Goal: Task Accomplishment & Management: Manage account settings

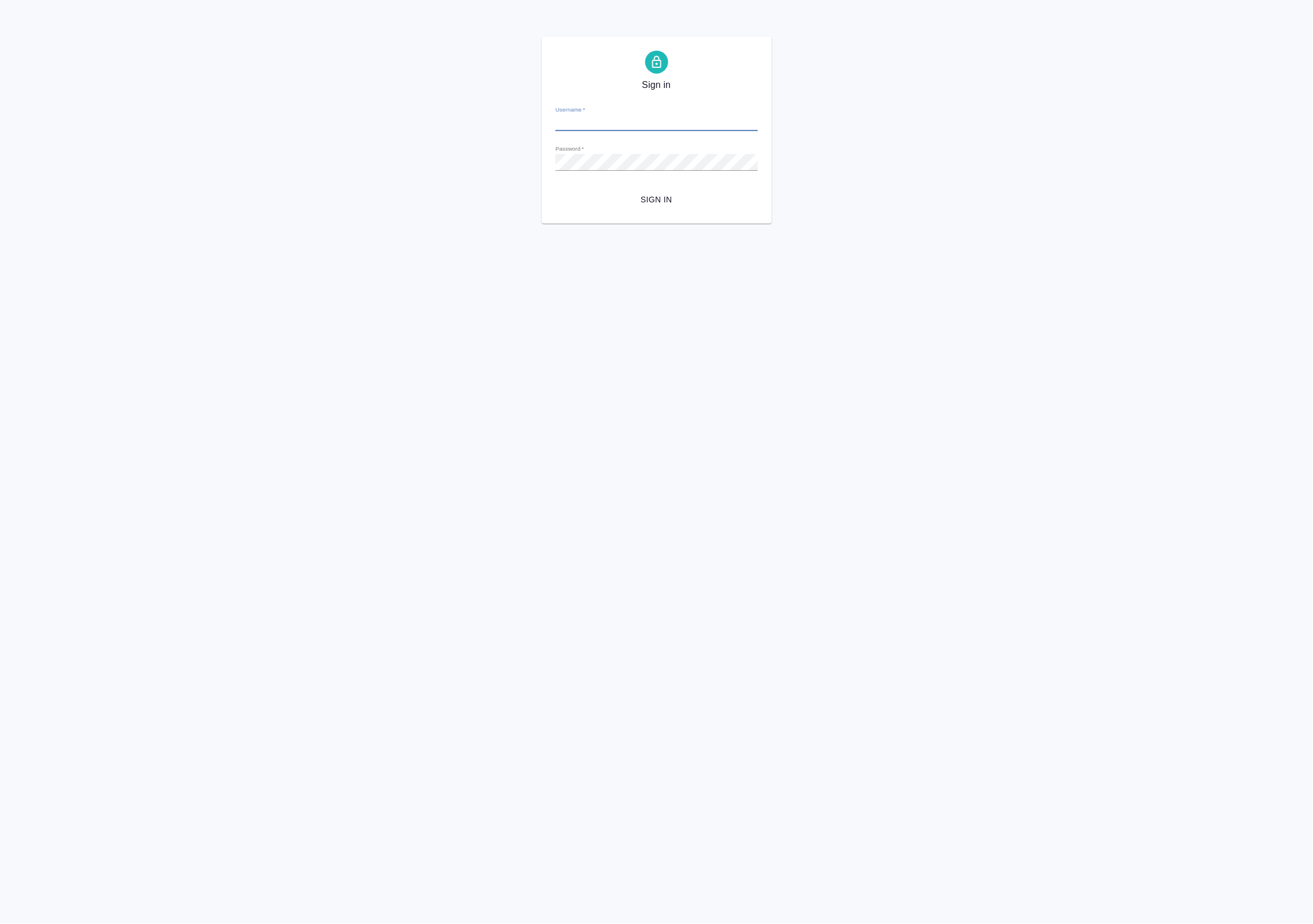
type input "a.badanyan@awatera.com"
click at [640, 203] on span "Sign in" at bounding box center [656, 200] width 184 height 15
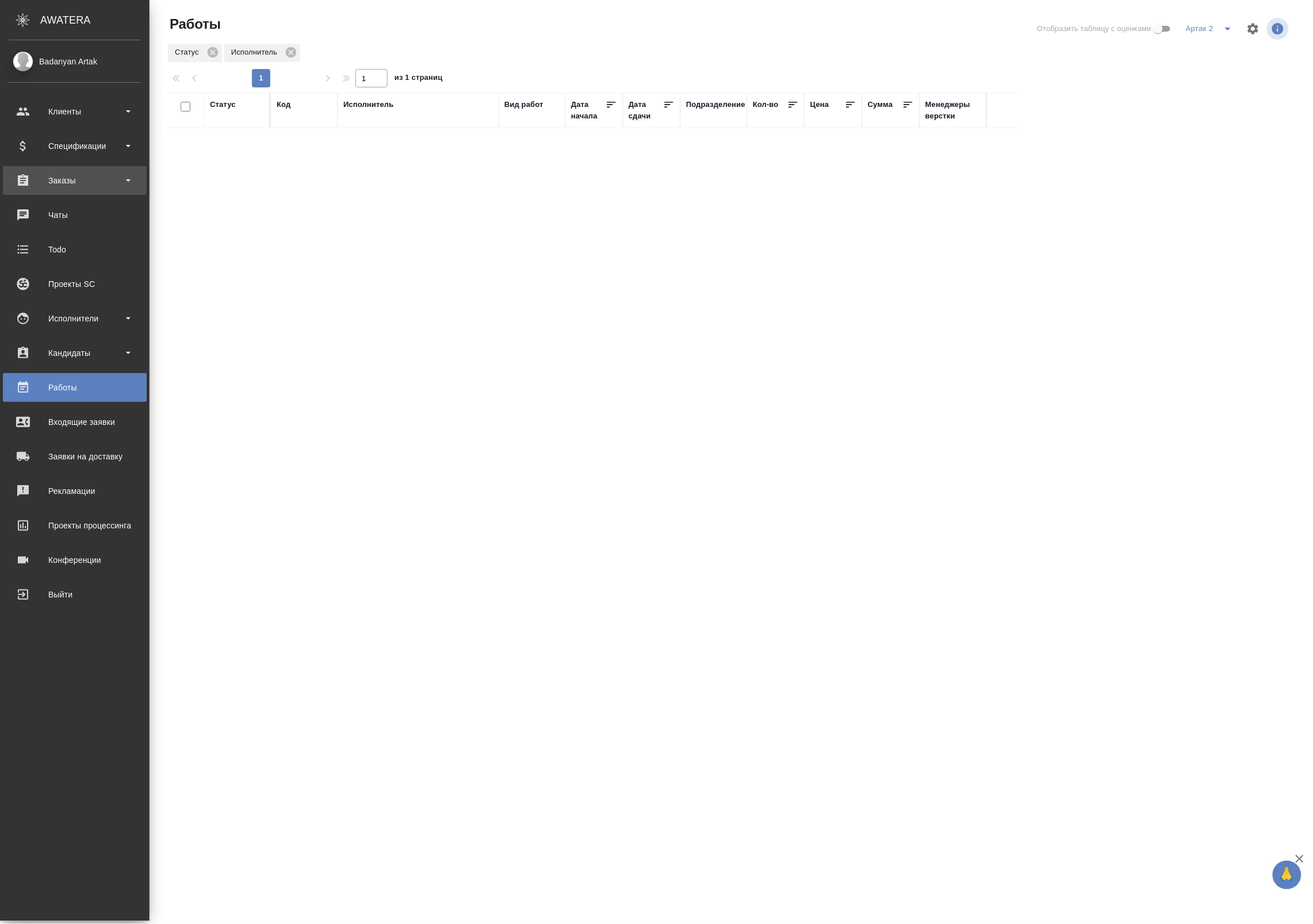
click at [49, 180] on div "Заказы" at bounding box center [75, 180] width 132 height 17
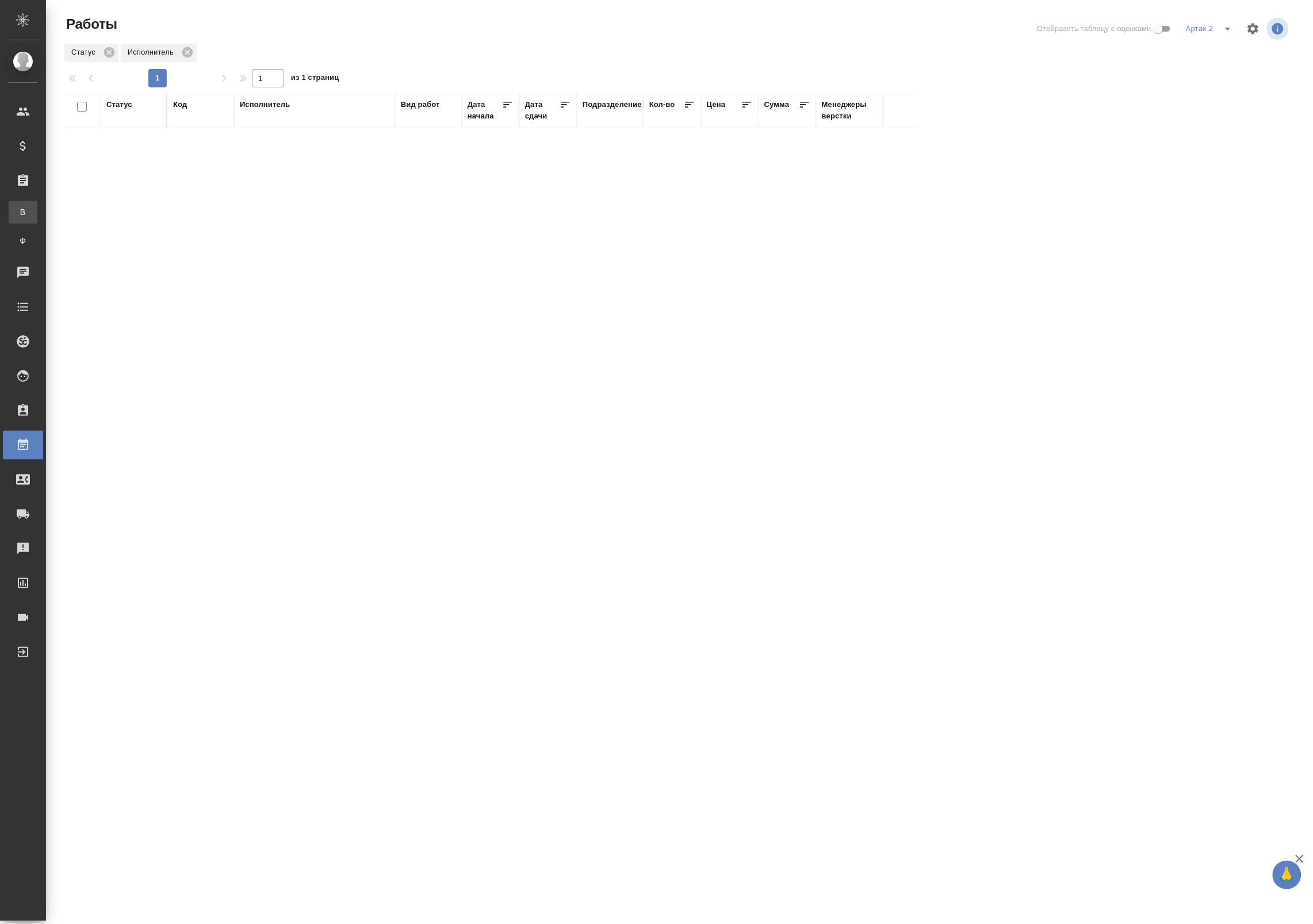
click at [17, 211] on div "Все заказы" at bounding box center [8, 212] width 17 height 12
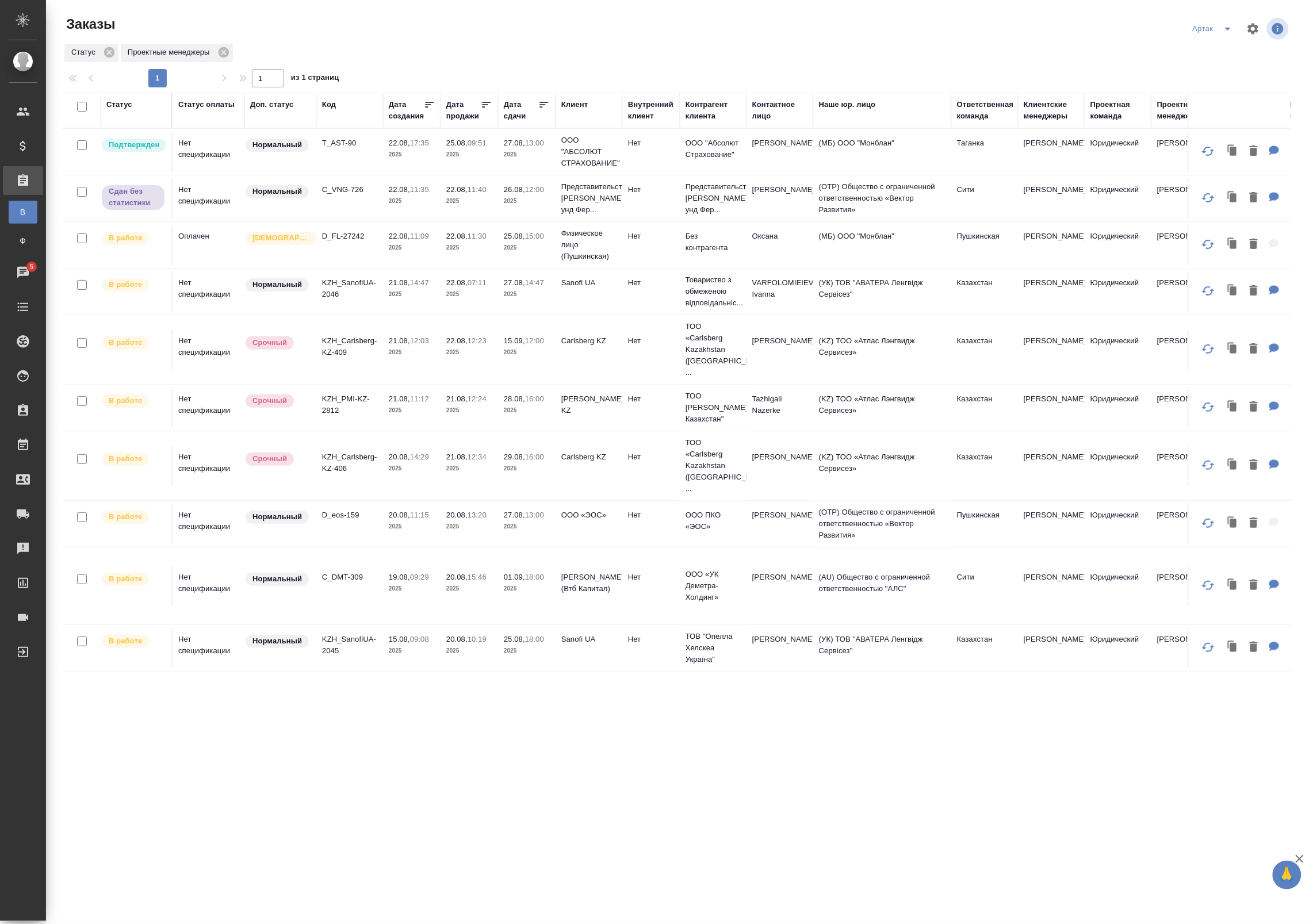
click at [380, 214] on td "C_VNG-726" at bounding box center [349, 198] width 67 height 40
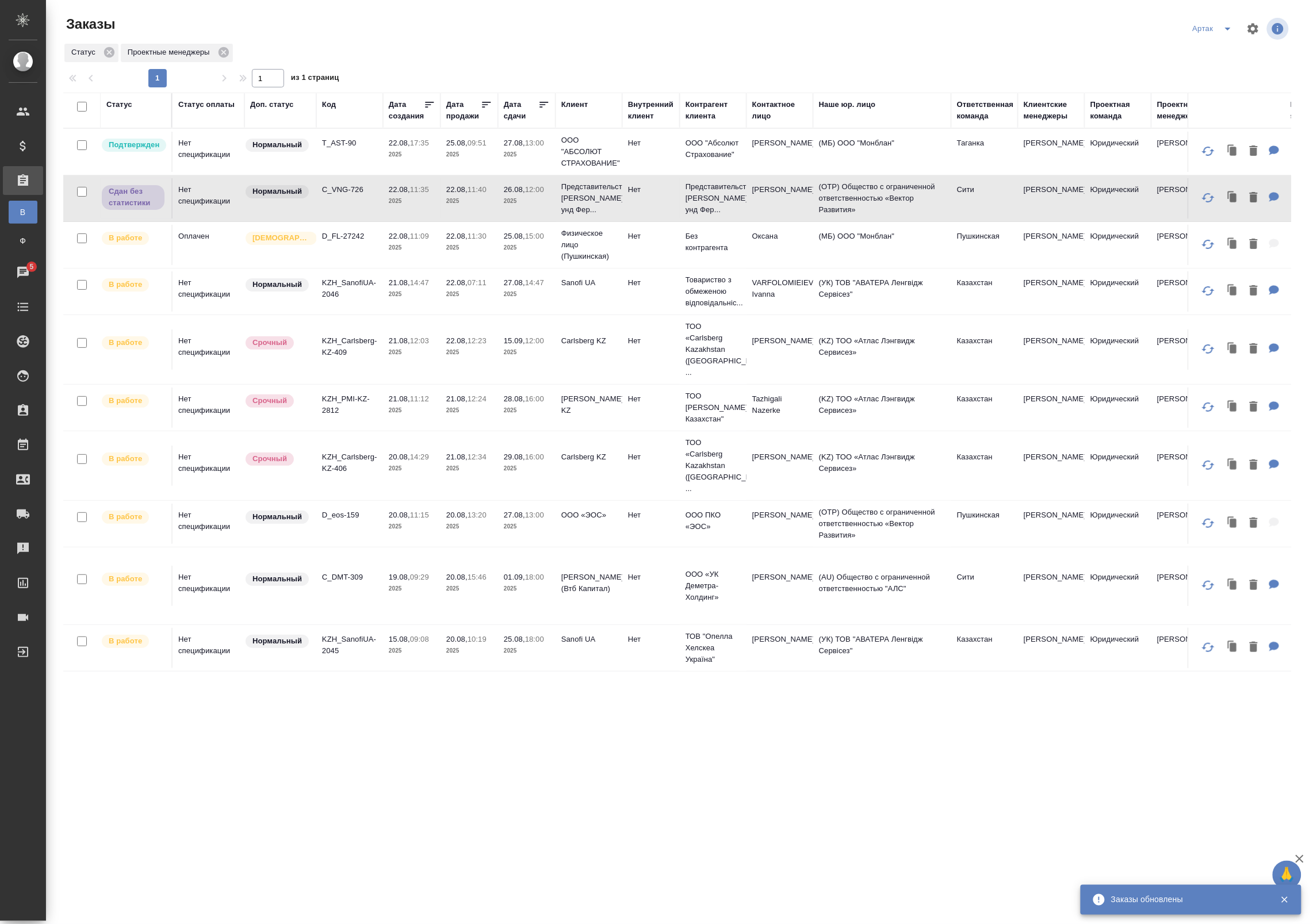
click at [408, 142] on p "22.08," at bounding box center [399, 143] width 21 height 8
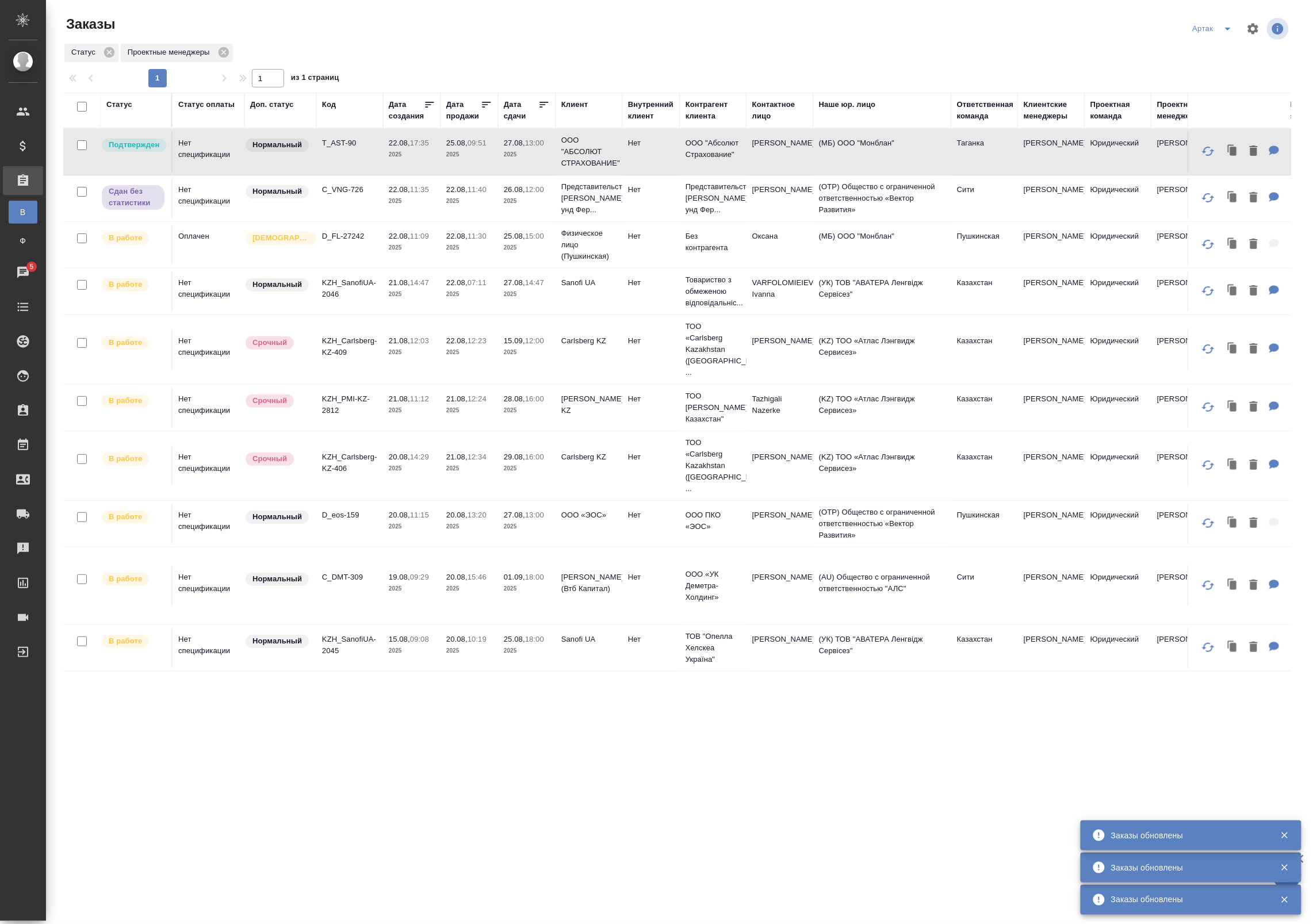
click at [393, 257] on td "22.08, 11:09 2025" at bounding box center [411, 245] width 58 height 40
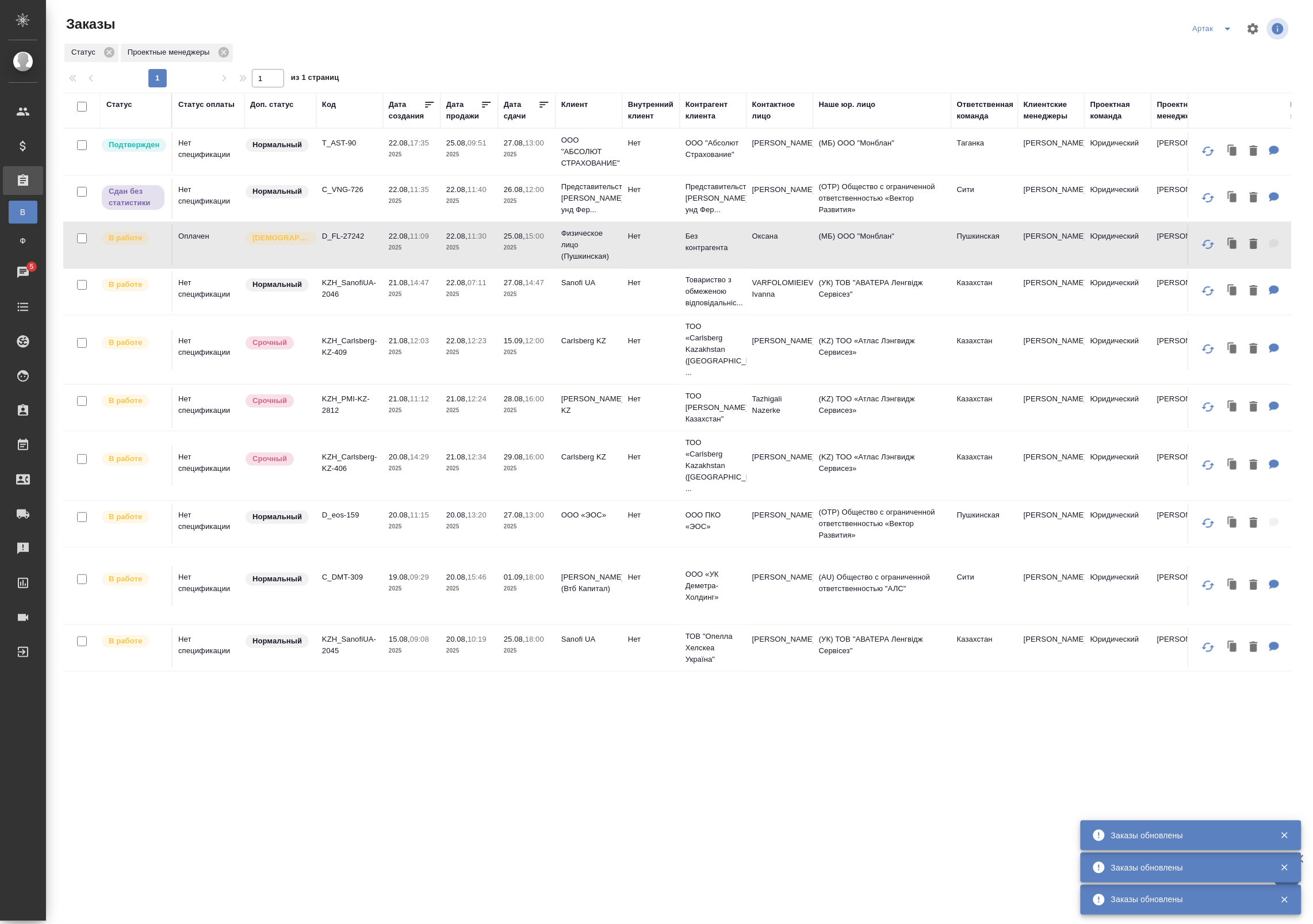
click at [393, 257] on td "22.08, 11:09 2025" at bounding box center [411, 245] width 58 height 40
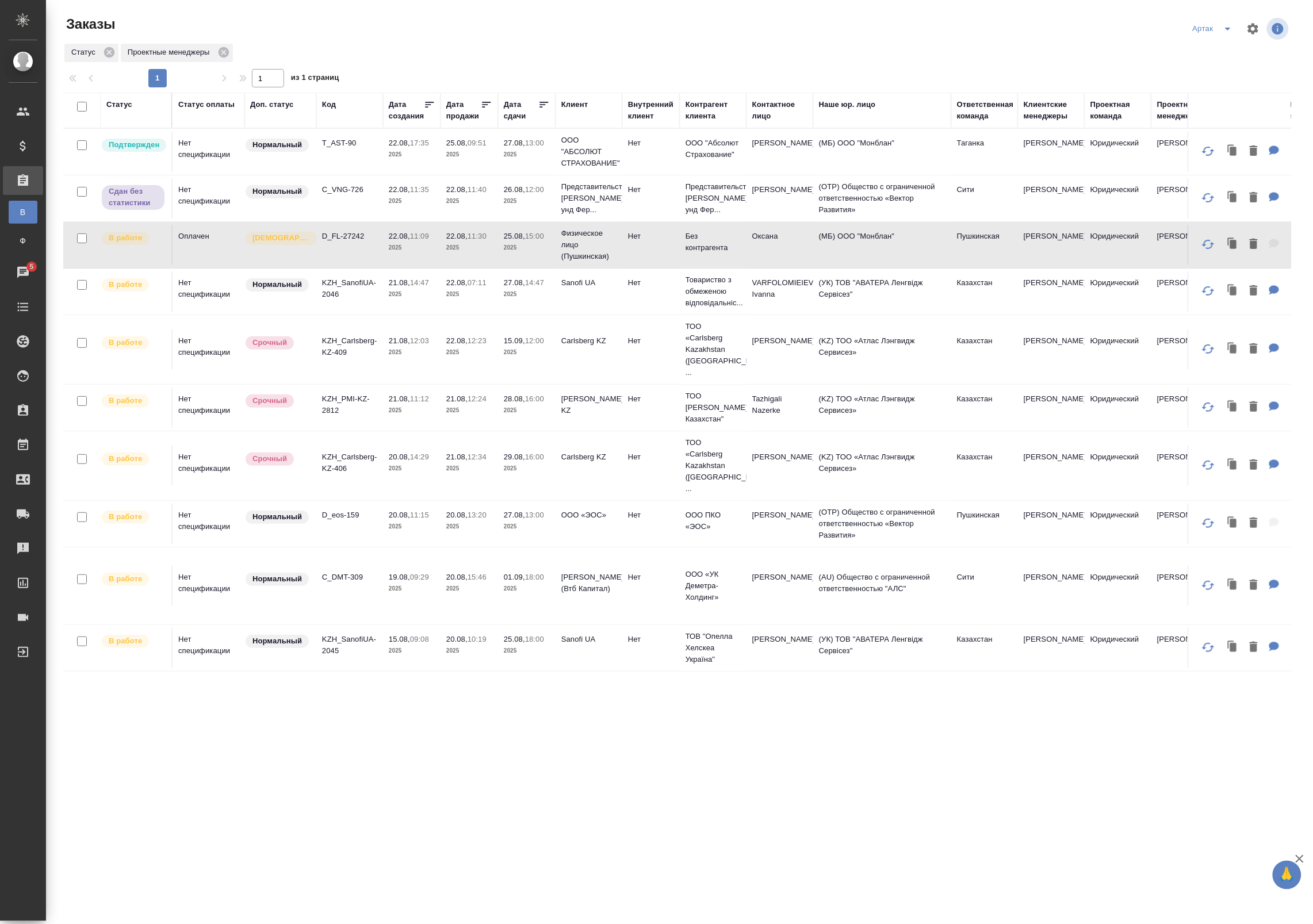
click at [416, 309] on td "21.08, 14:47 2025" at bounding box center [411, 291] width 58 height 40
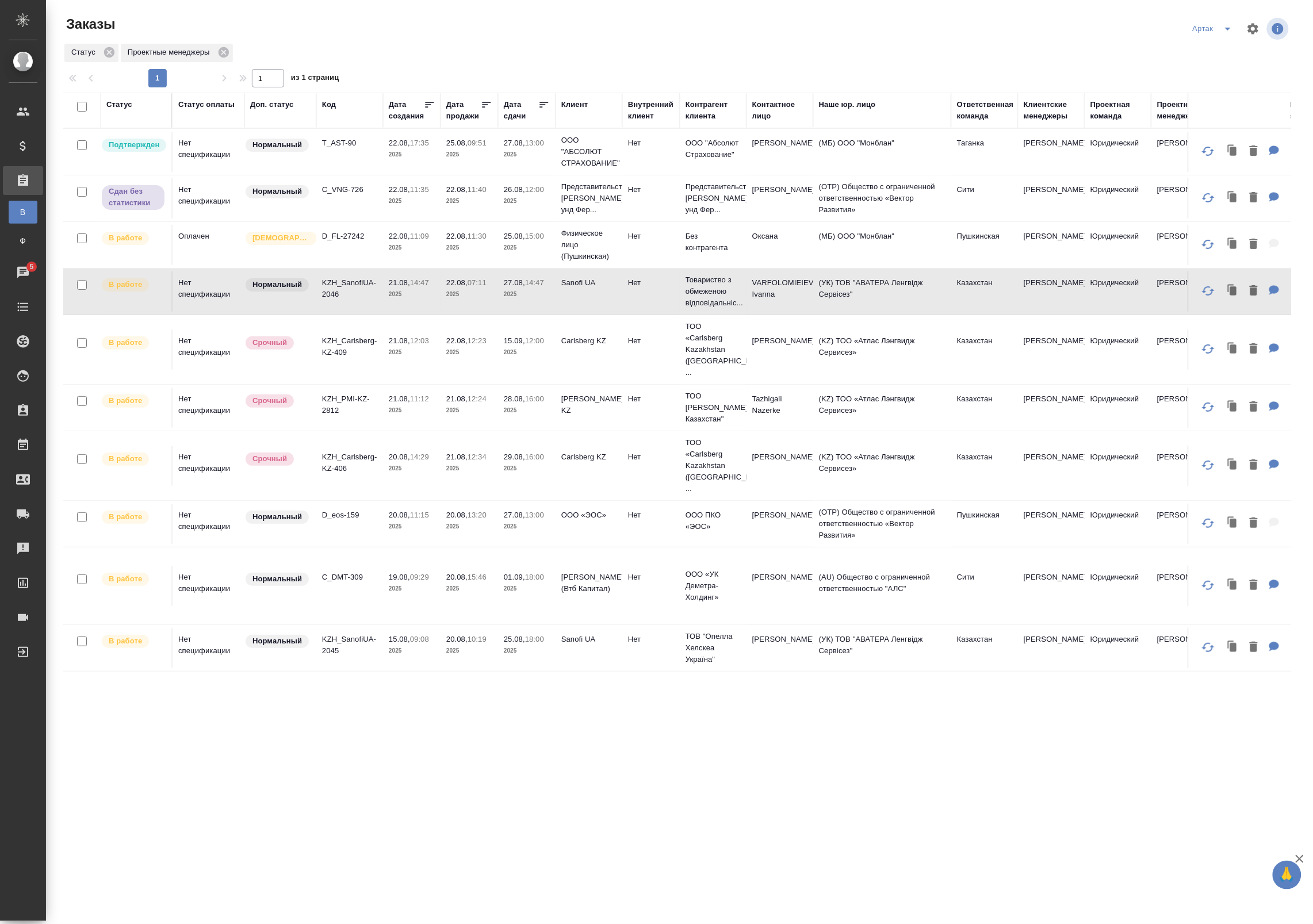
click at [416, 309] on td "21.08, 14:47 2025" at bounding box center [411, 291] width 58 height 40
click at [353, 343] on p "KZH_Carlsberg-KZ-409" at bounding box center [349, 347] width 55 height 23
click at [383, 357] on td "21.08, 12:03 2025" at bounding box center [411, 349] width 58 height 40
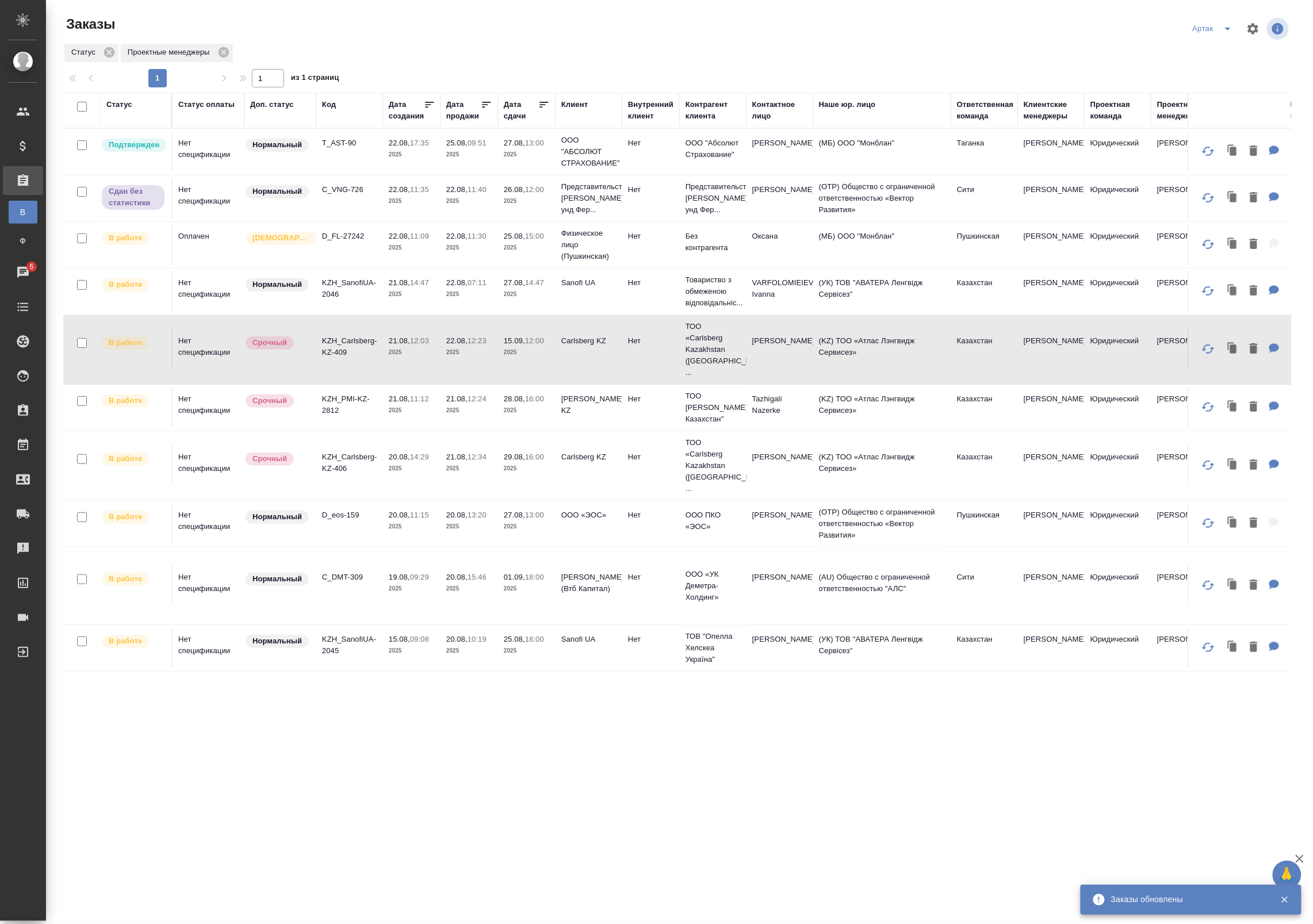
click at [421, 365] on tr "В работе Нет спецификации Срочный KZH_Carlsberg-KZ-409 21.08, 12:03 2025 22.08,…" at bounding box center [992, 349] width 1858 height 70
click at [414, 416] on td "21.08, 11:12 2025" at bounding box center [411, 408] width 58 height 40
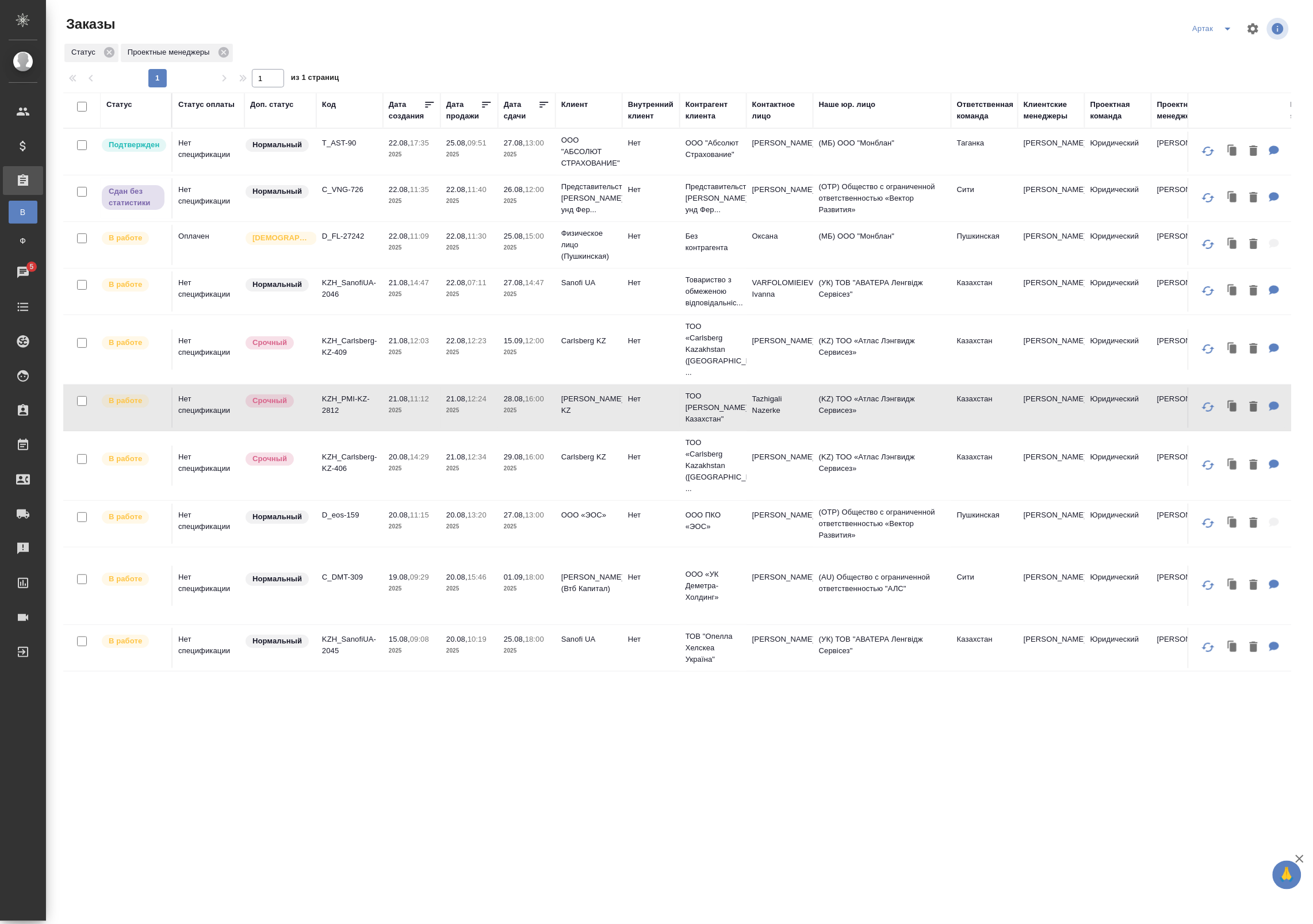
click at [414, 416] on td "21.08, 11:12 2025" at bounding box center [411, 408] width 58 height 40
click at [364, 467] on td "KZH_Carlsberg-KZ-406" at bounding box center [349, 465] width 67 height 40
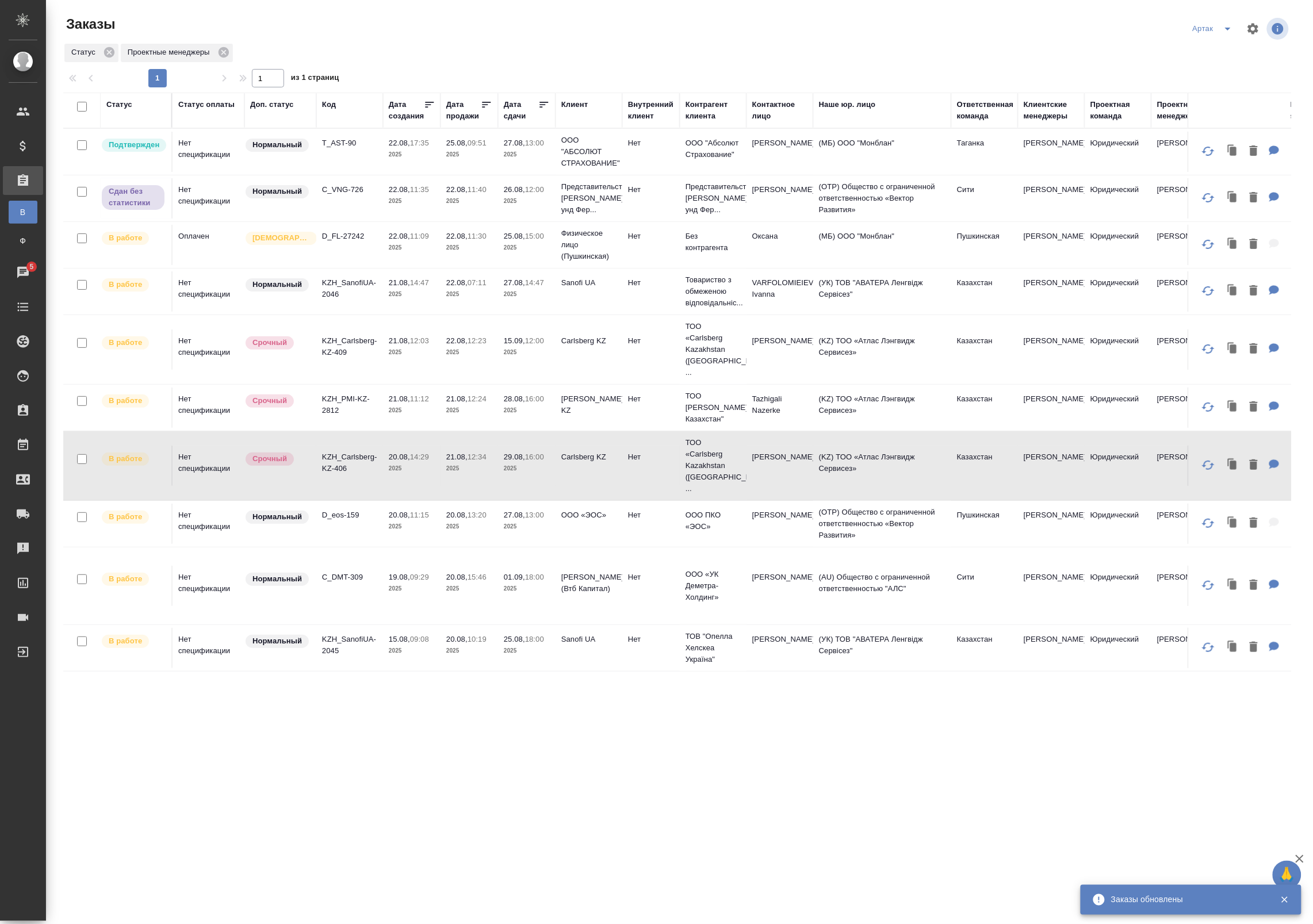
click at [436, 513] on td "20.08, 11:15 2025" at bounding box center [411, 524] width 58 height 40
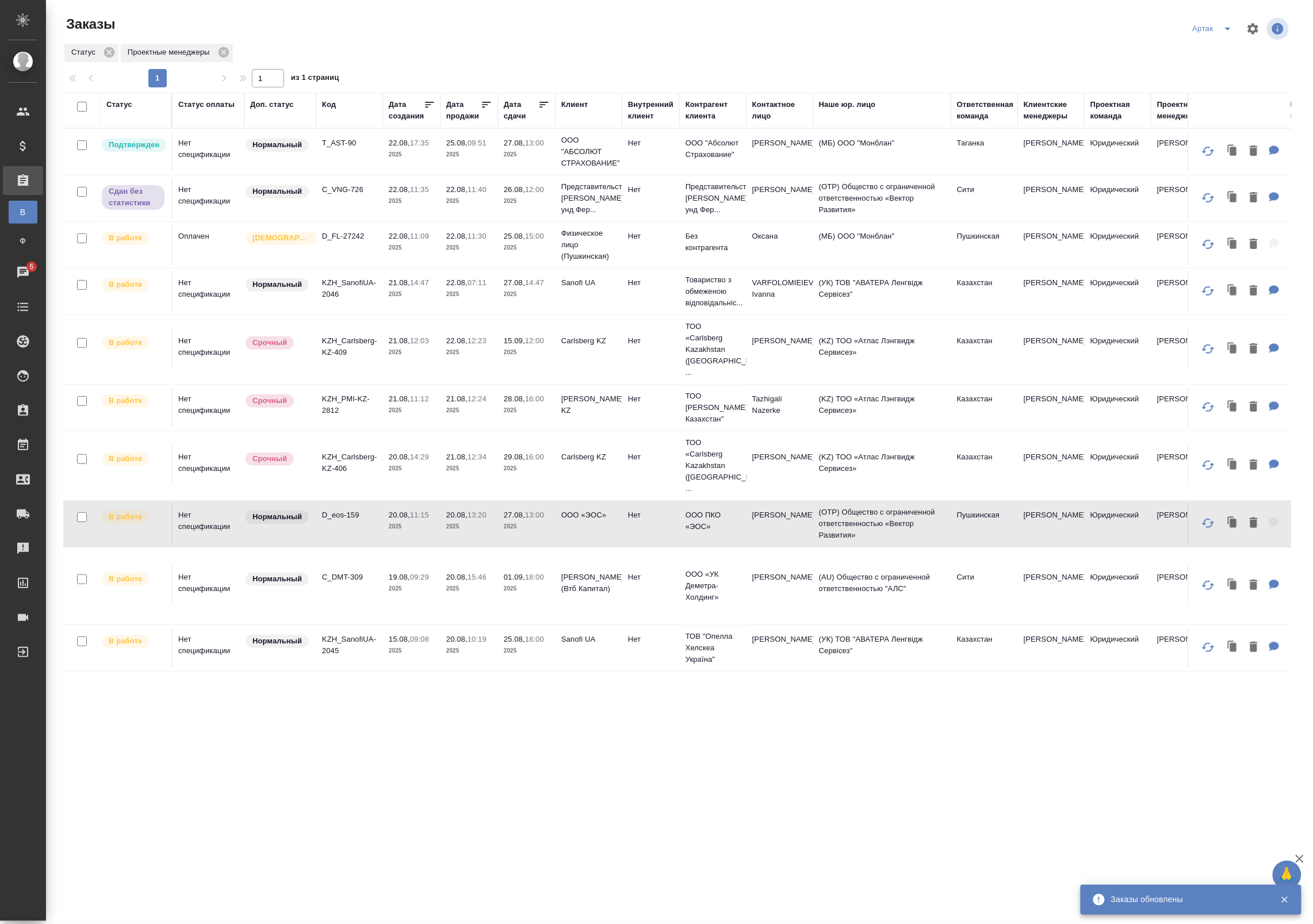
click at [436, 513] on td "20.08, 11:15 2025" at bounding box center [411, 524] width 58 height 40
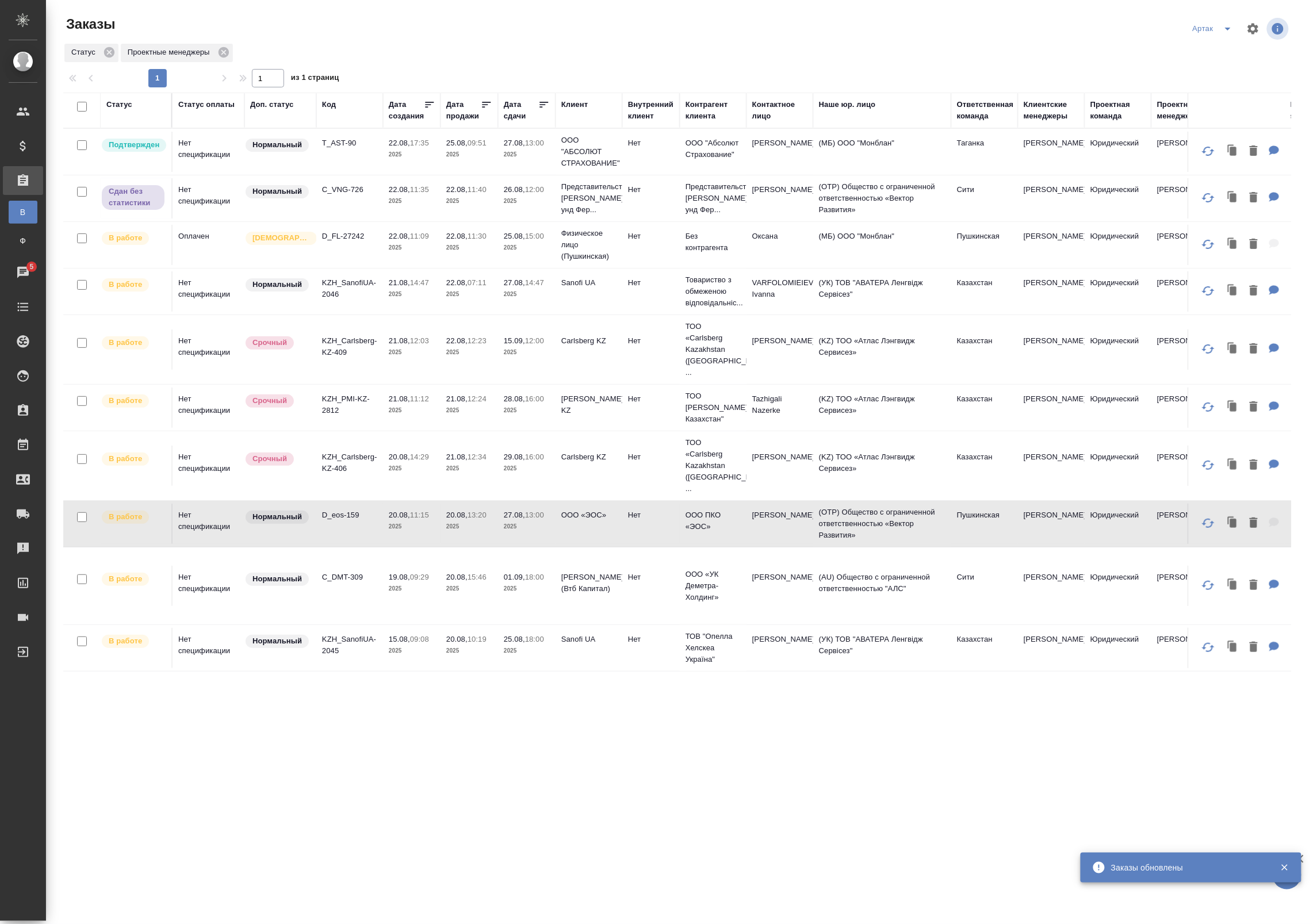
click at [421, 583] on p "2025" at bounding box center [412, 588] width 46 height 12
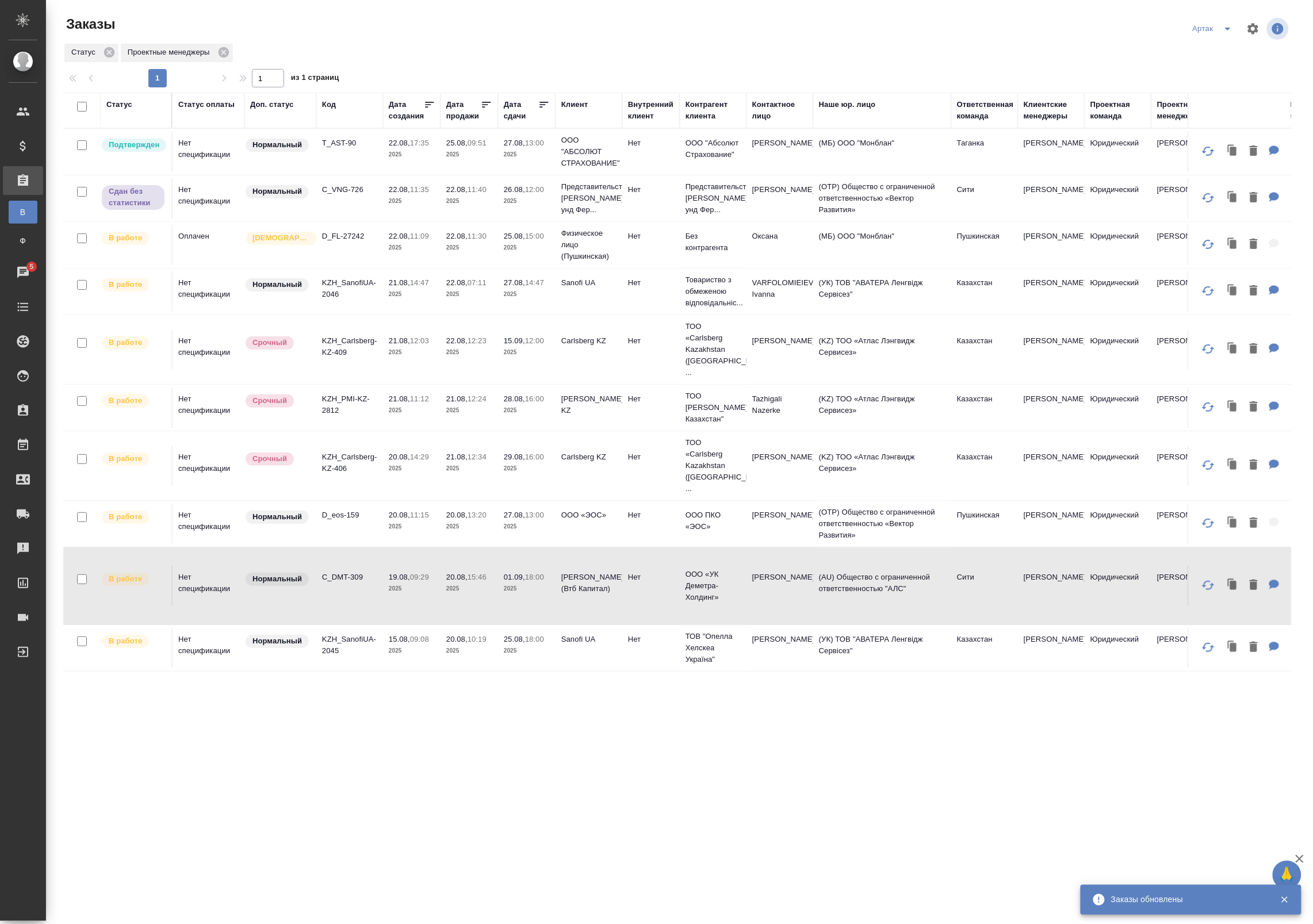
click at [424, 579] on td "19.08, 09:29 2025" at bounding box center [411, 586] width 58 height 40
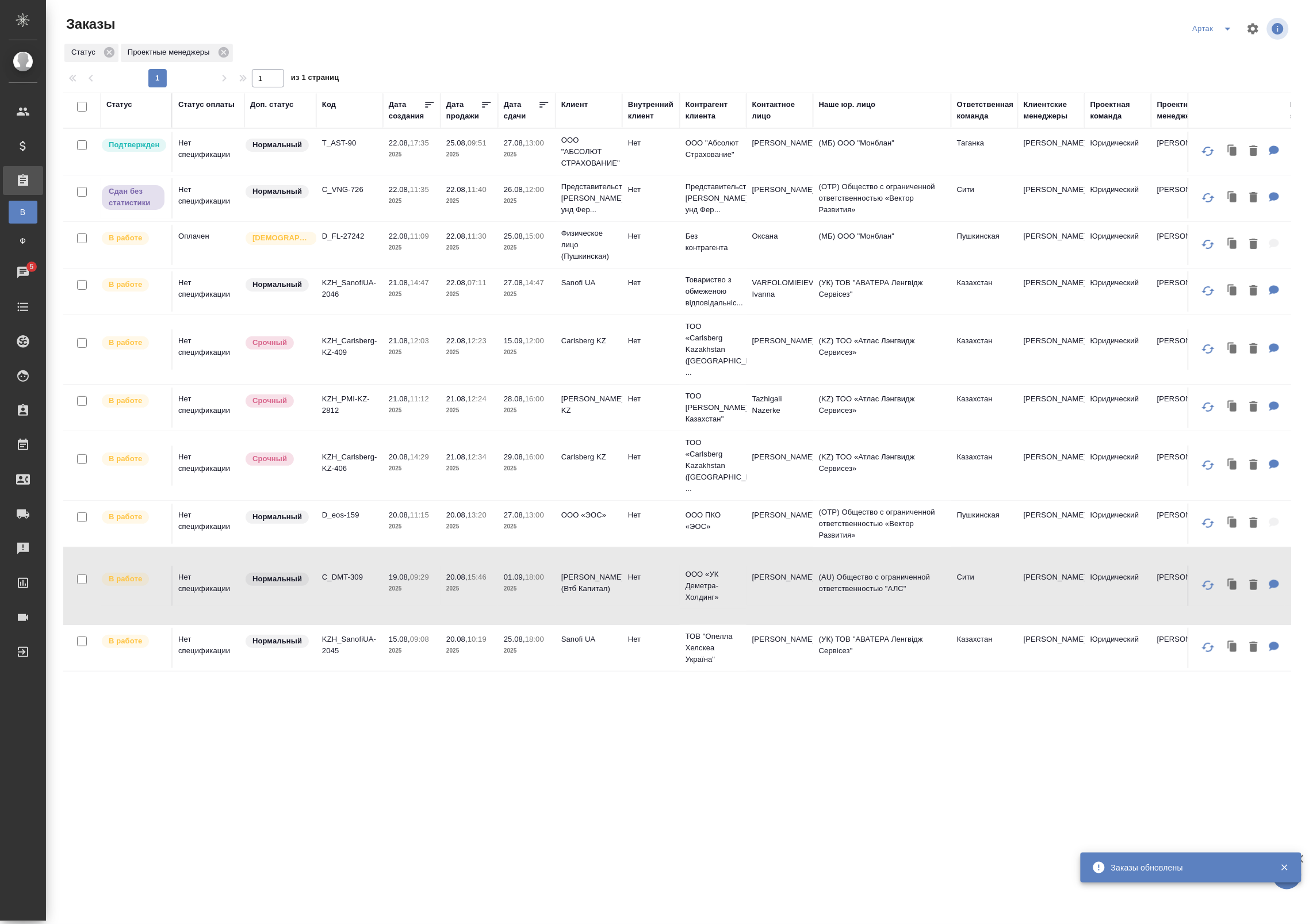
click at [413, 645] on p "2025" at bounding box center [412, 650] width 46 height 12
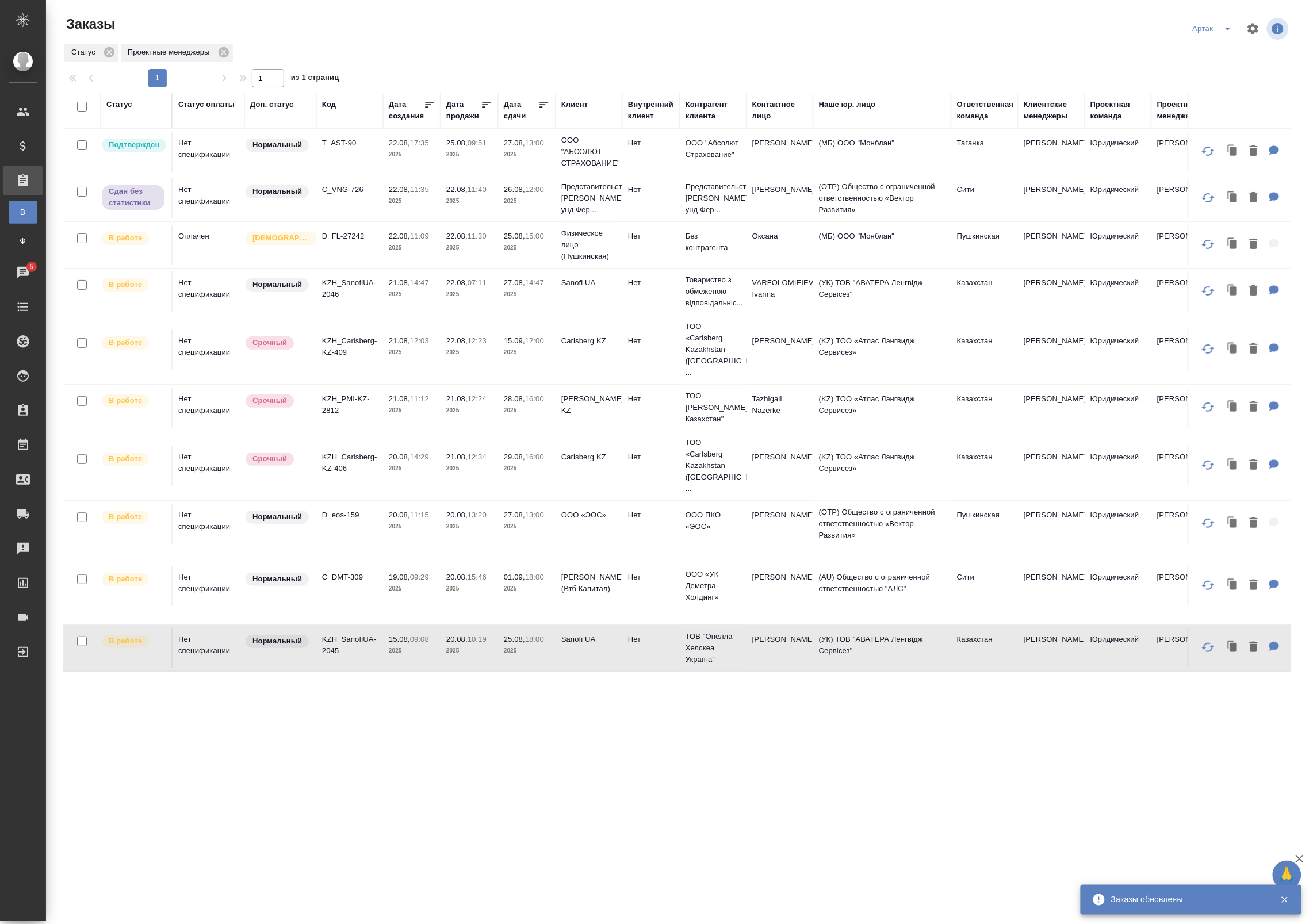
click at [413, 645] on p "2025" at bounding box center [412, 650] width 46 height 12
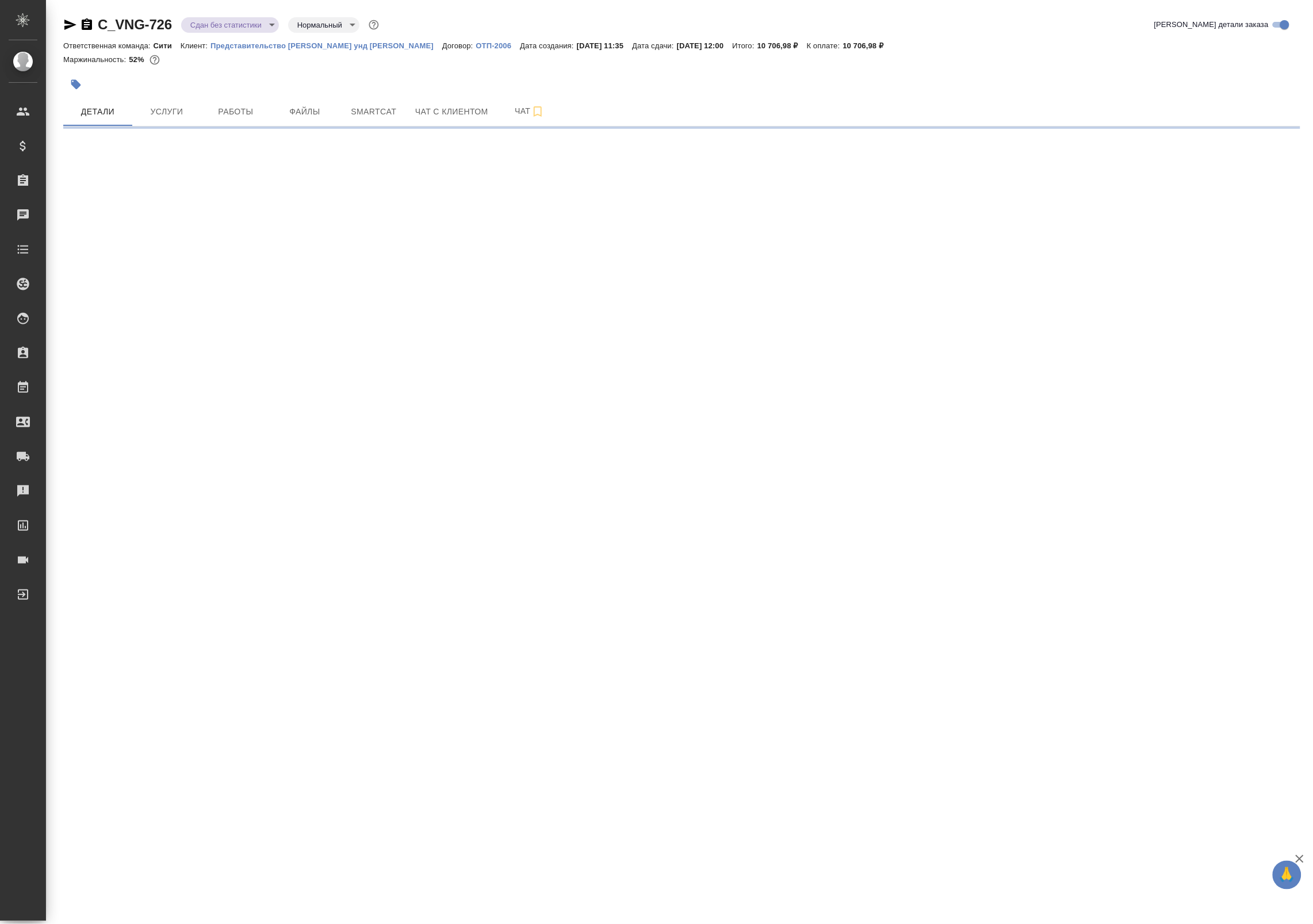
select select "RU"
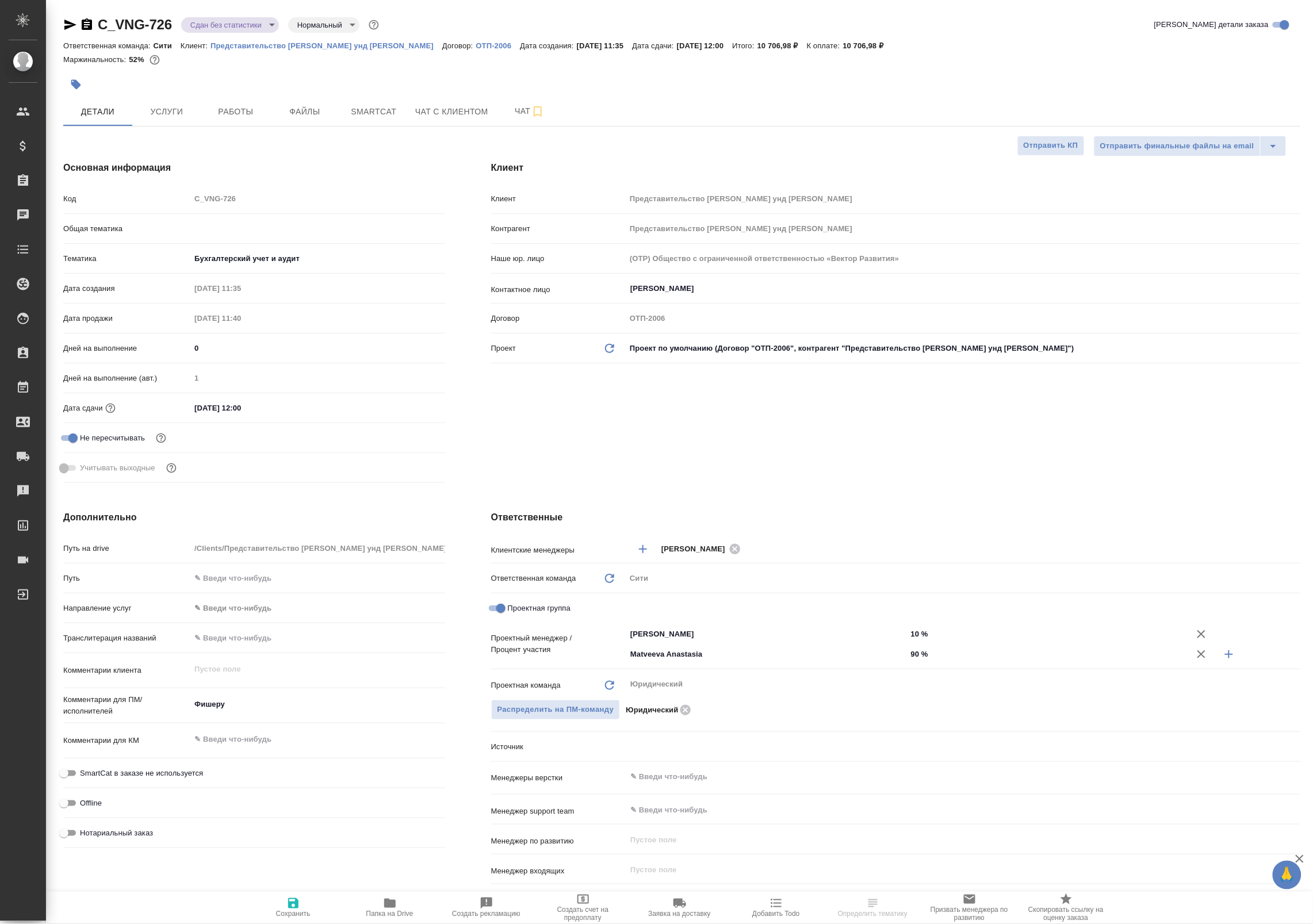
type textarea "x"
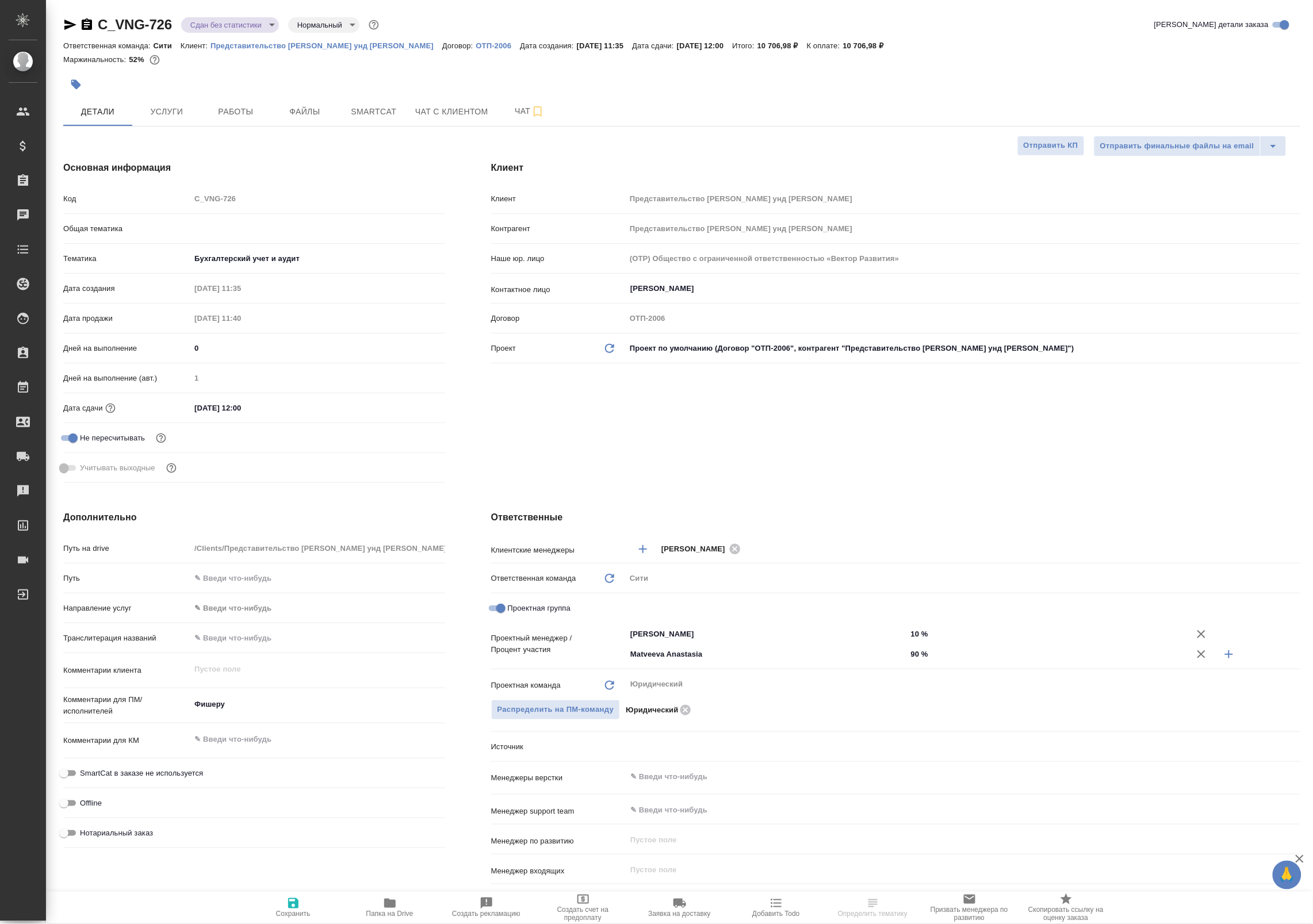
type textarea "x"
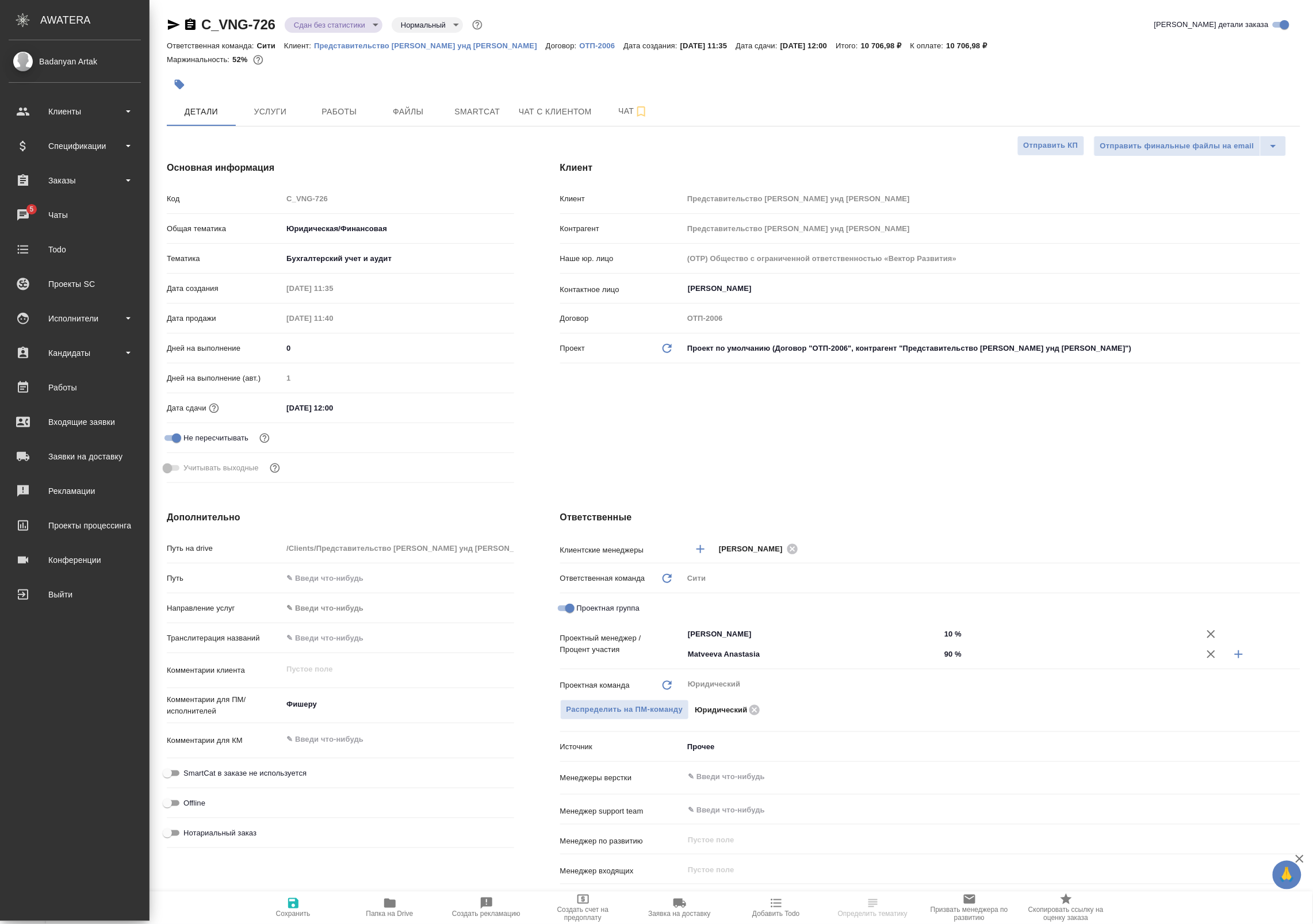
type textarea "x"
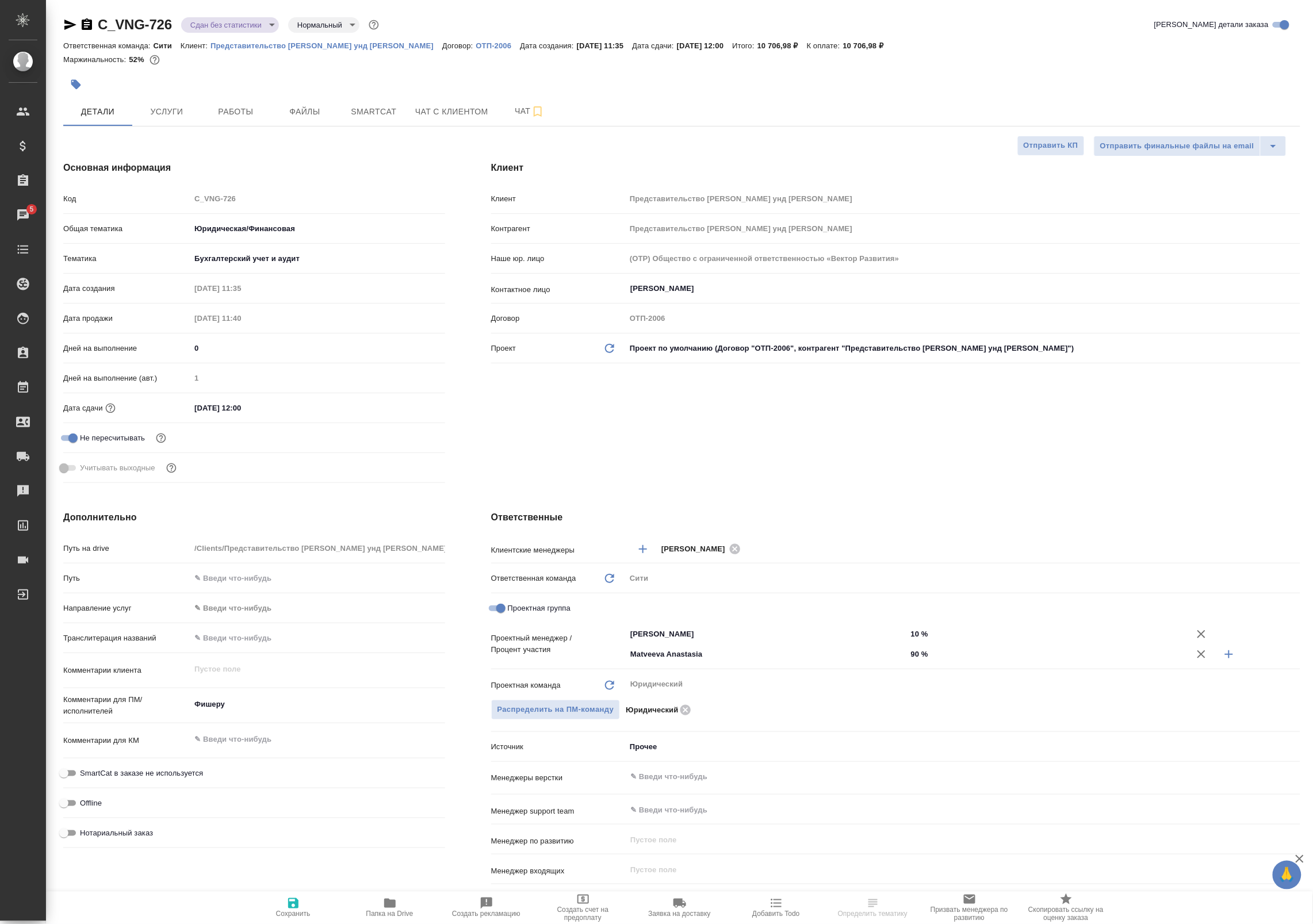
click at [72, 27] on icon "button" at bounding box center [70, 24] width 12 height 10
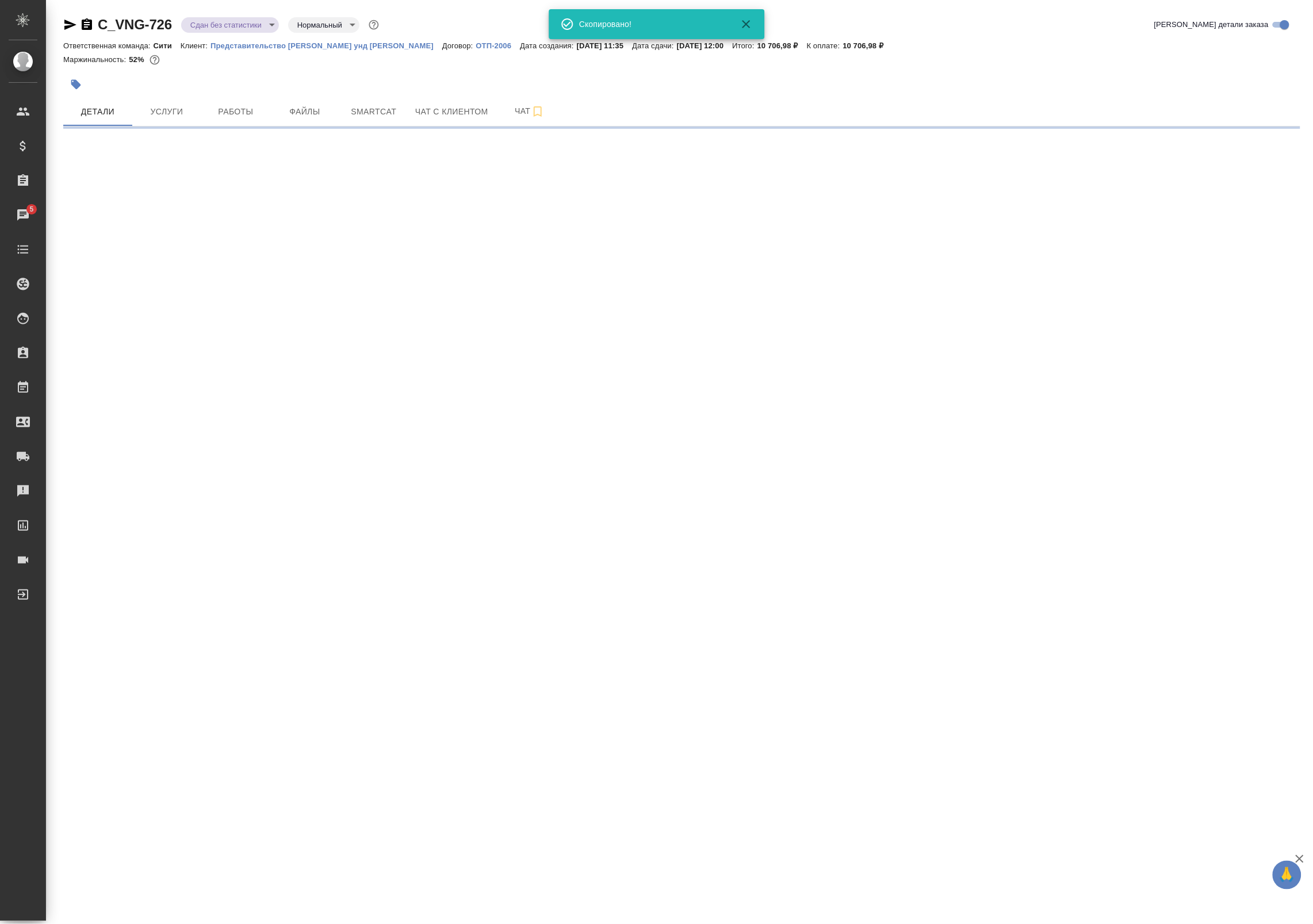
select select "RU"
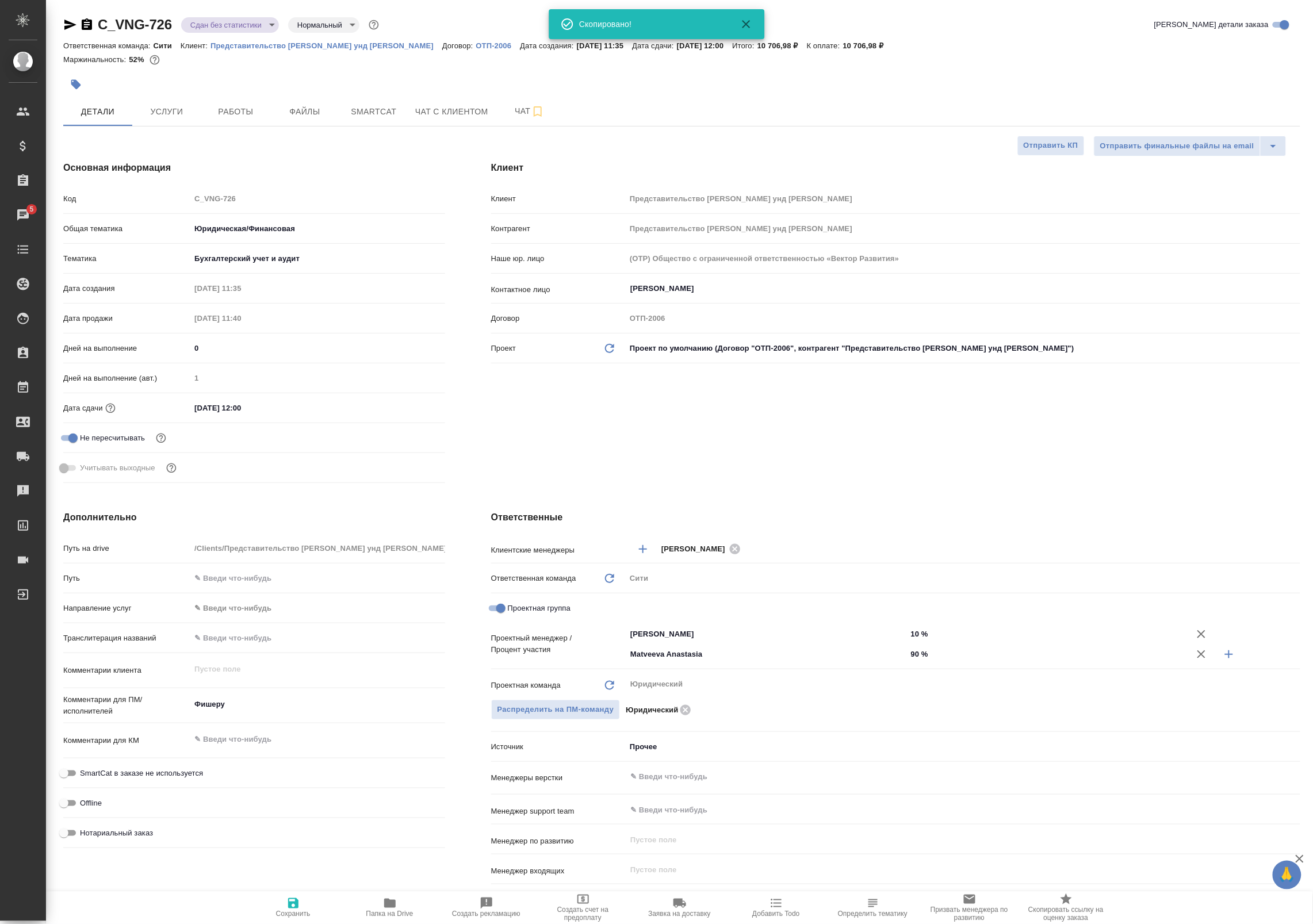
type textarea "x"
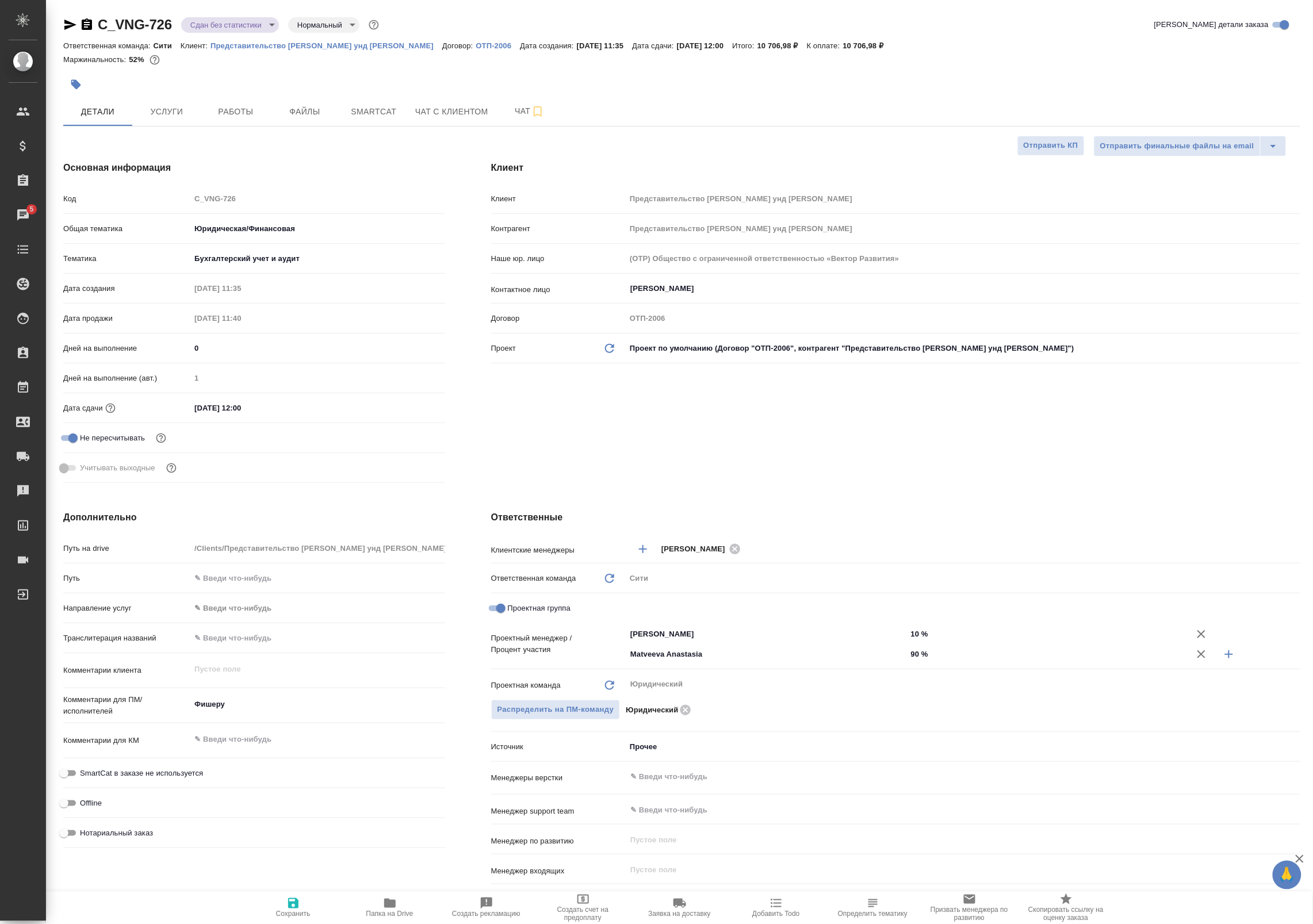
type textarea "x"
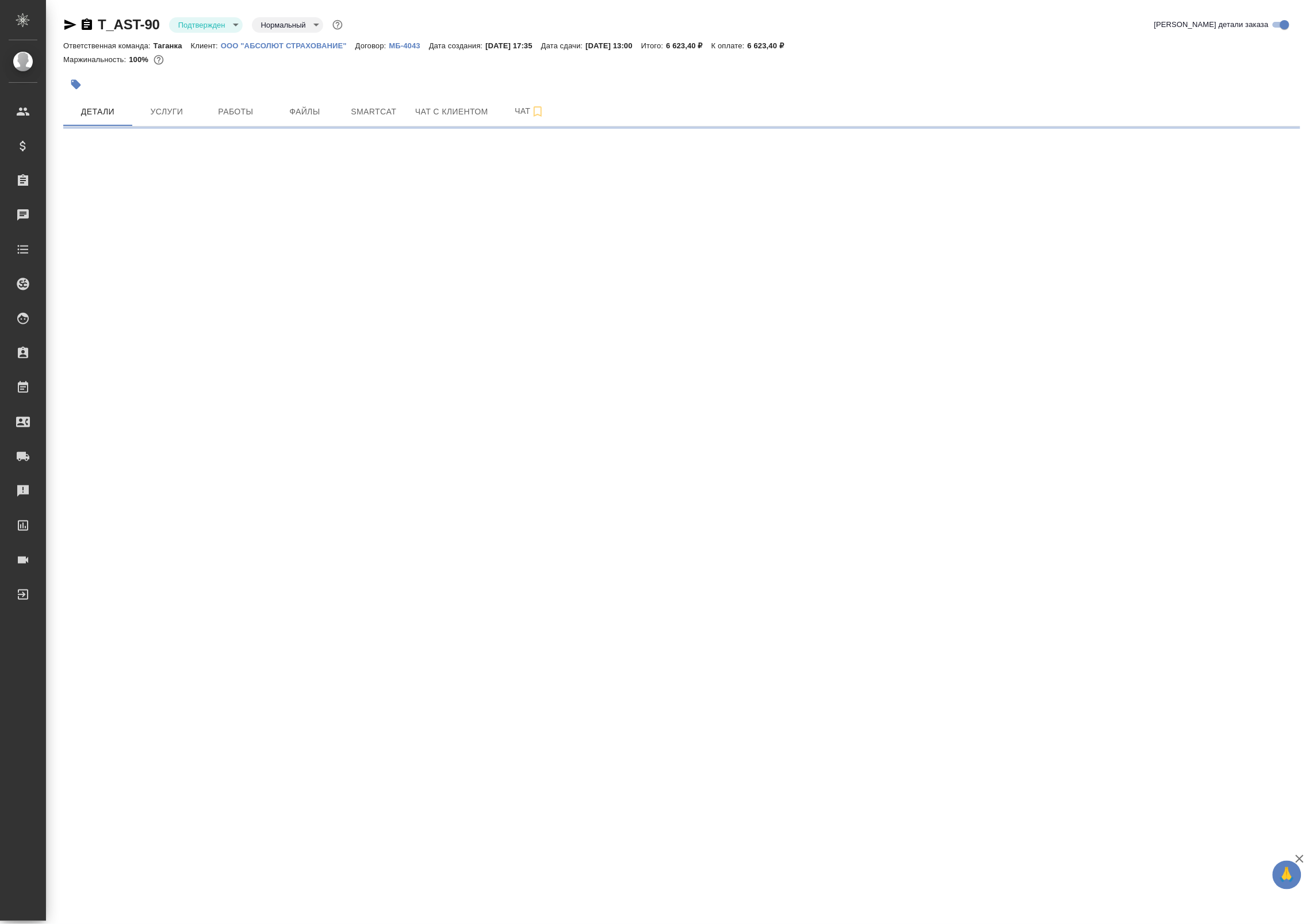
select select "RU"
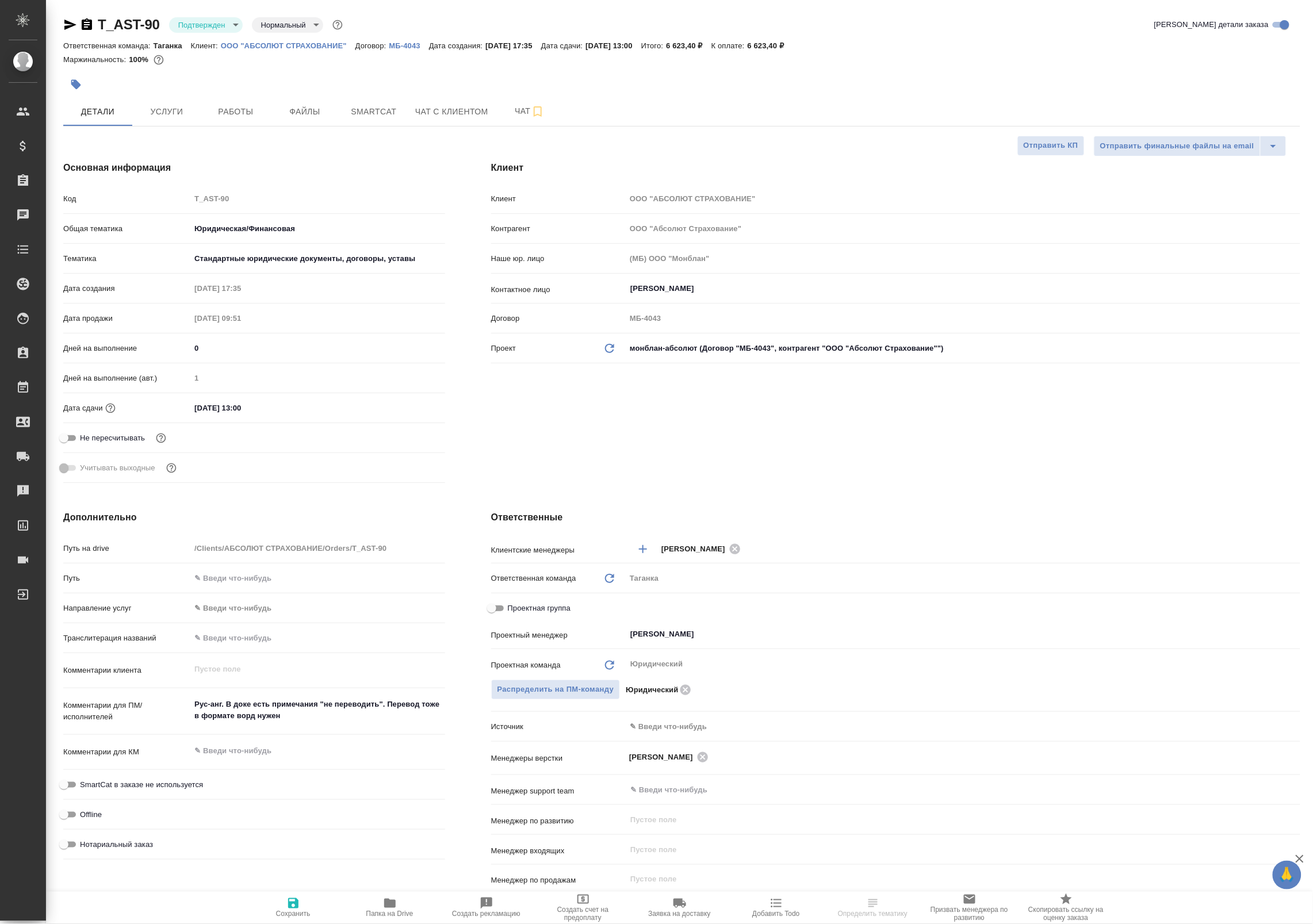
type textarea "x"
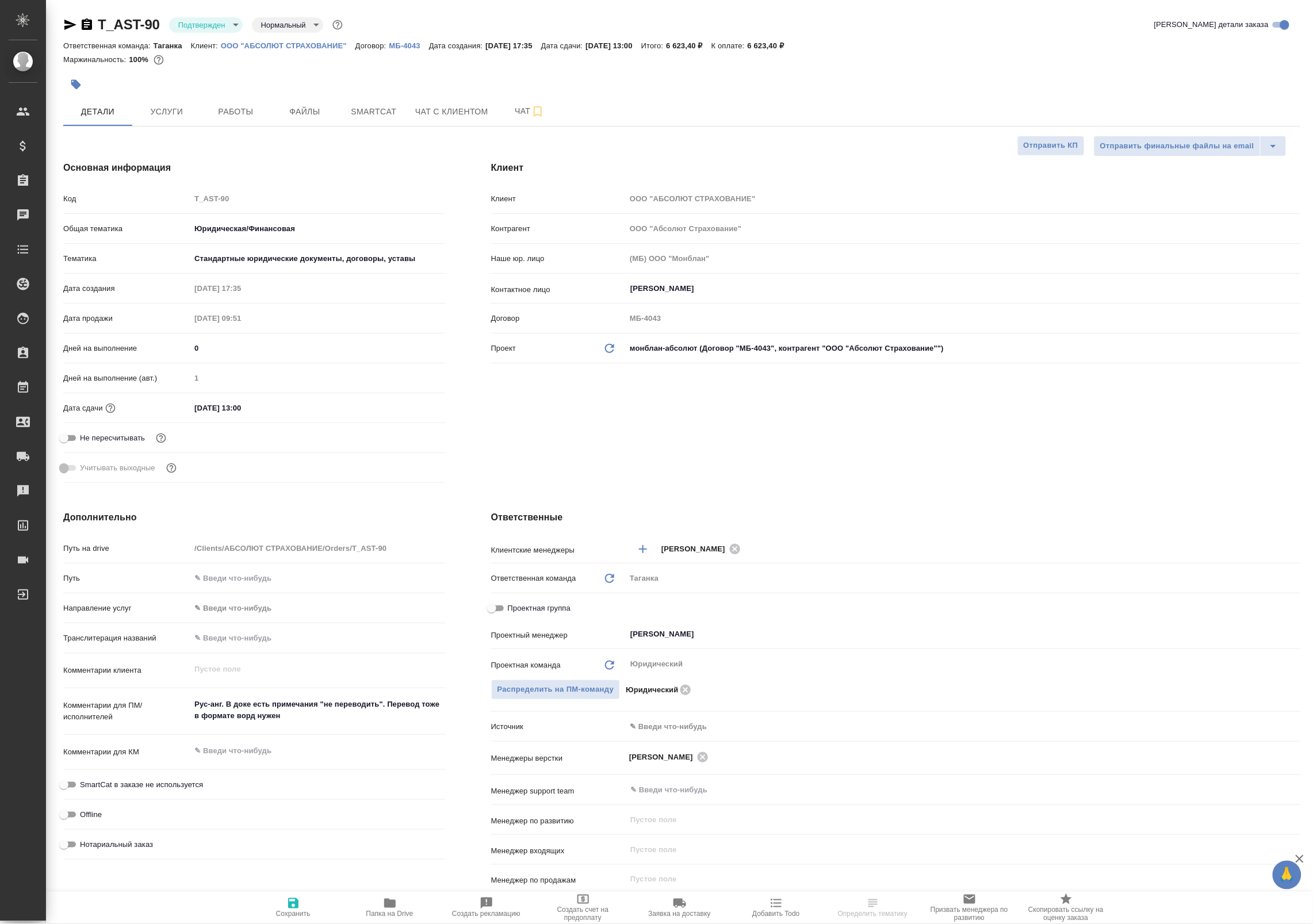
type textarea "x"
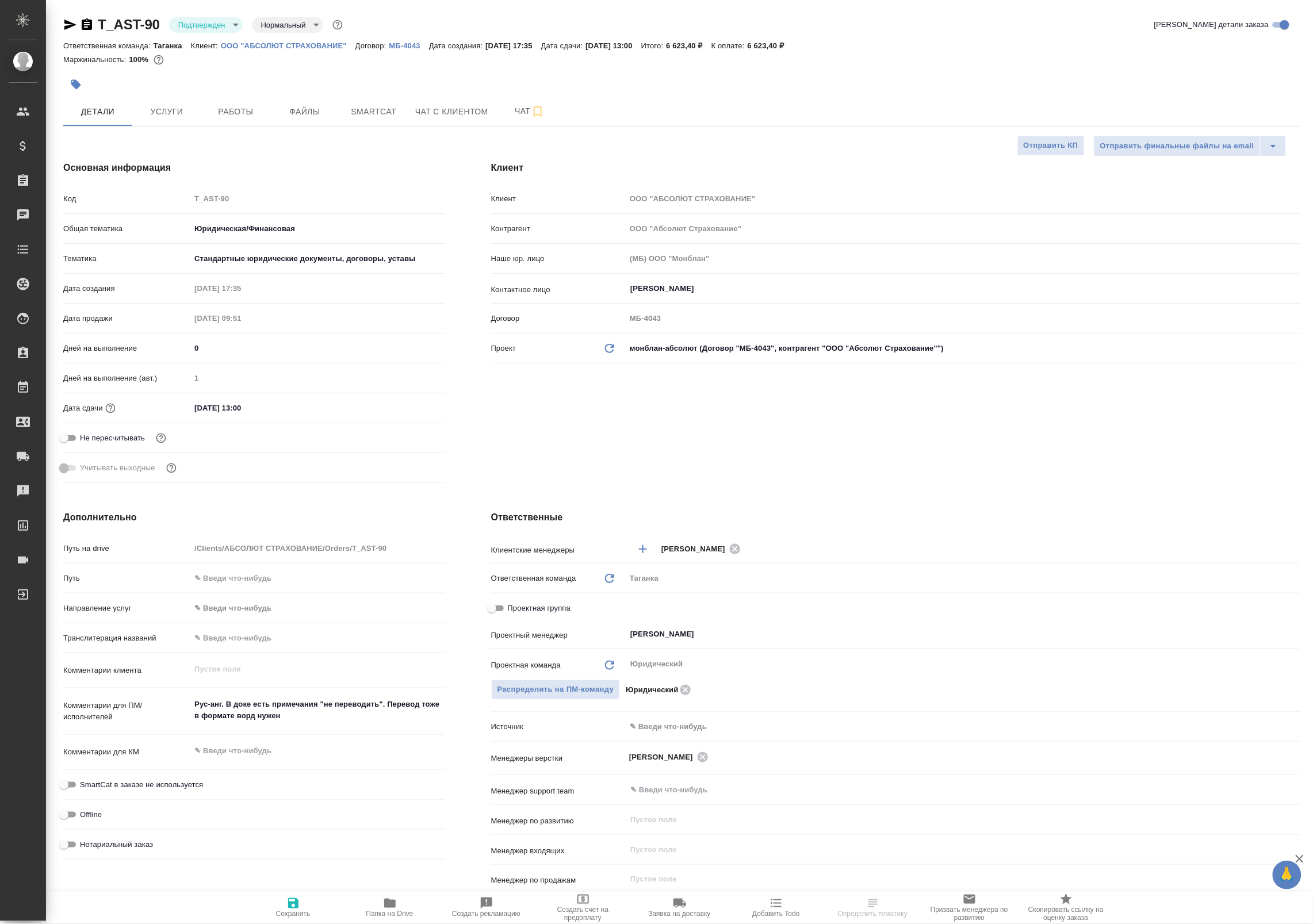
type textarea "x"
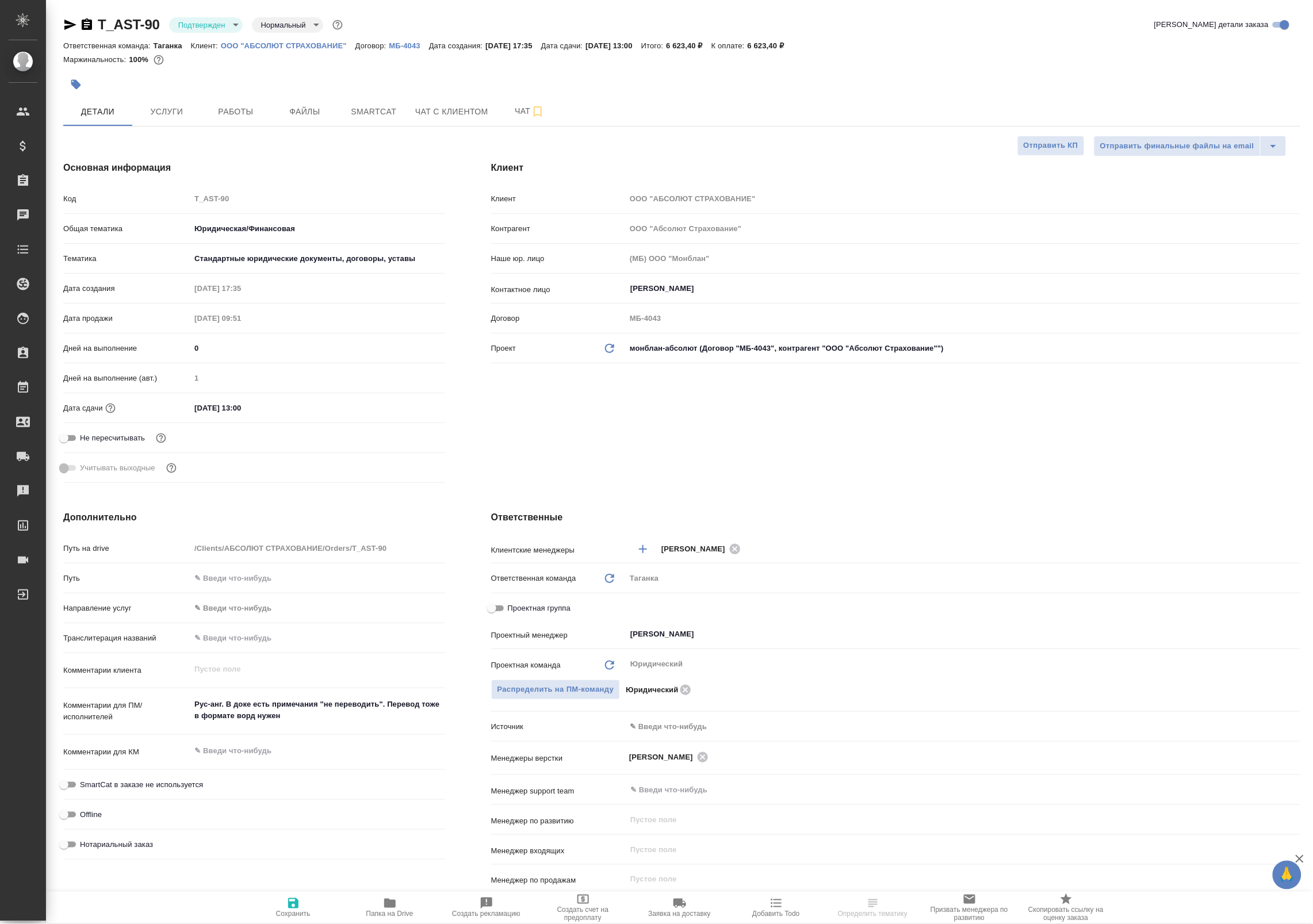
type textarea "x"
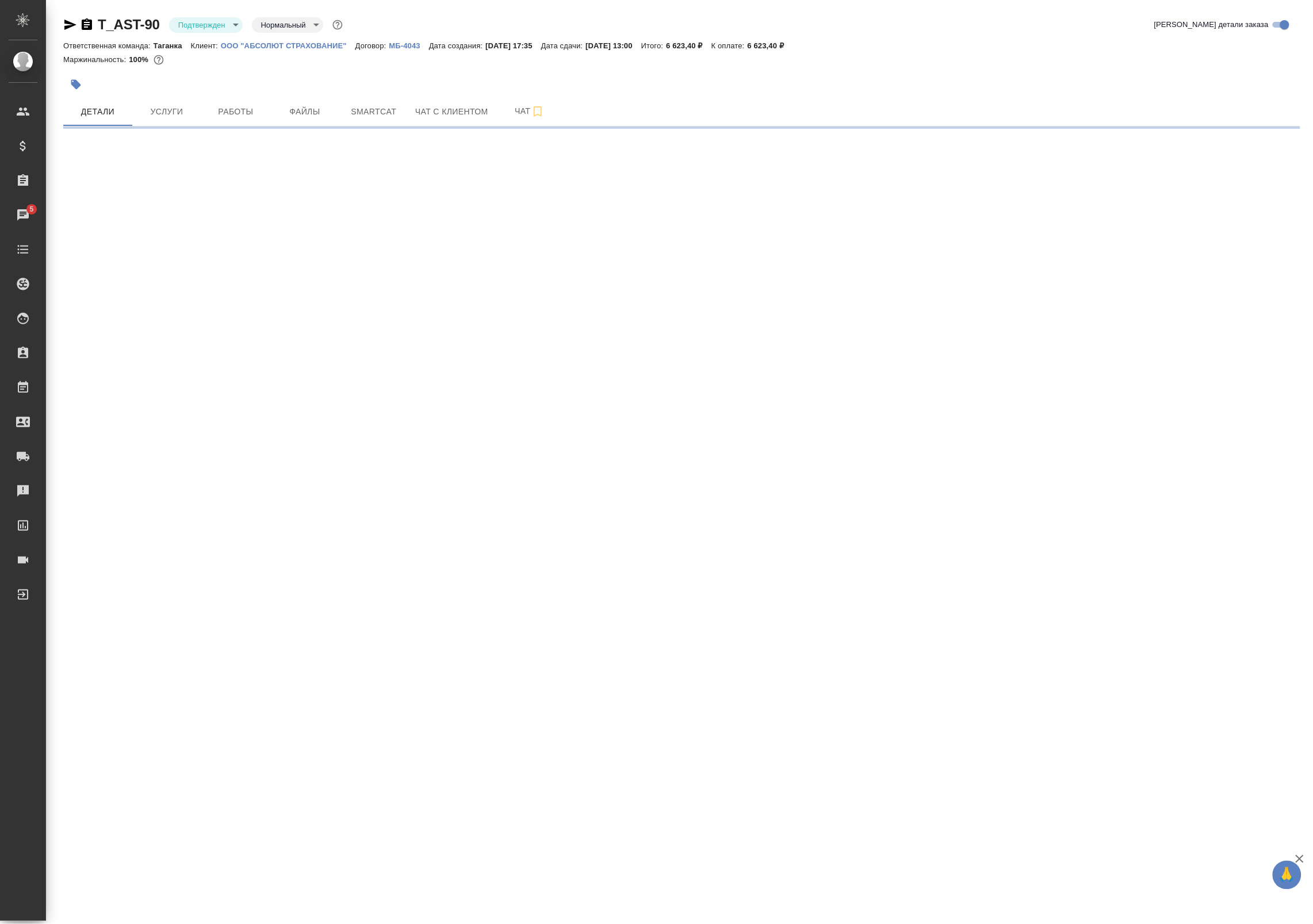
select select "RU"
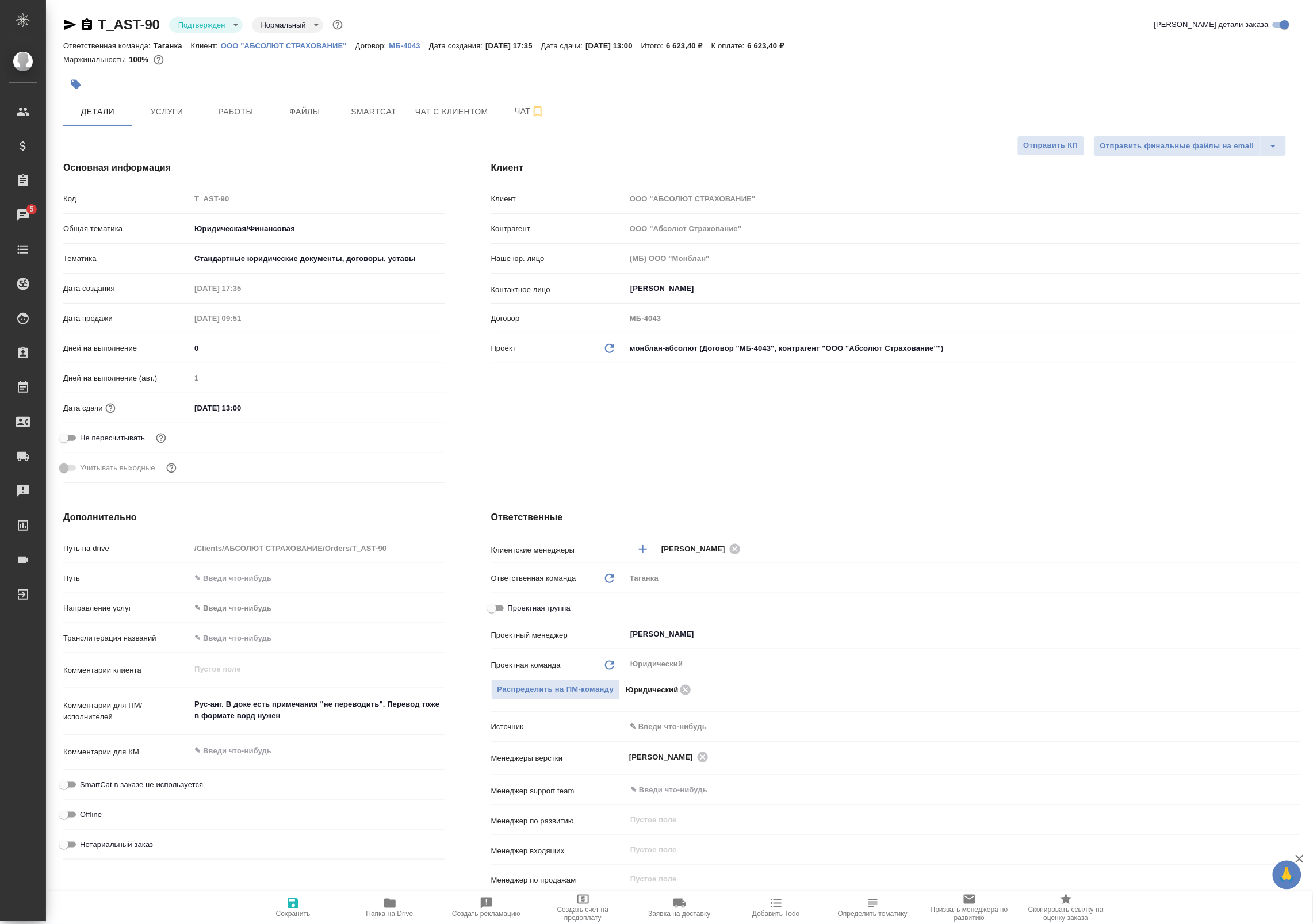
type textarea "x"
click at [246, 124] on button "Работы" at bounding box center [236, 111] width 69 height 29
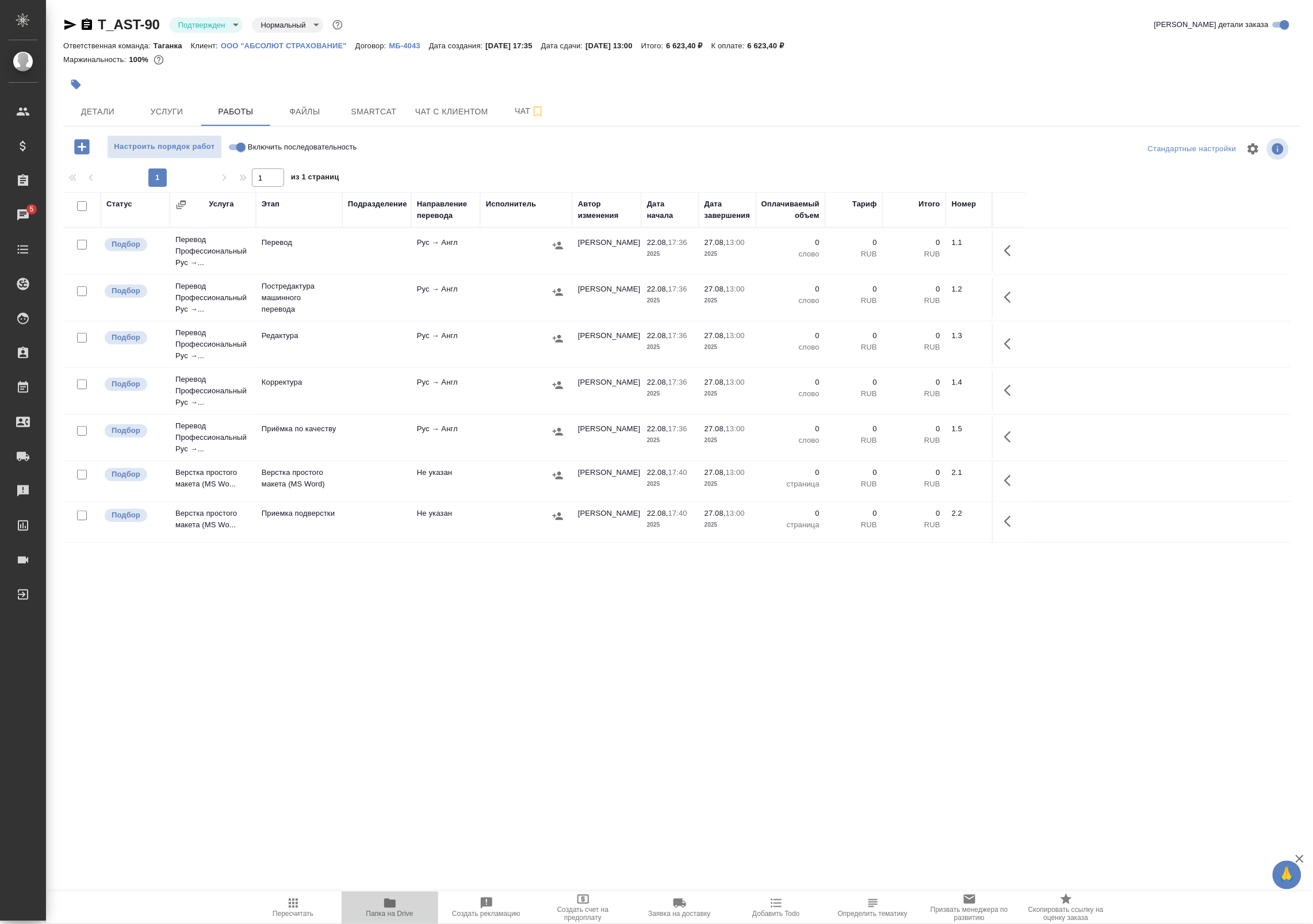
click at [391, 910] on span "Папка на Drive" at bounding box center [390, 914] width 47 height 8
click at [101, 104] on button "Детали" at bounding box center [98, 111] width 69 height 29
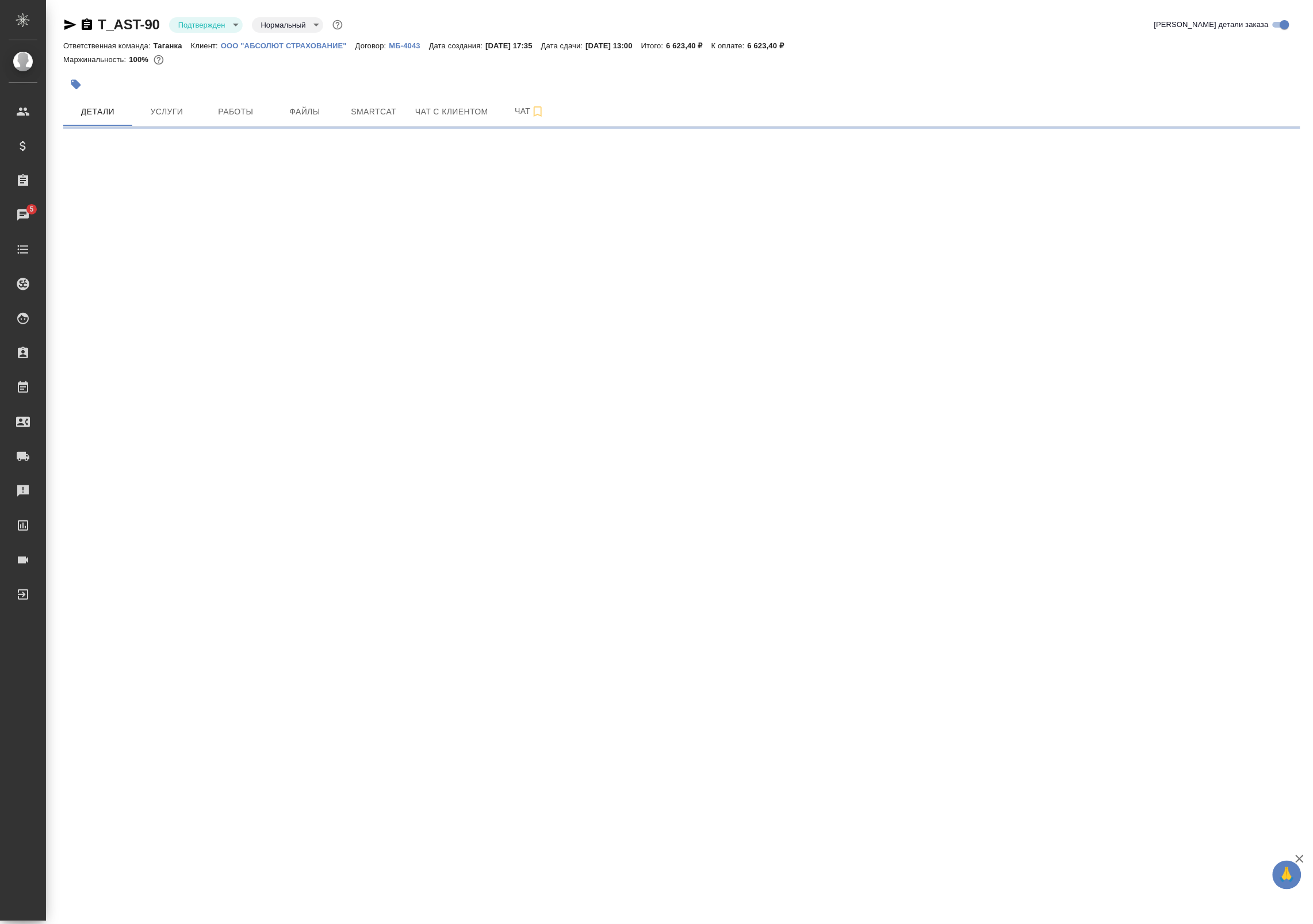
select select "RU"
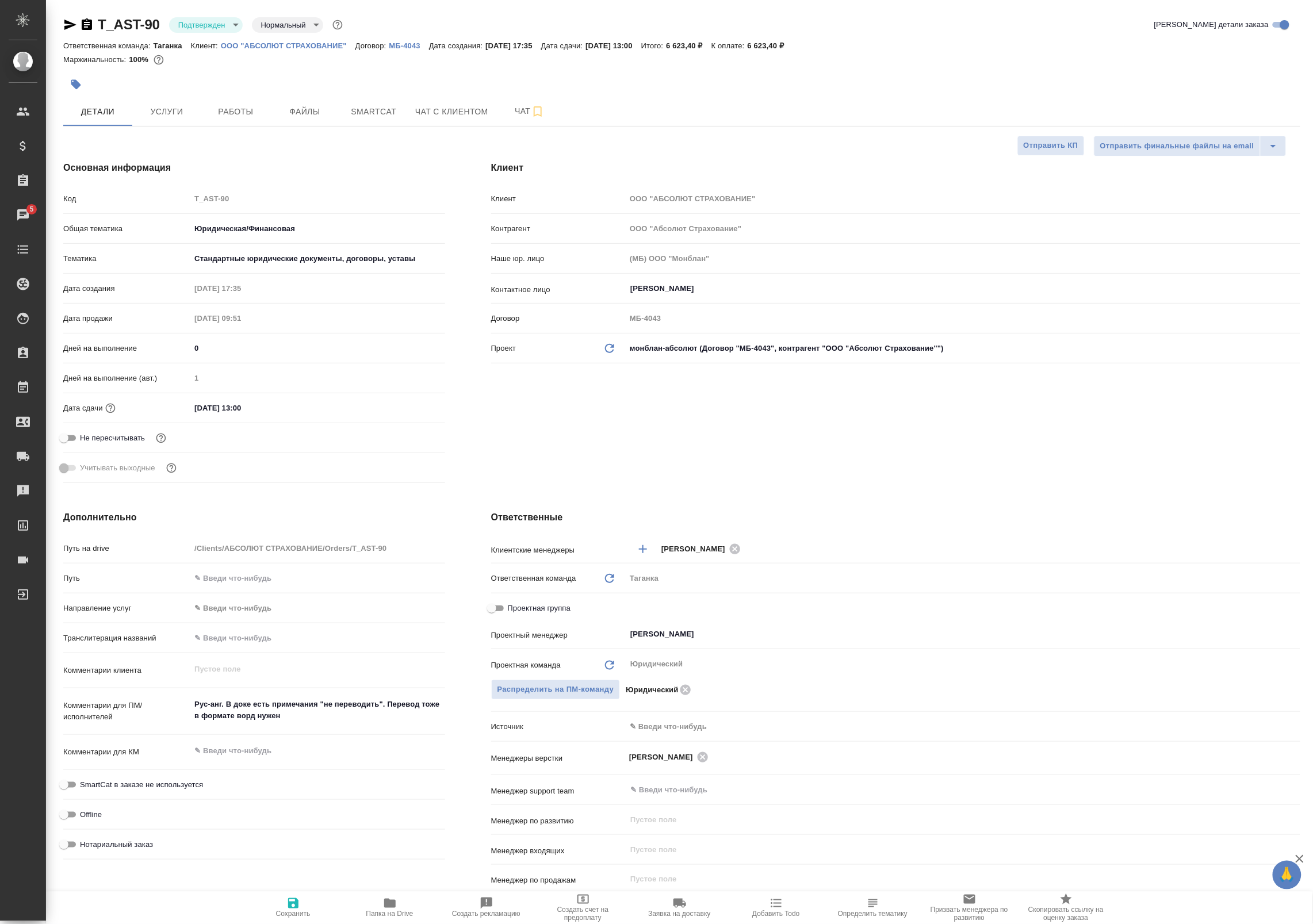
type textarea "x"
click at [197, 27] on body "🙏 .cls-1 fill:#fff; AWATERA Badanyan Artak Клиенты Спецификации Заказы 5 Чаты T…" at bounding box center [656, 462] width 1313 height 924
click at [202, 124] on button "В работе" at bounding box center [197, 121] width 38 height 13
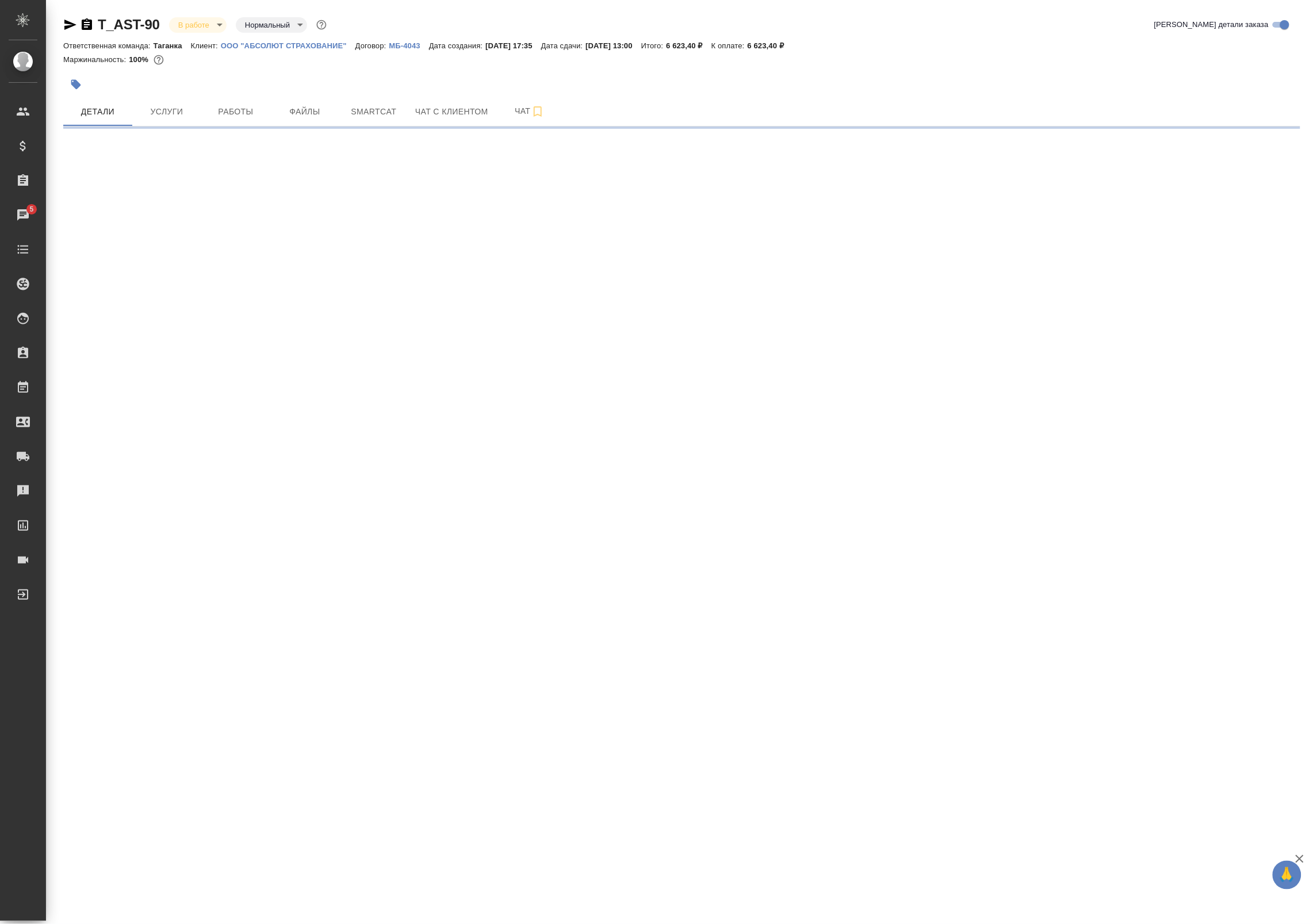
select select "RU"
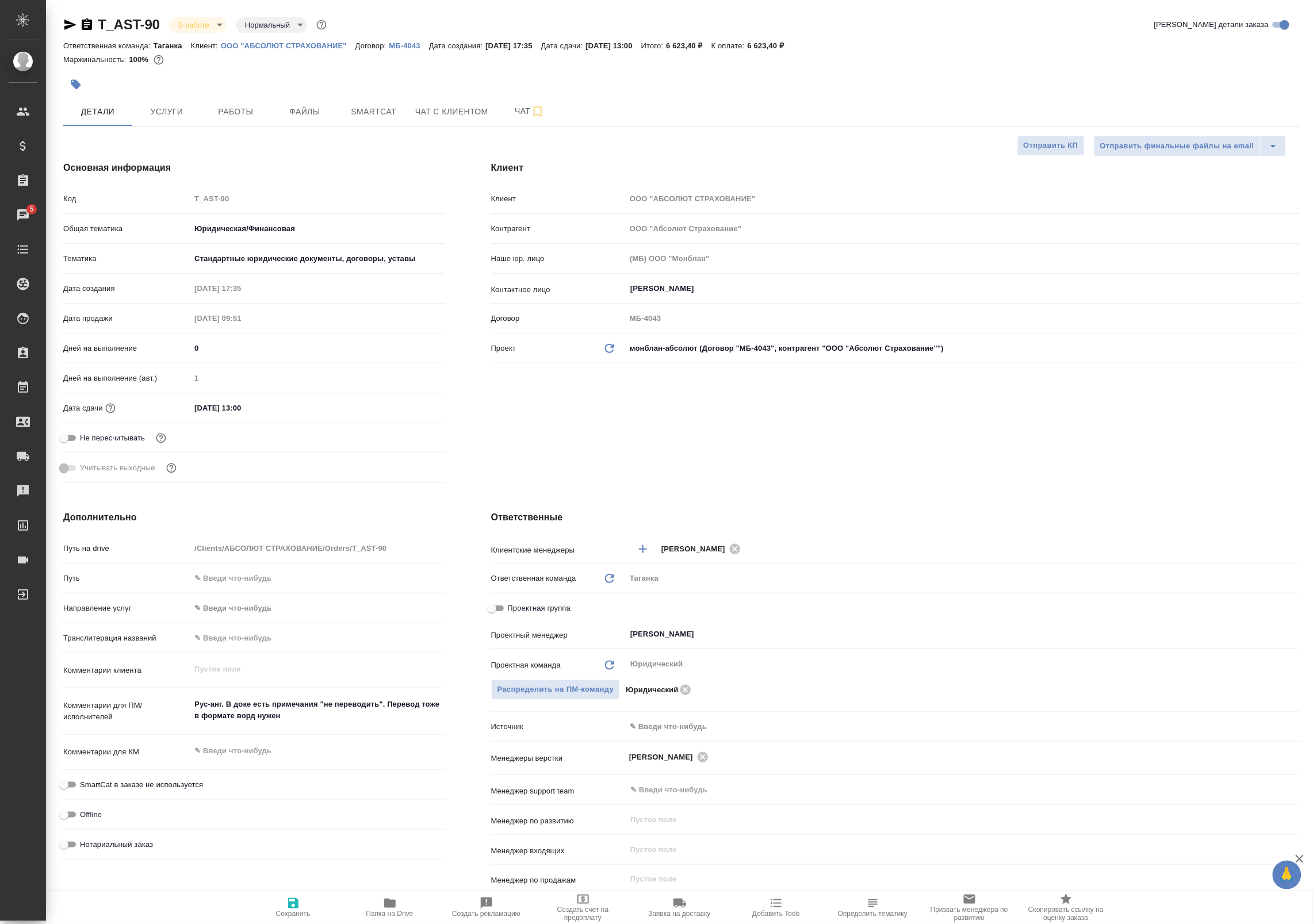
type textarea "x"
click at [322, 116] on span "Файлы" at bounding box center [305, 112] width 55 height 15
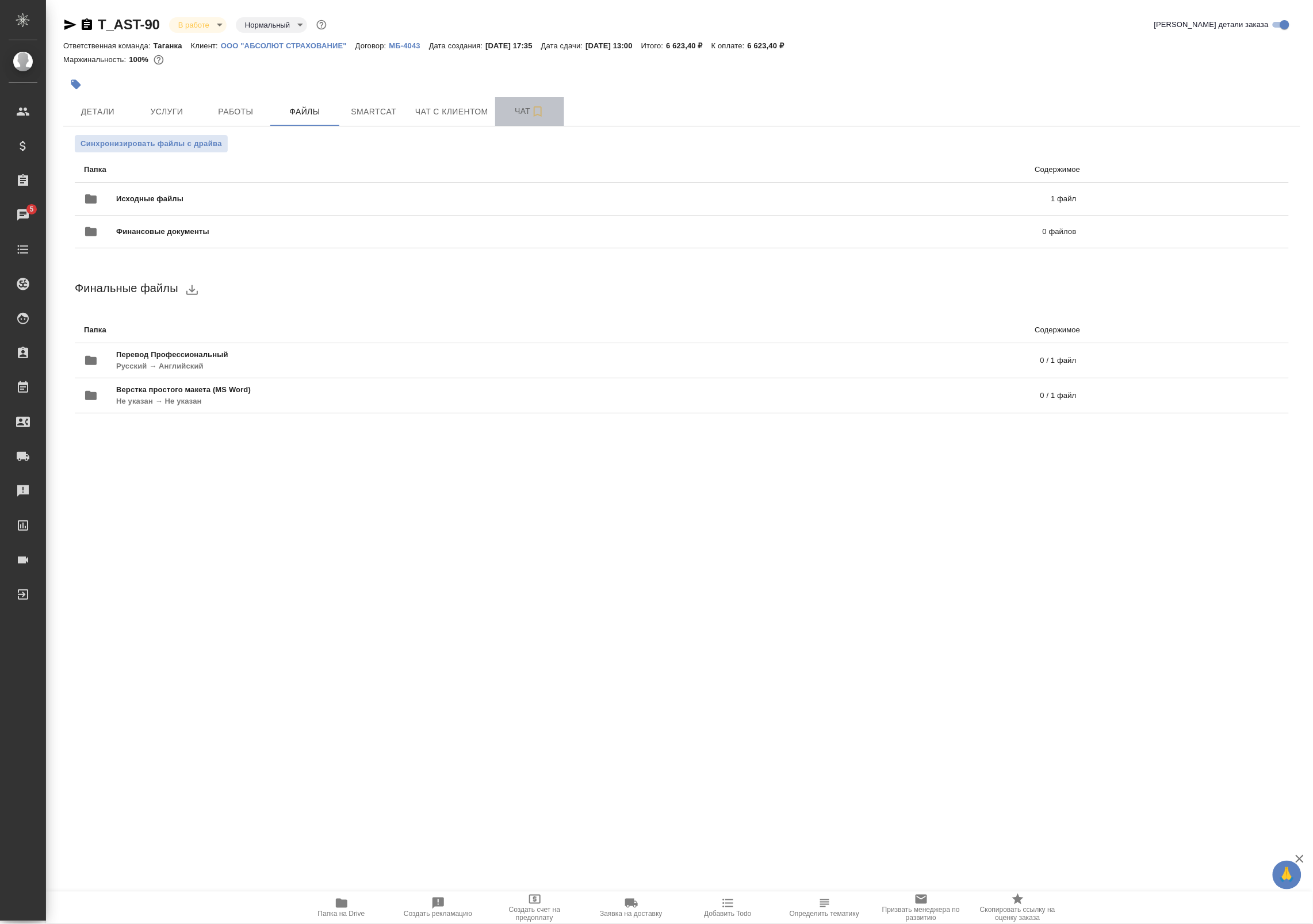
click at [522, 104] on button "Чат" at bounding box center [530, 111] width 69 height 29
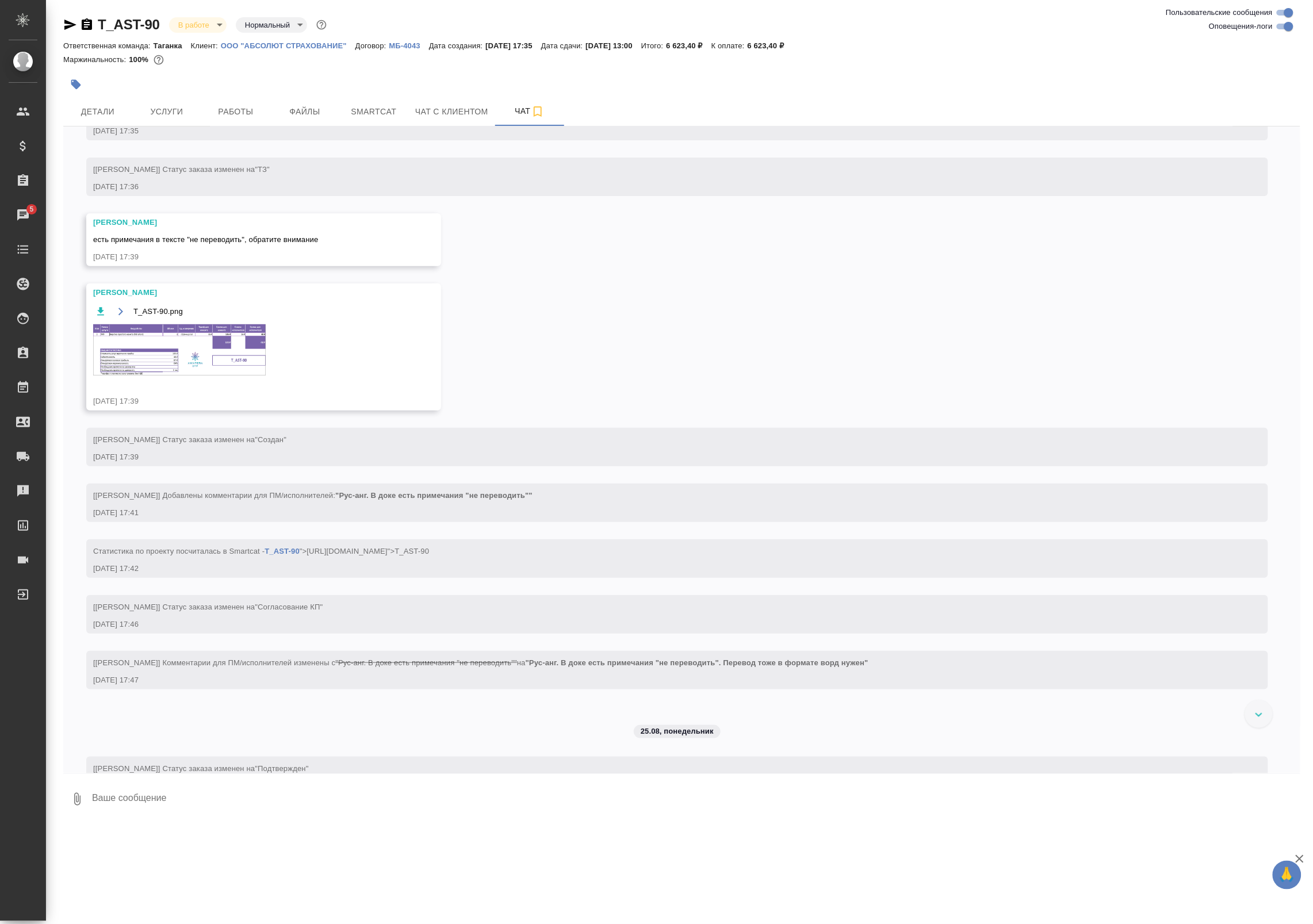
scroll to position [127, 0]
click at [211, 369] on img at bounding box center [180, 353] width 172 height 51
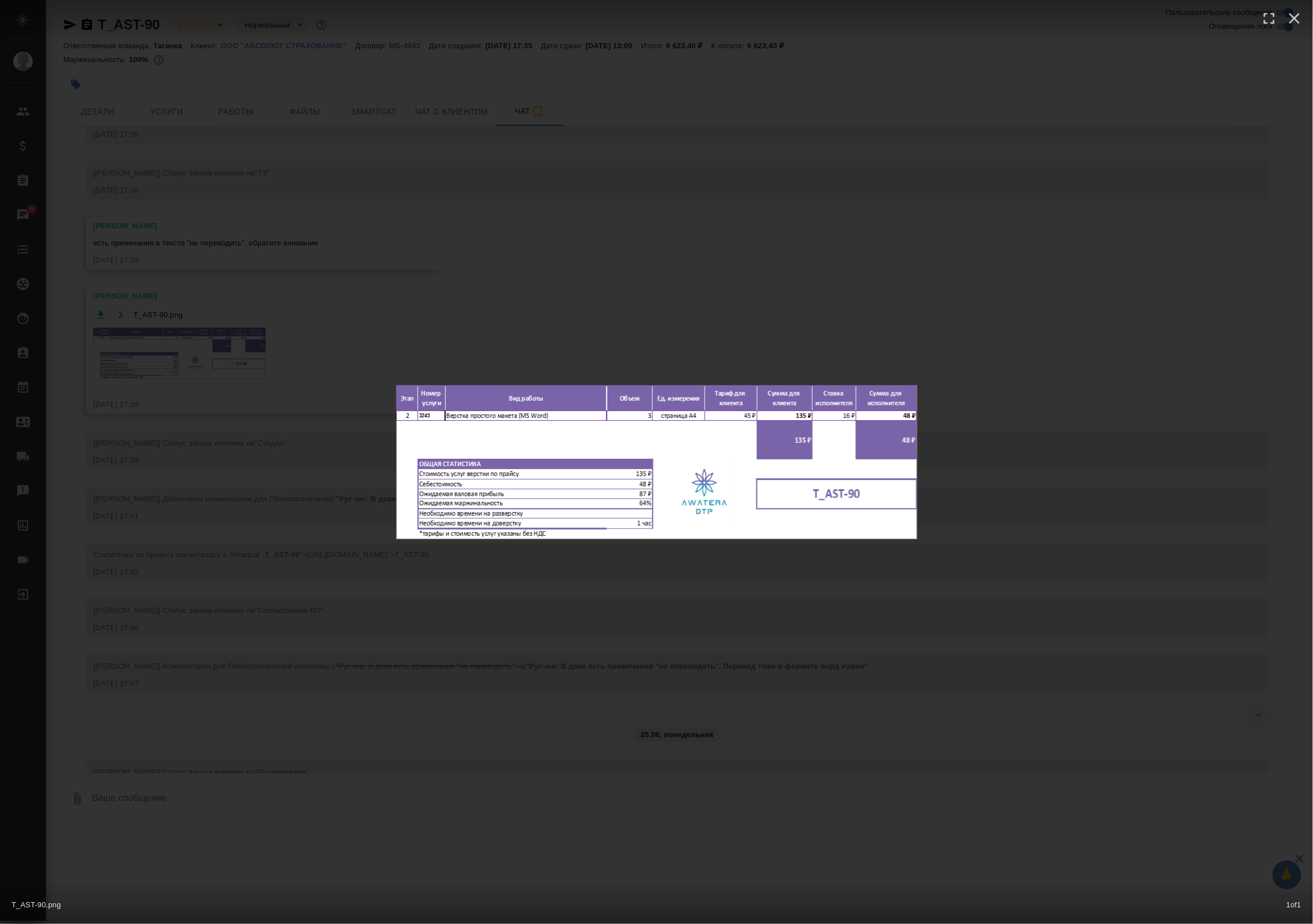
click at [234, 416] on div "T_AST-90.png 1 of 1" at bounding box center [656, 462] width 1313 height 924
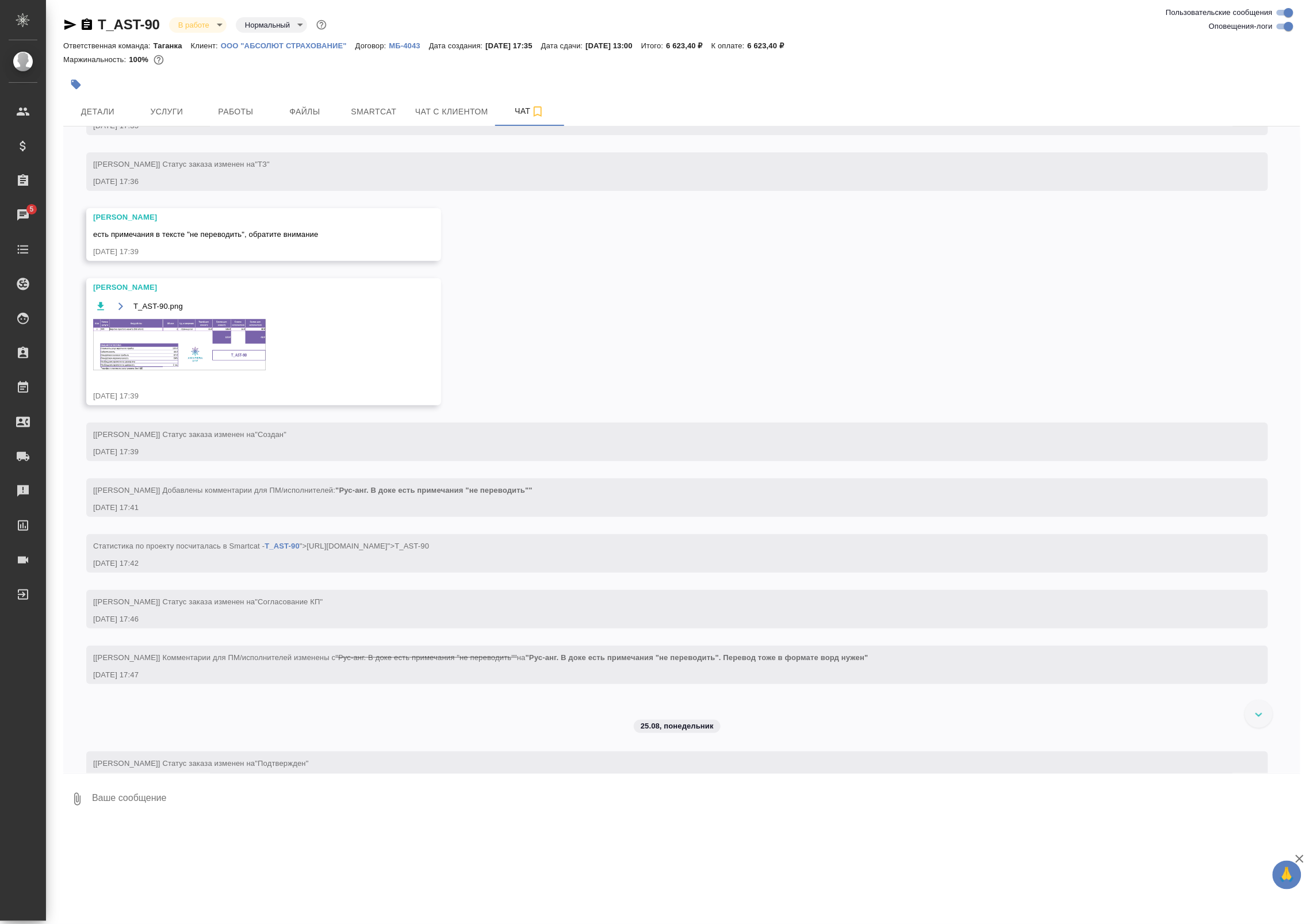
scroll to position [0, 0]
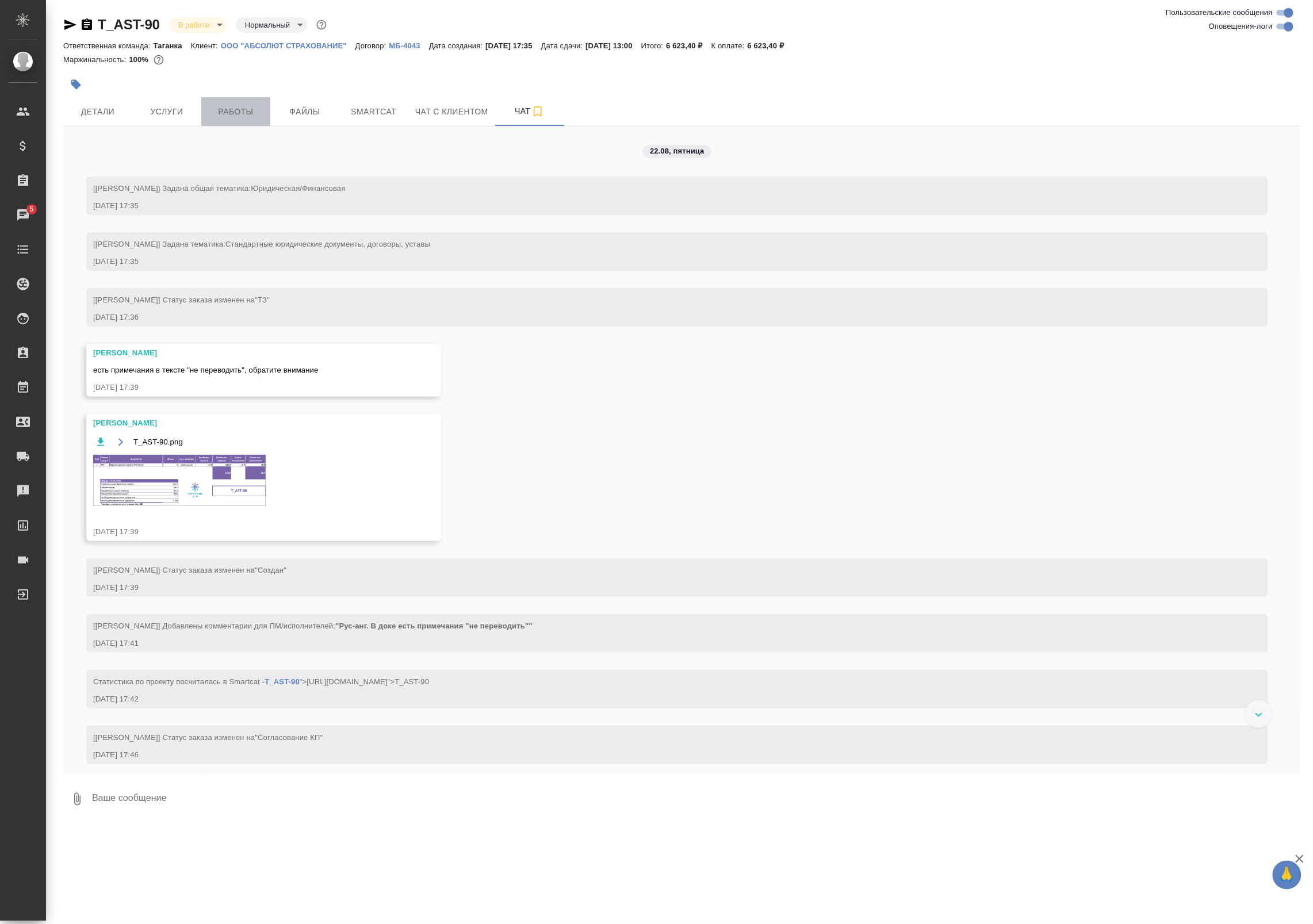
click at [240, 120] on button "Работы" at bounding box center [236, 111] width 69 height 29
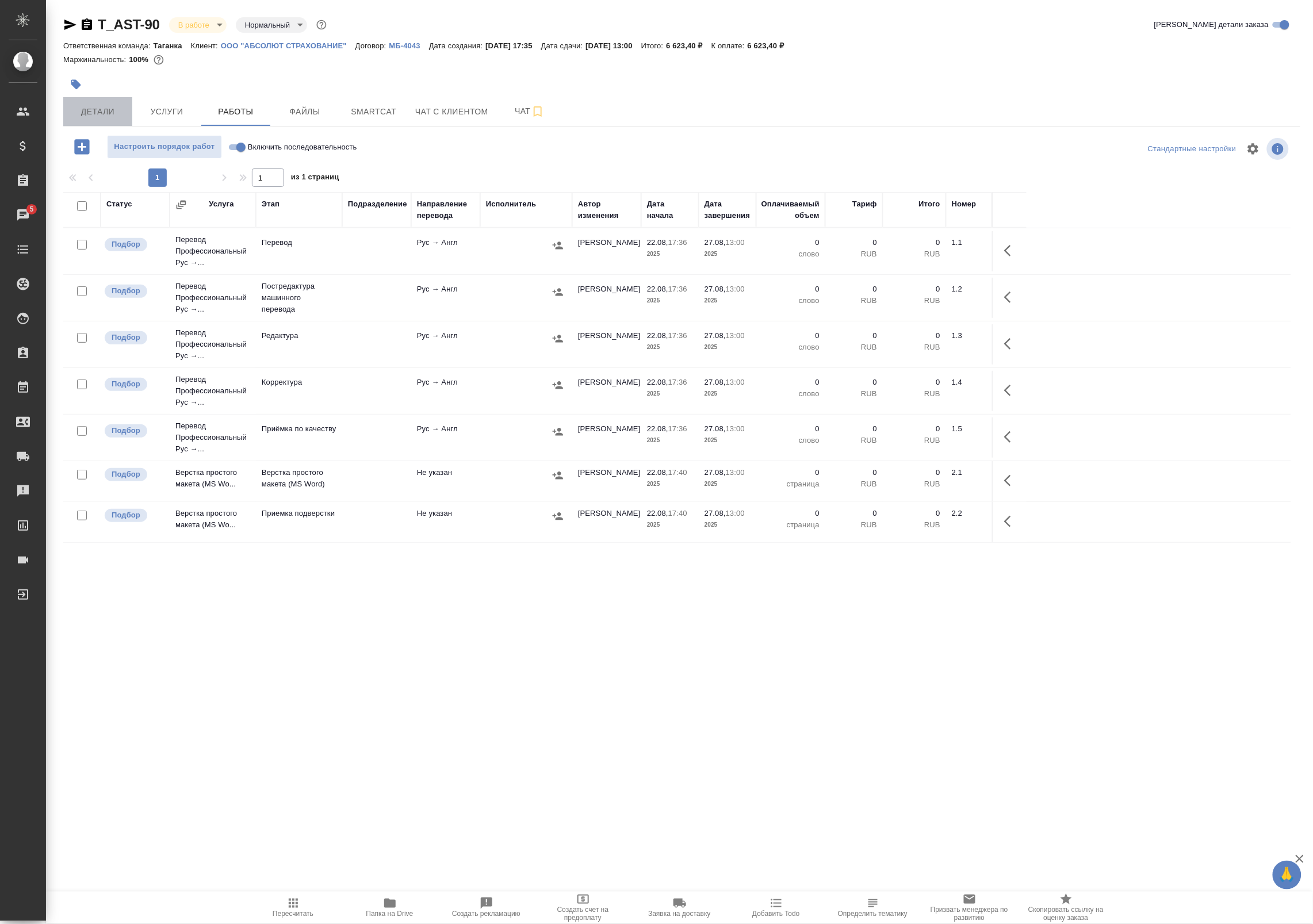
click at [110, 118] on span "Детали" at bounding box center [98, 112] width 55 height 15
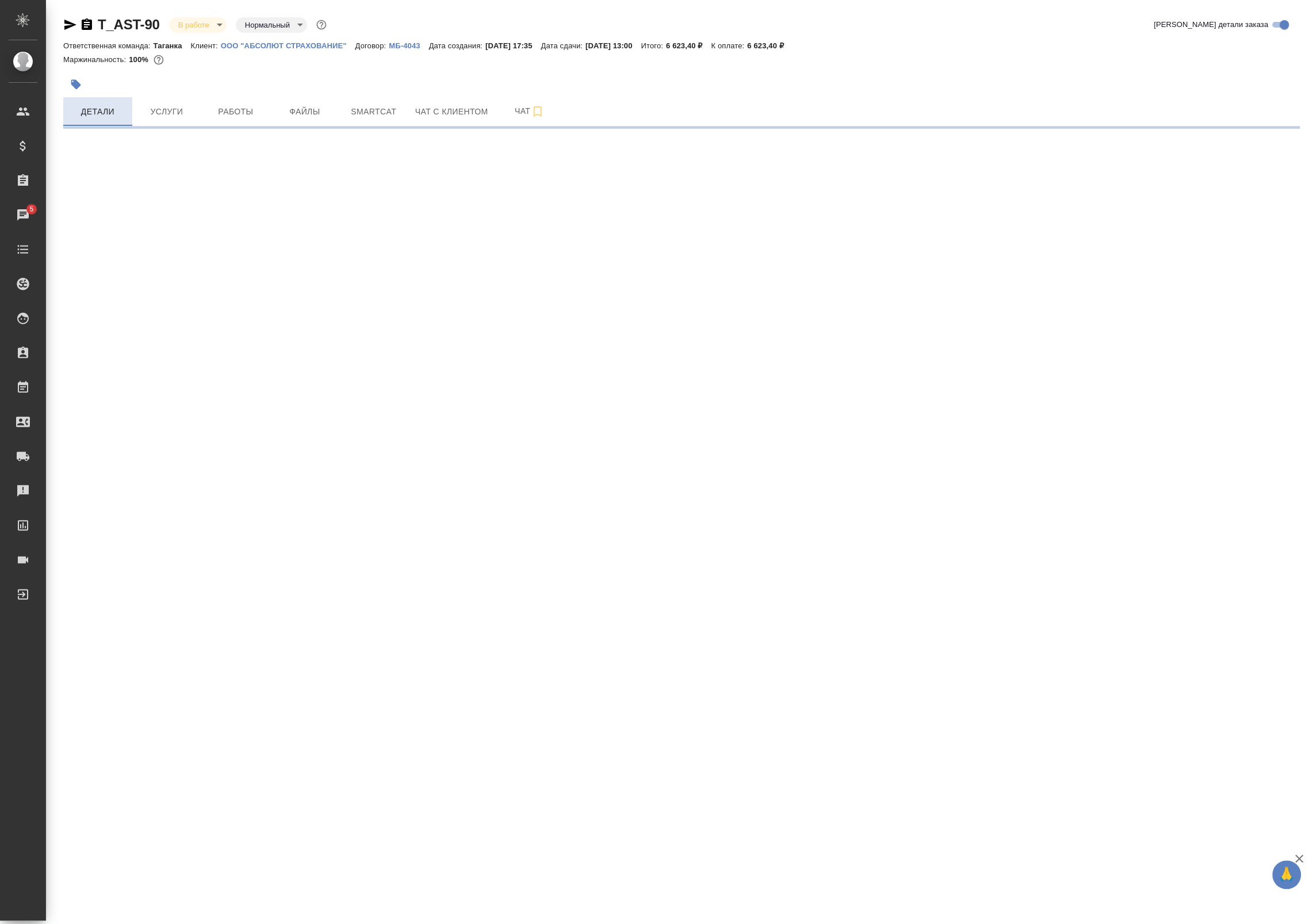
select select "RU"
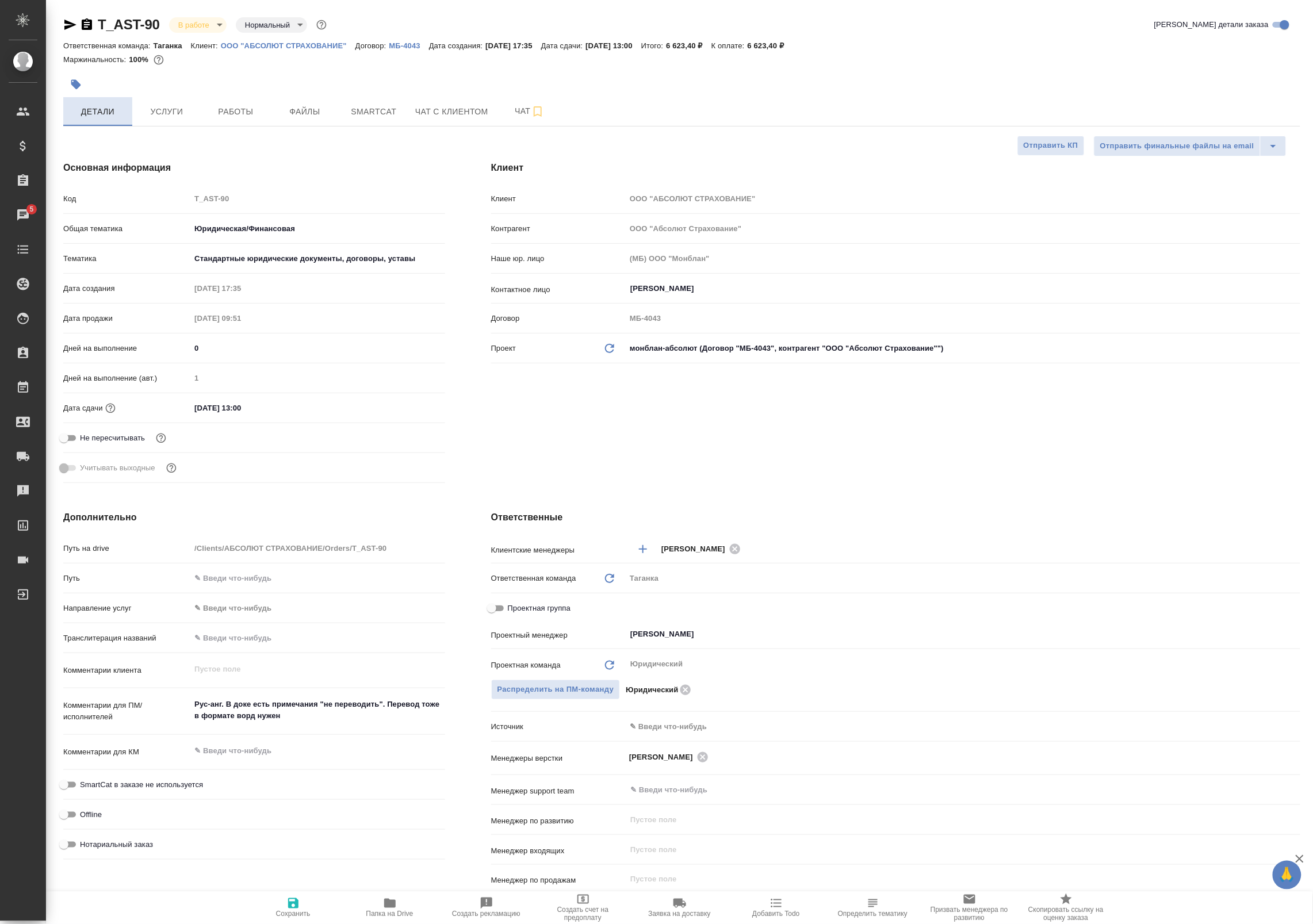
type textarea "x"
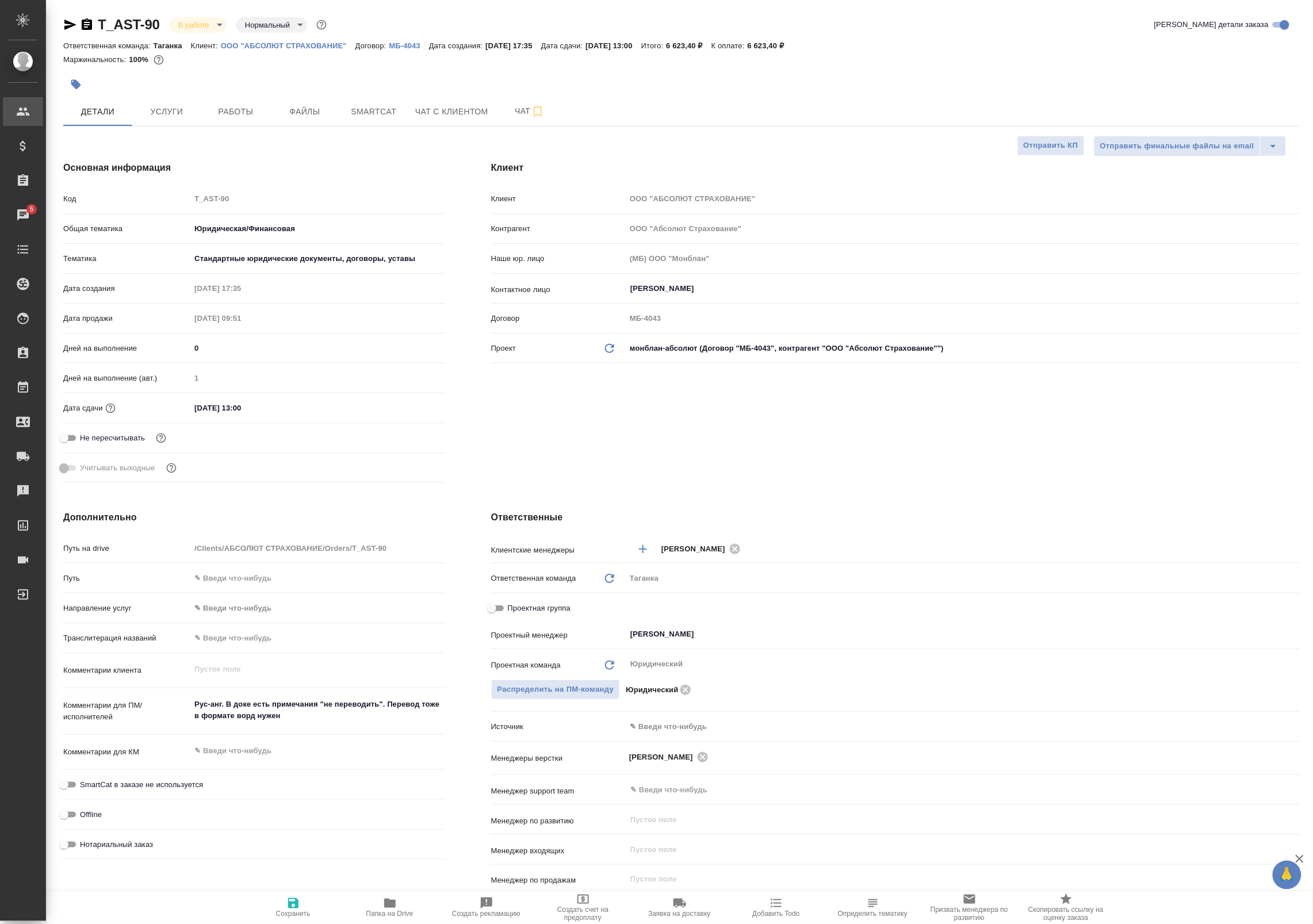
type textarea "x"
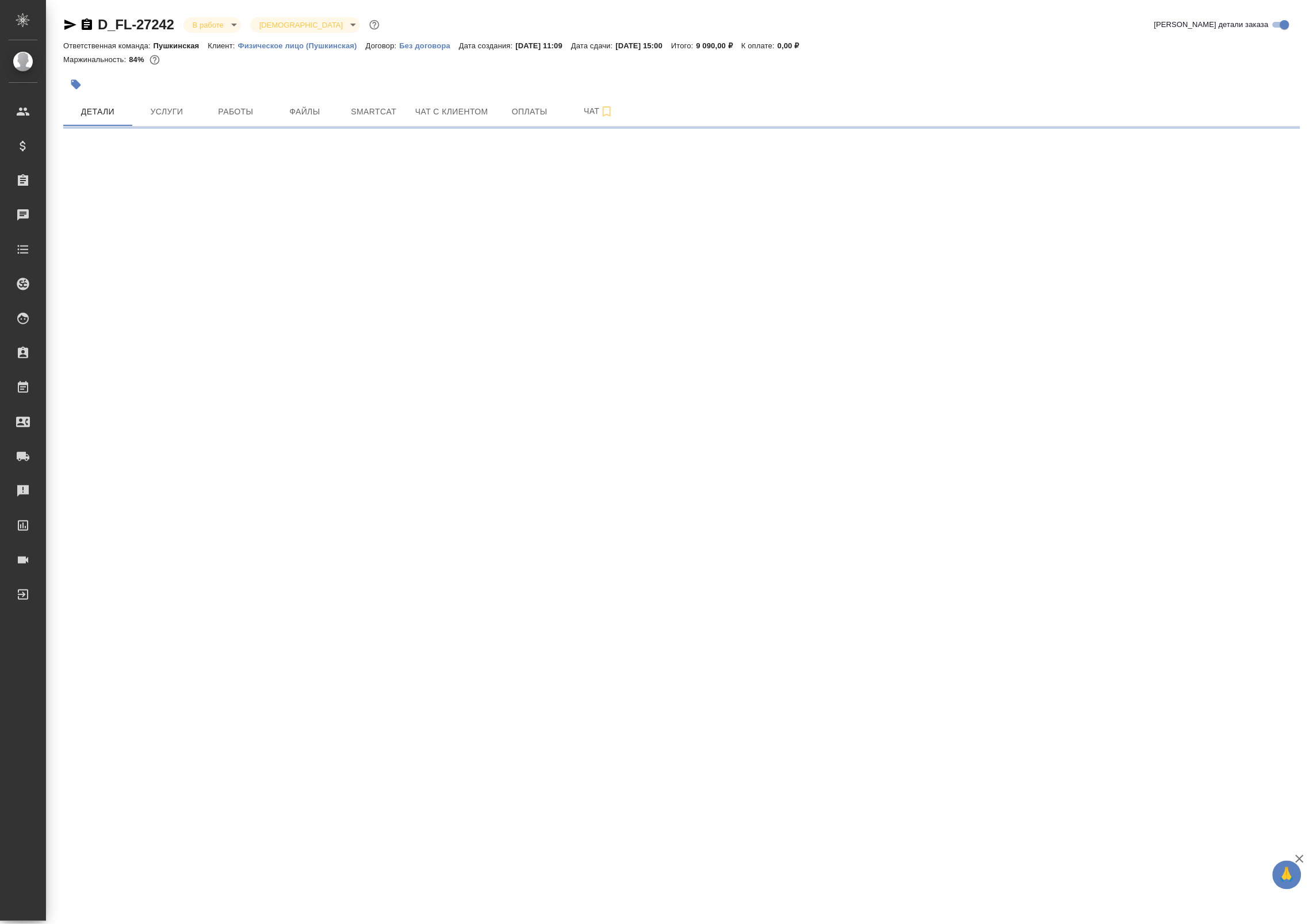
select select "RU"
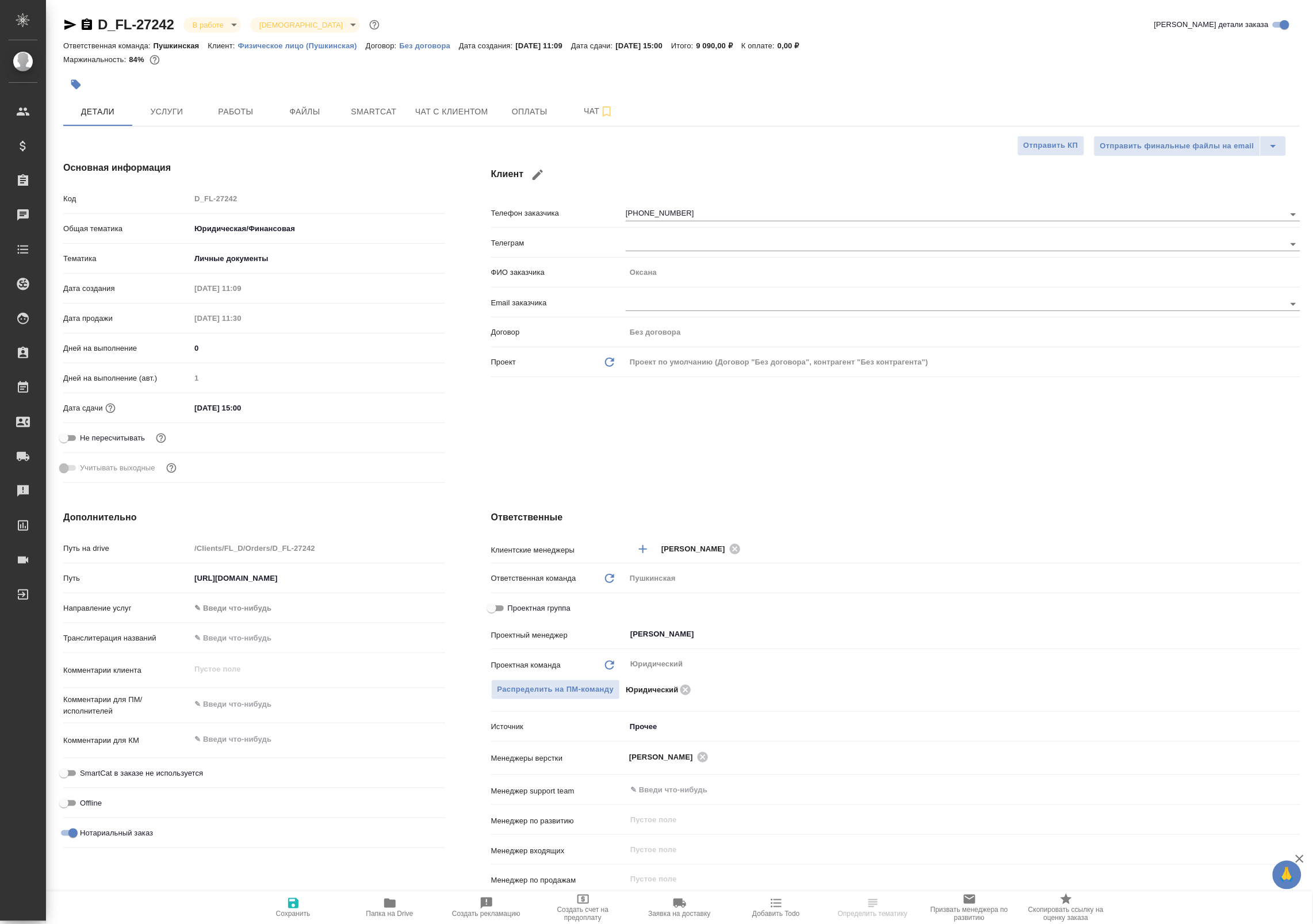
type textarea "x"
click at [241, 110] on span "Работы" at bounding box center [235, 112] width 55 height 15
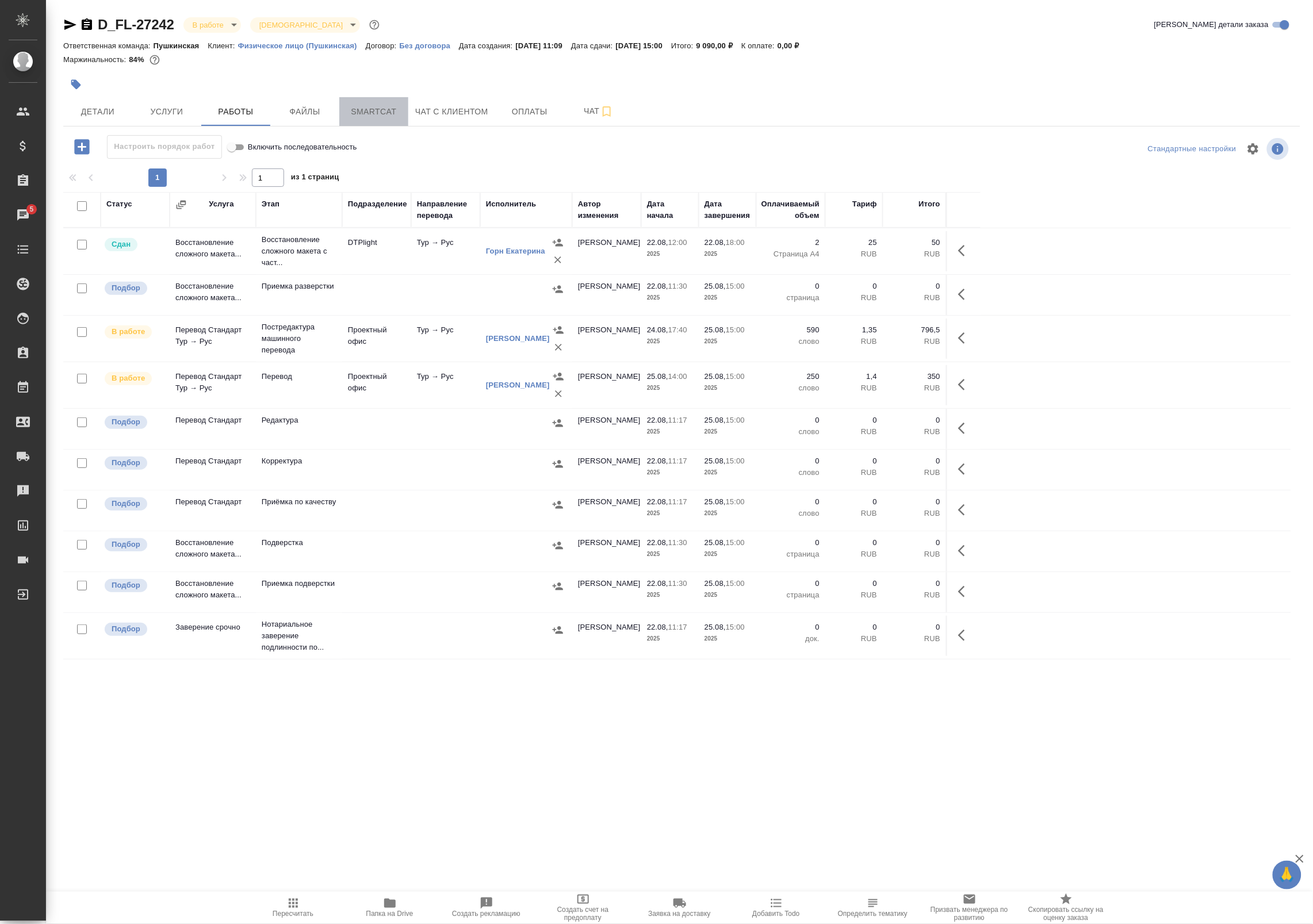
click at [374, 106] on span "Smartcat" at bounding box center [374, 112] width 55 height 15
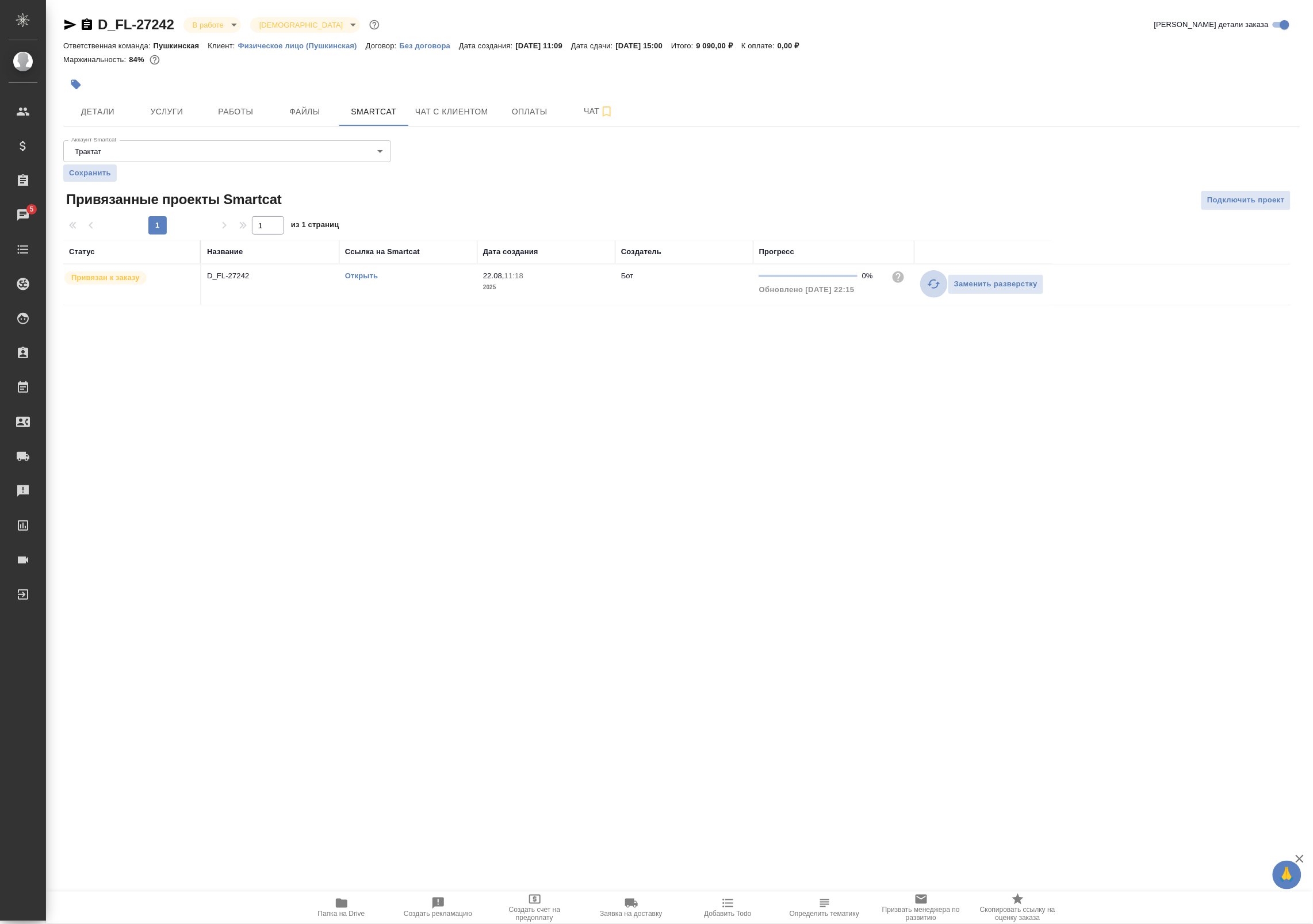
click at [929, 288] on icon "button" at bounding box center [934, 284] width 14 height 14
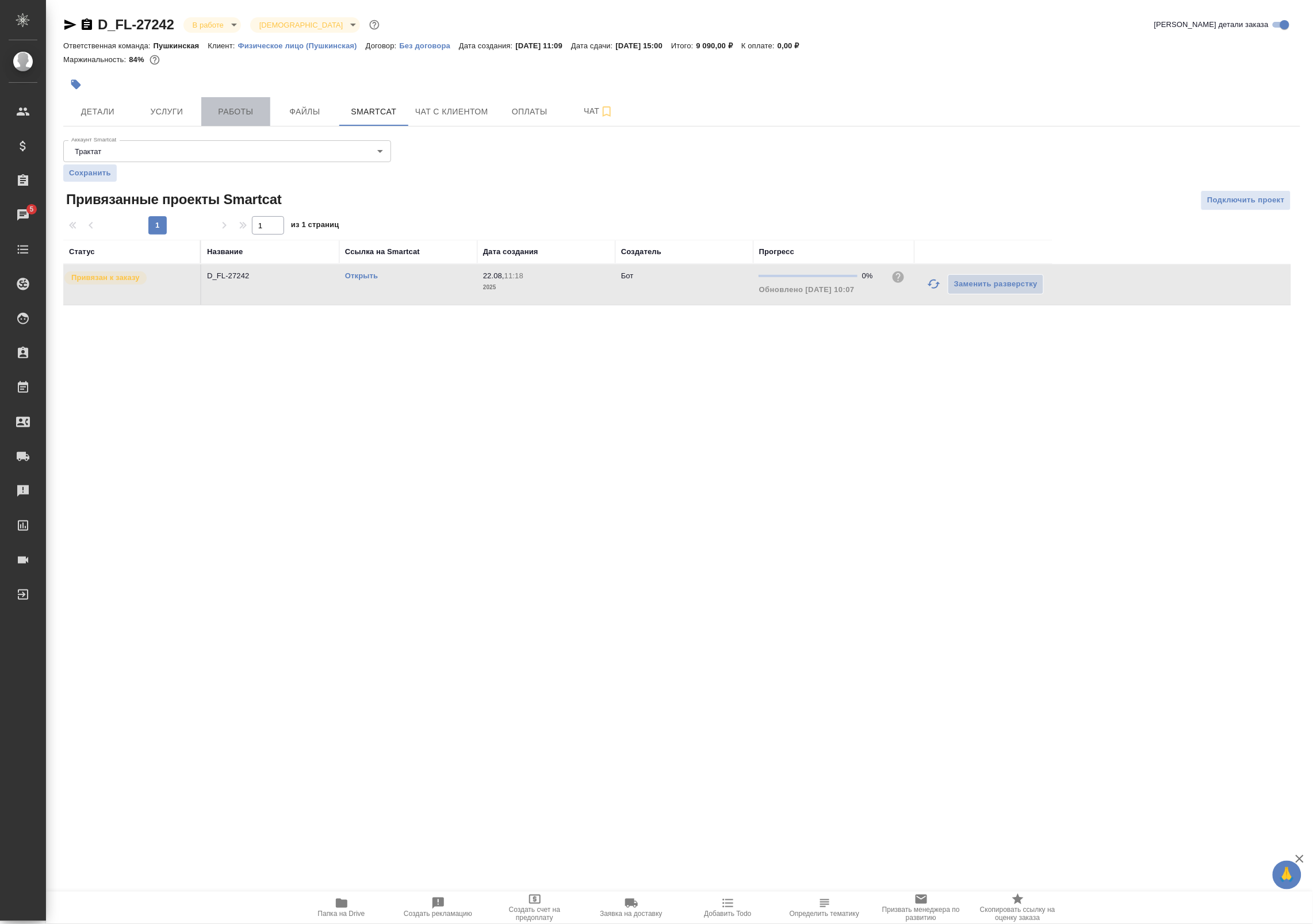
click at [224, 103] on button "Работы" at bounding box center [236, 111] width 69 height 29
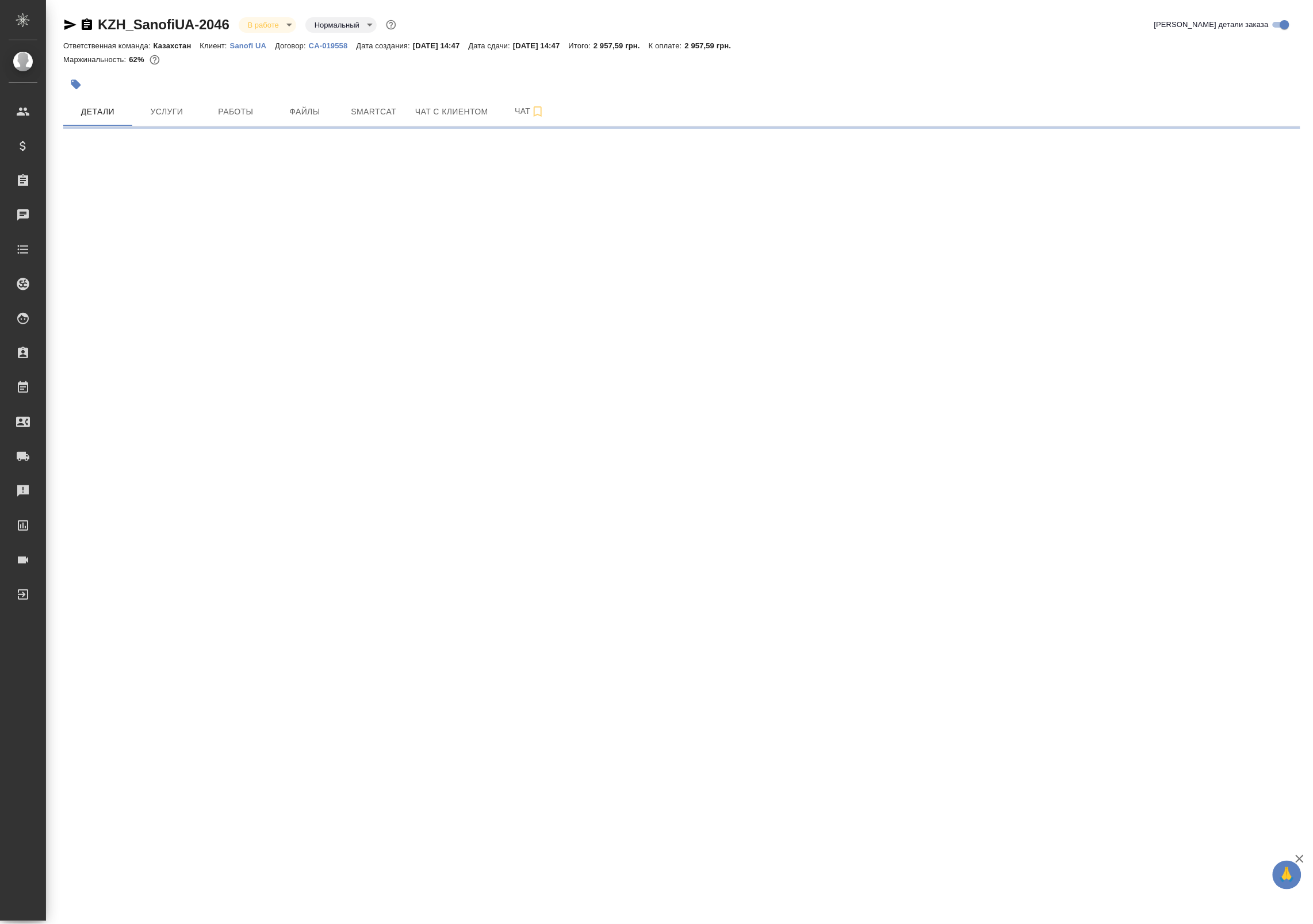
select select "RU"
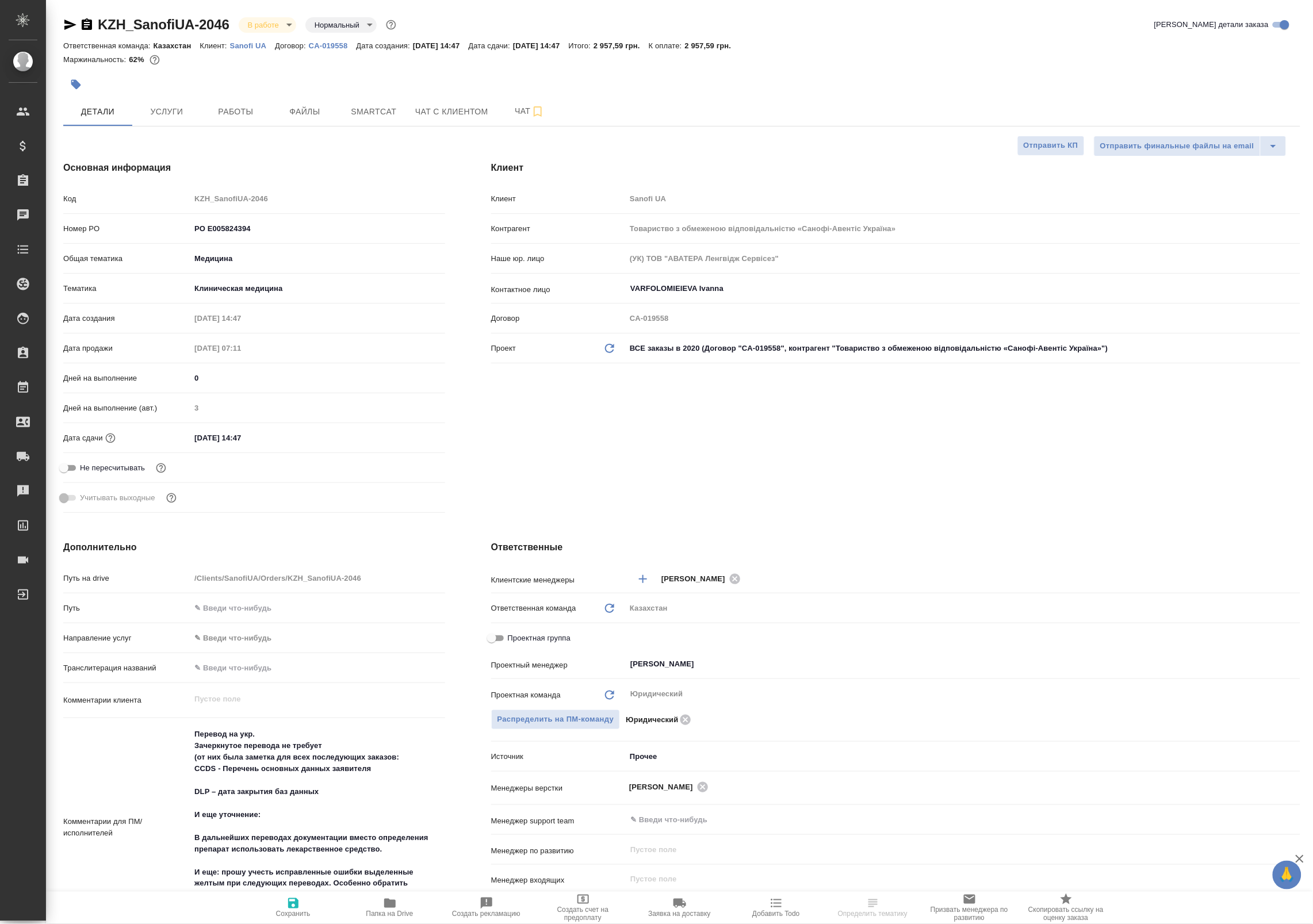
type textarea "x"
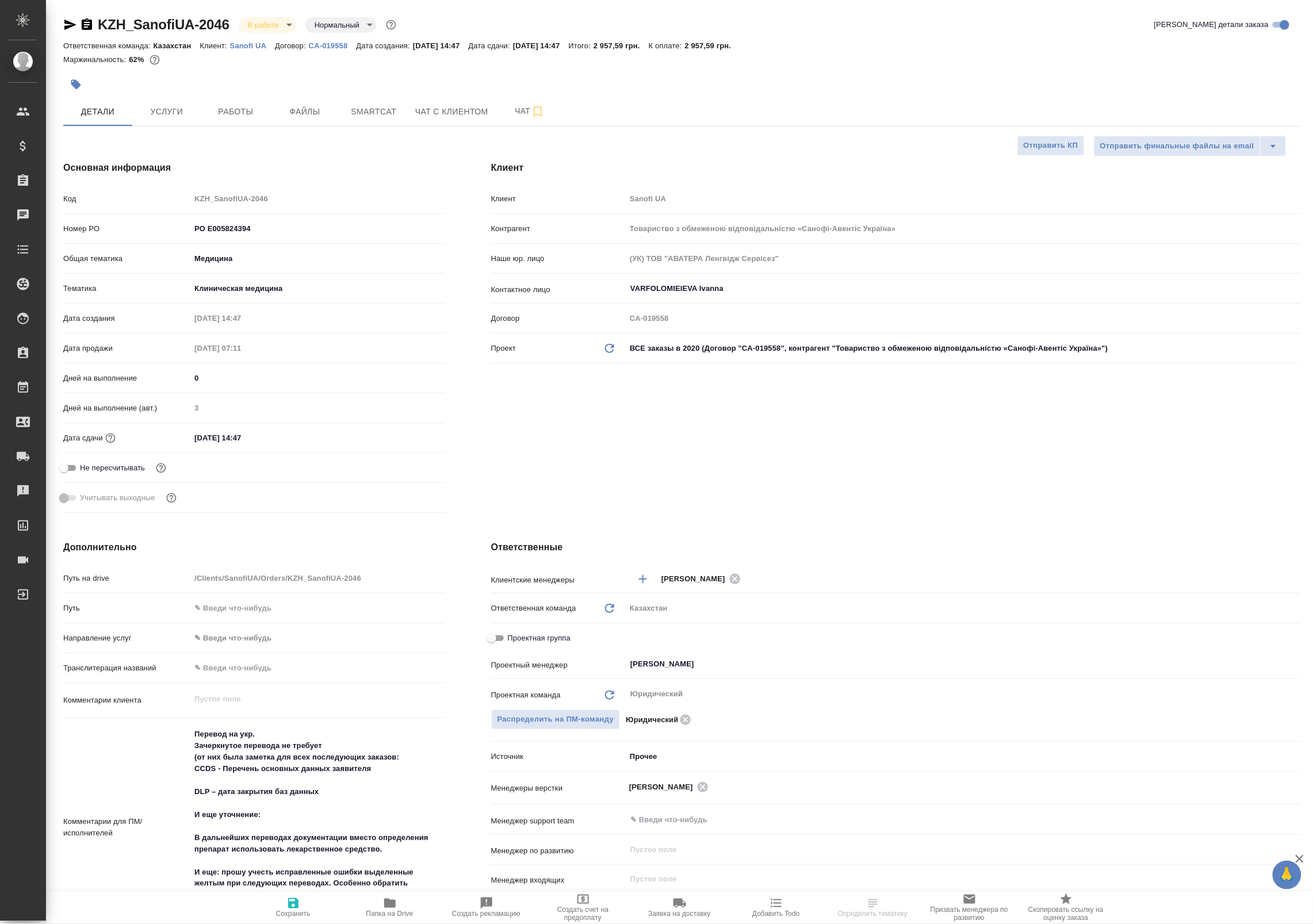
type textarea "x"
click at [252, 124] on button "Работы" at bounding box center [236, 111] width 69 height 29
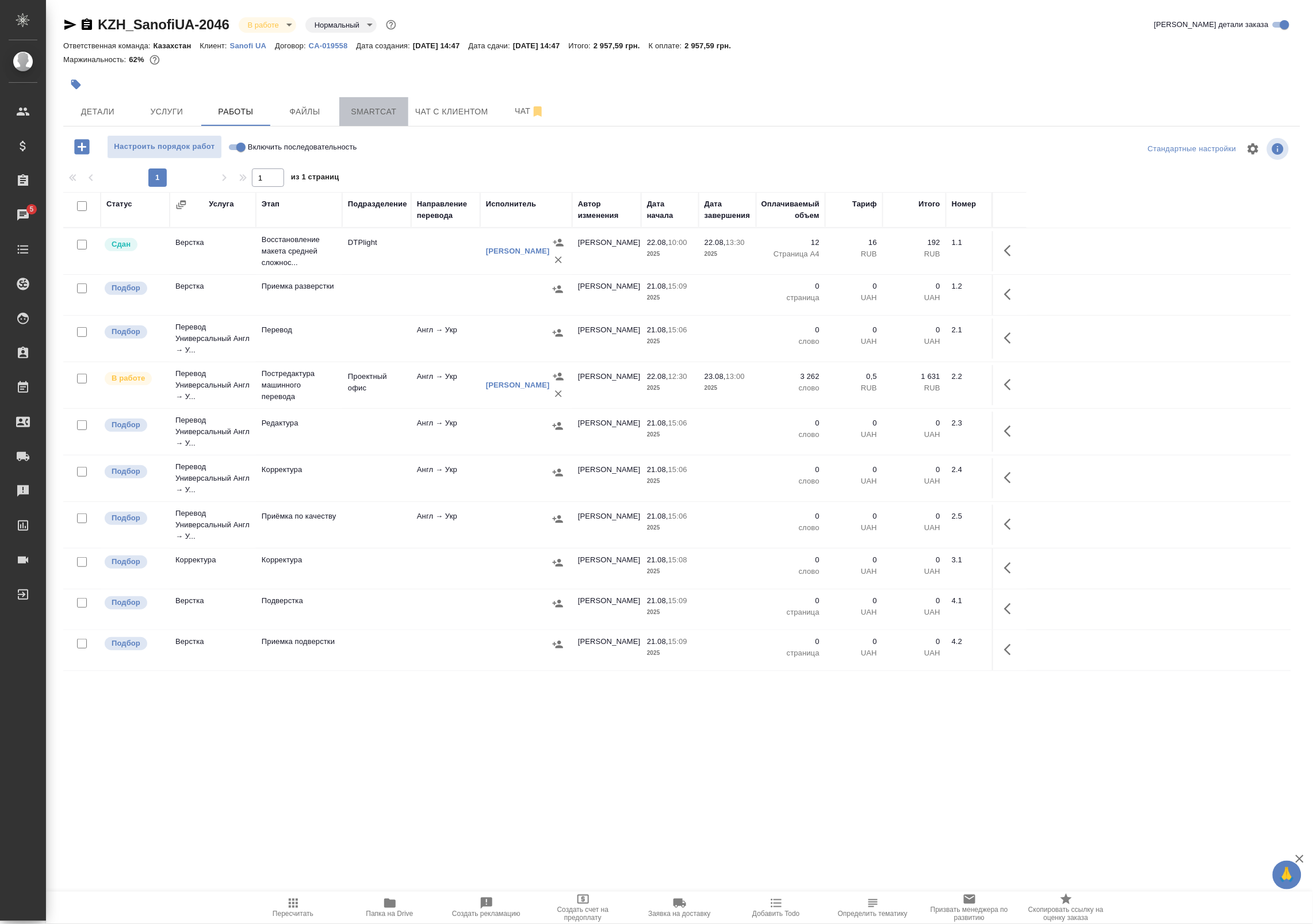
click at [364, 113] on span "Smartcat" at bounding box center [374, 112] width 55 height 15
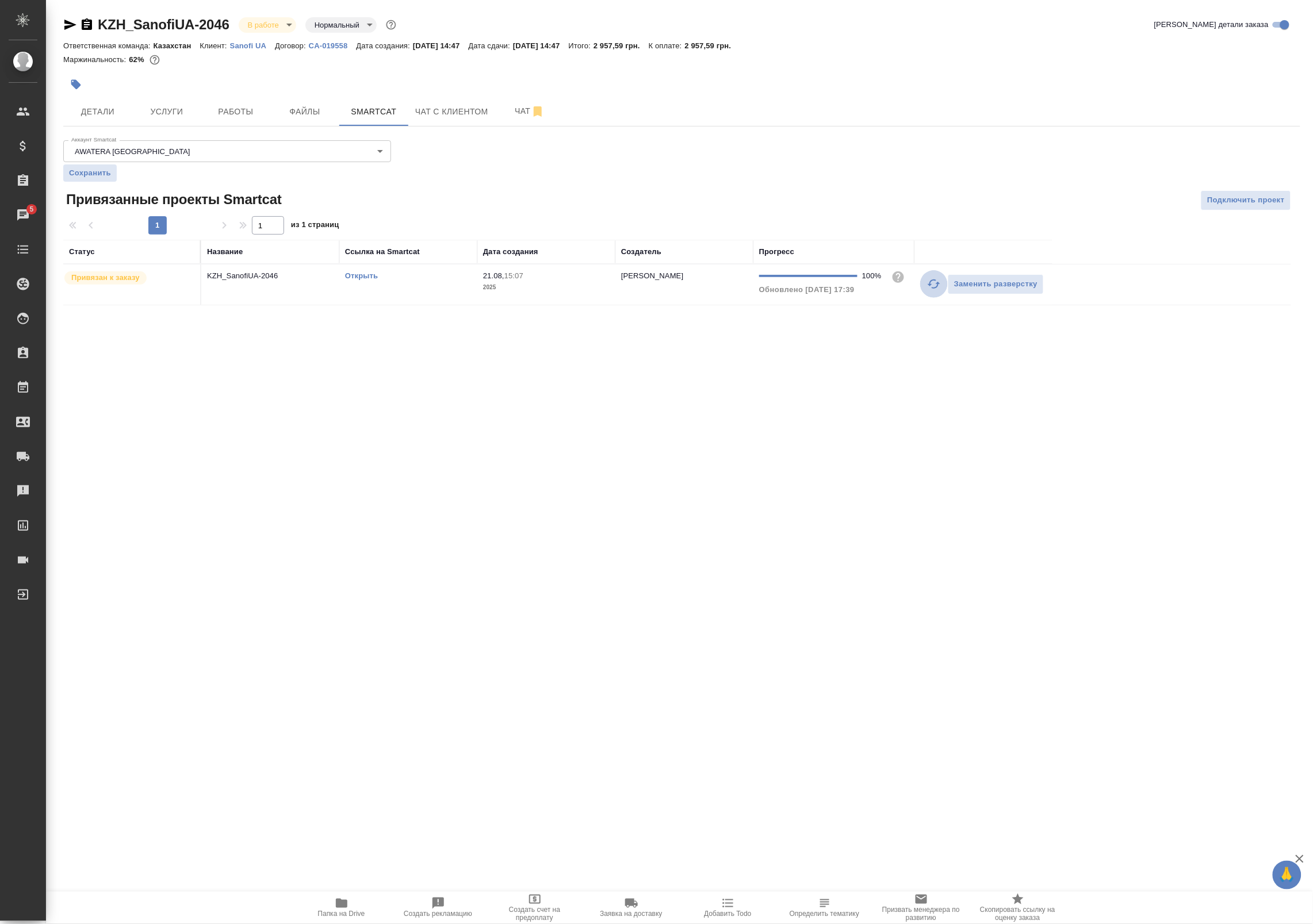
click at [931, 282] on icon "button" at bounding box center [934, 284] width 13 height 9
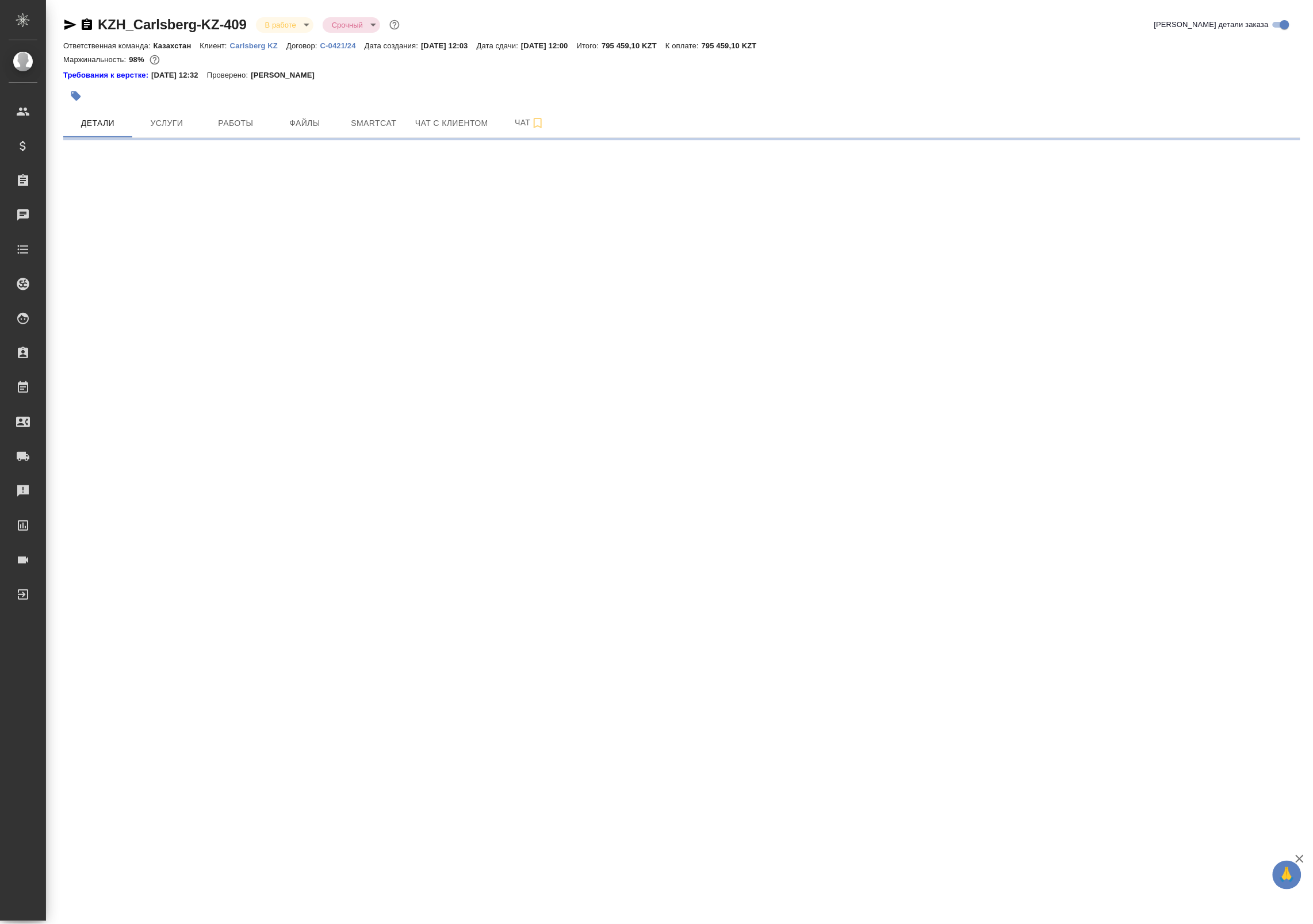
select select "RU"
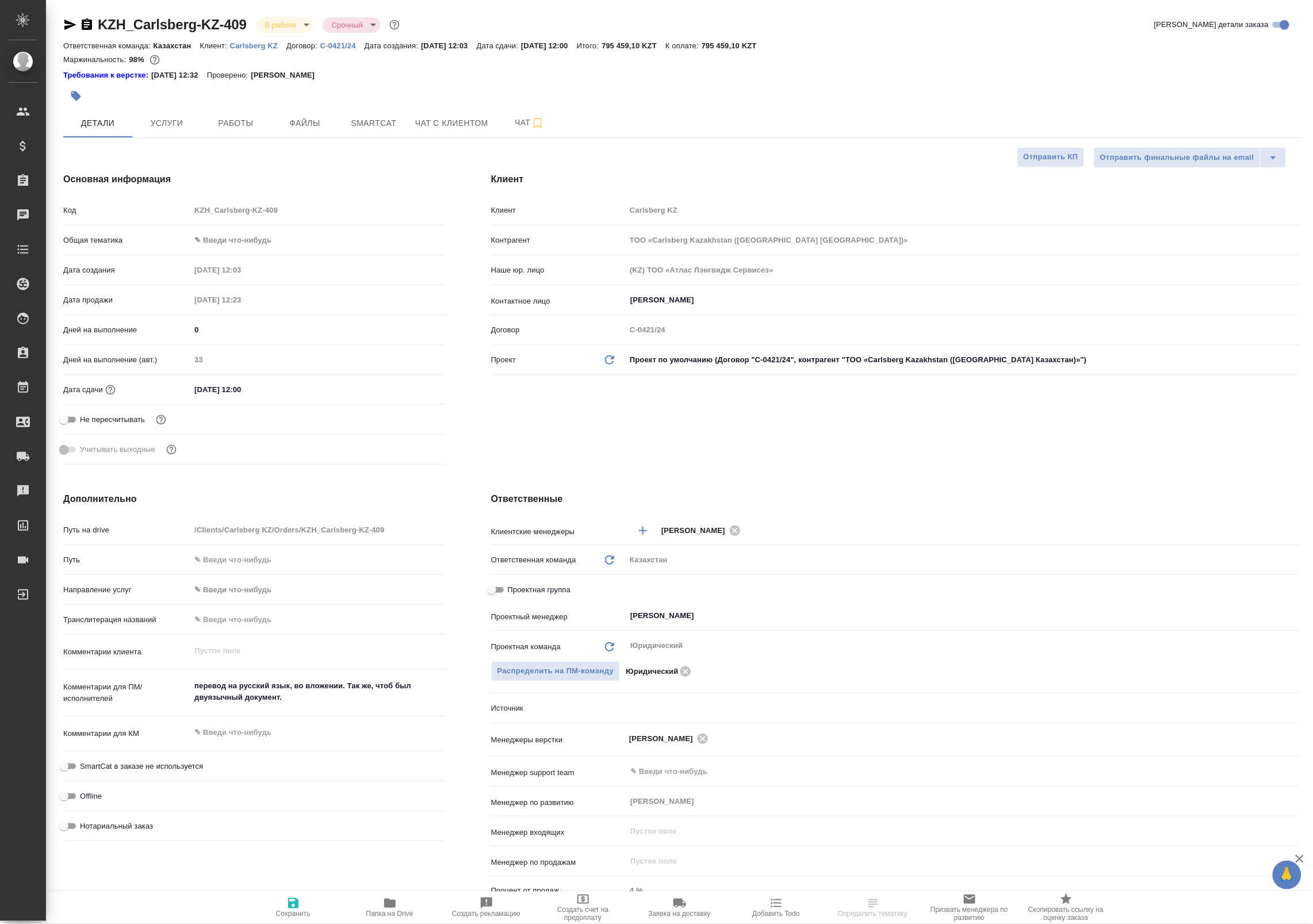
type textarea "x"
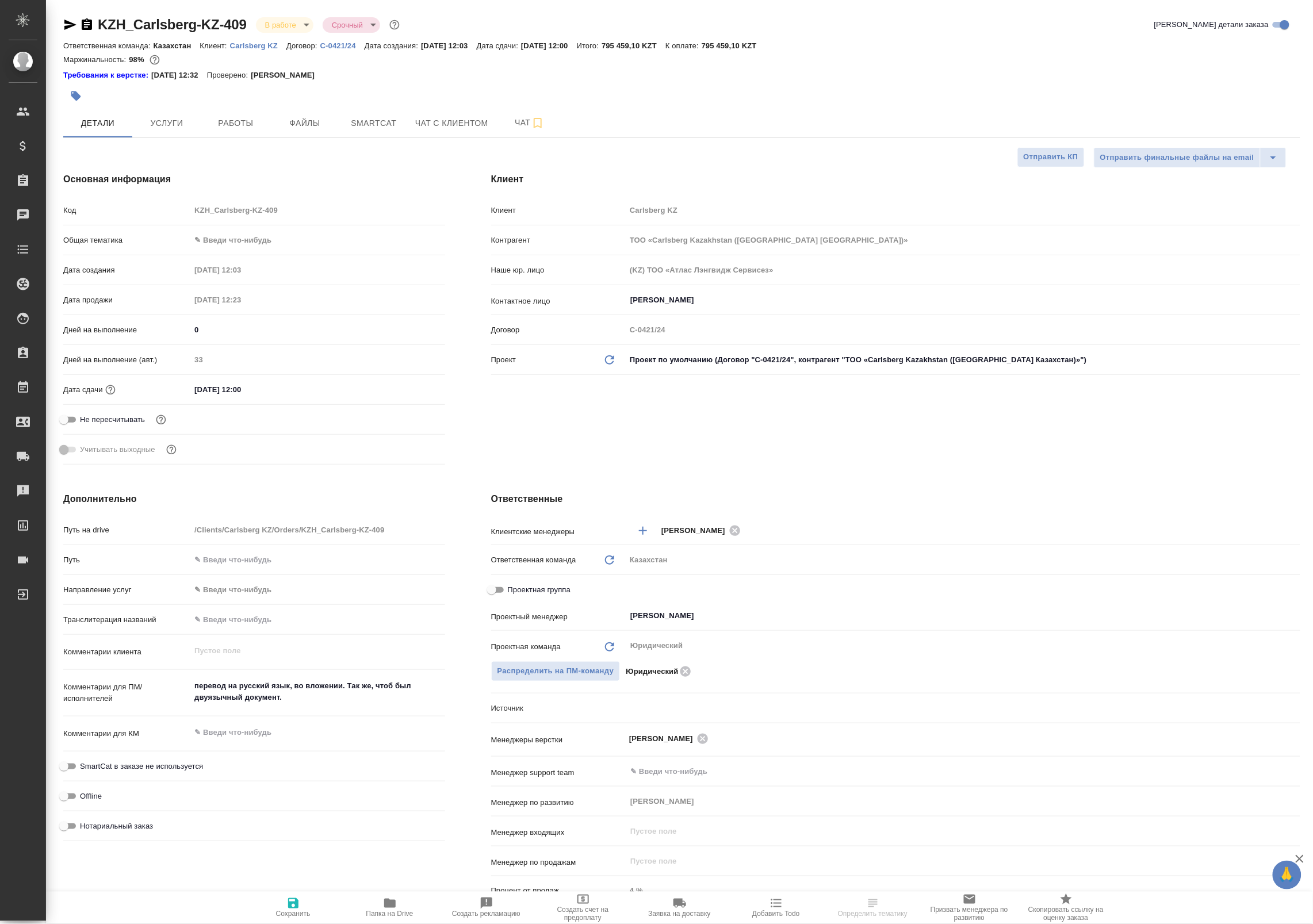
type textarea "x"
click at [228, 120] on span "Работы" at bounding box center [235, 123] width 55 height 15
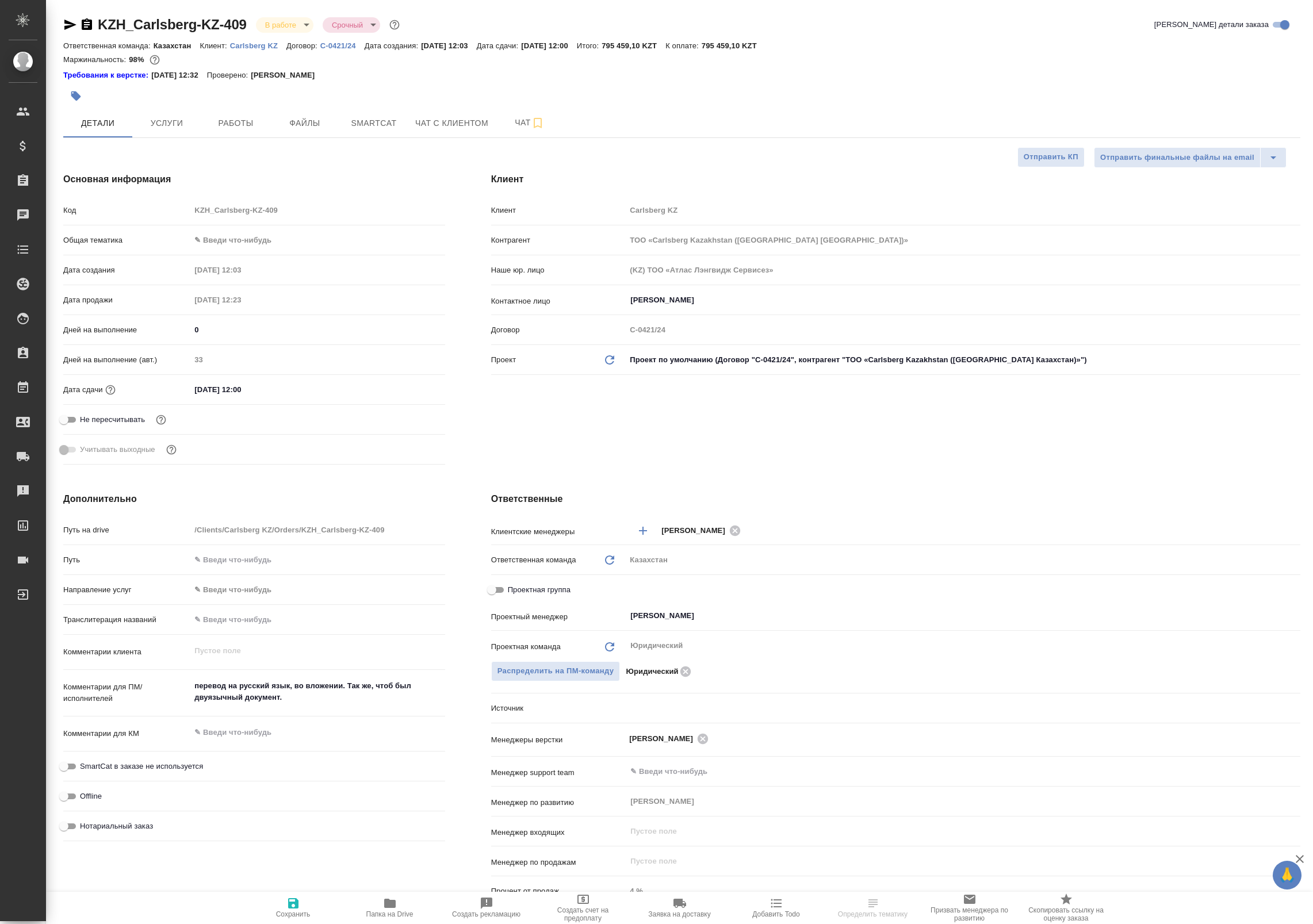
select select "RU"
type textarea "x"
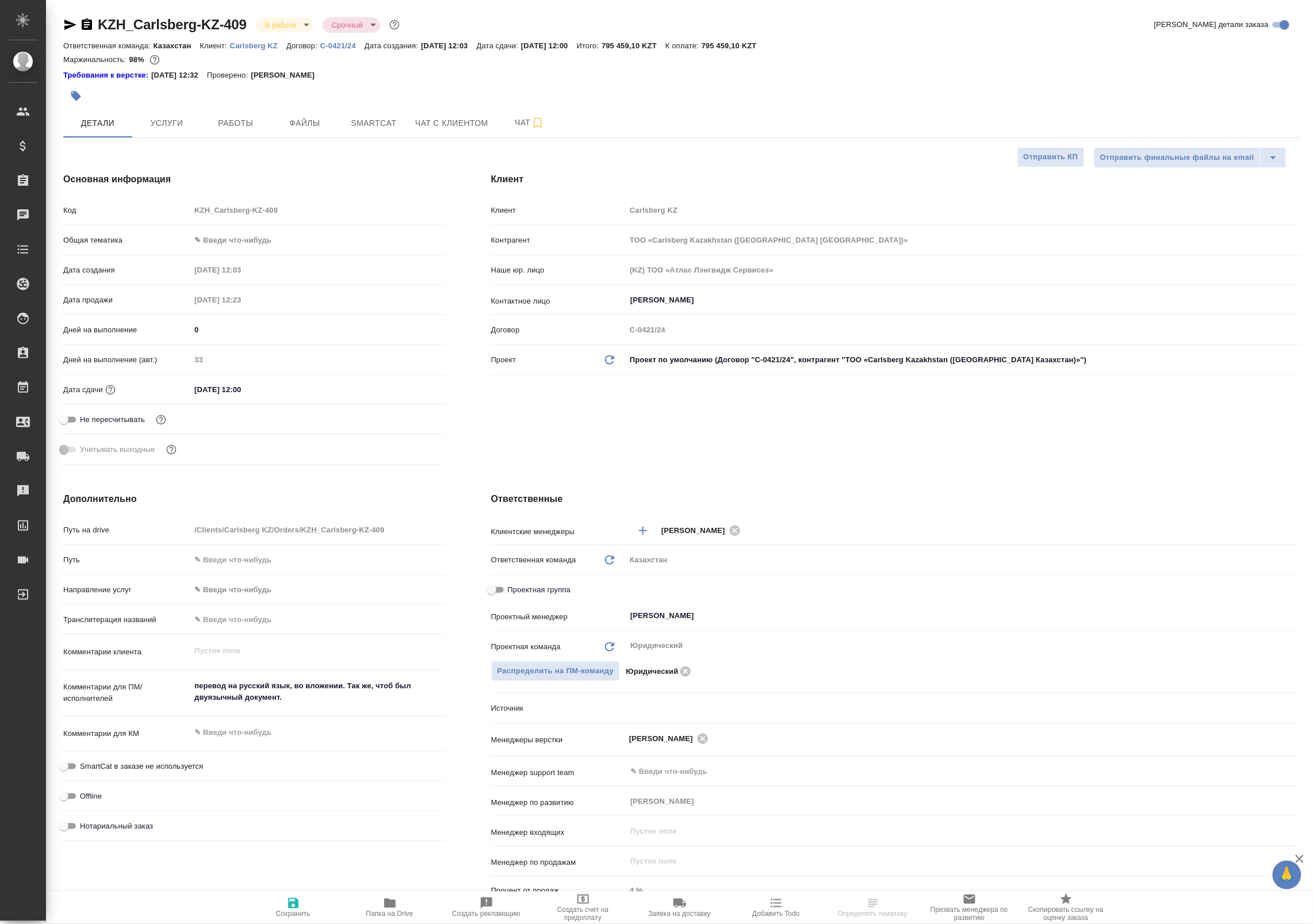
type textarea "x"
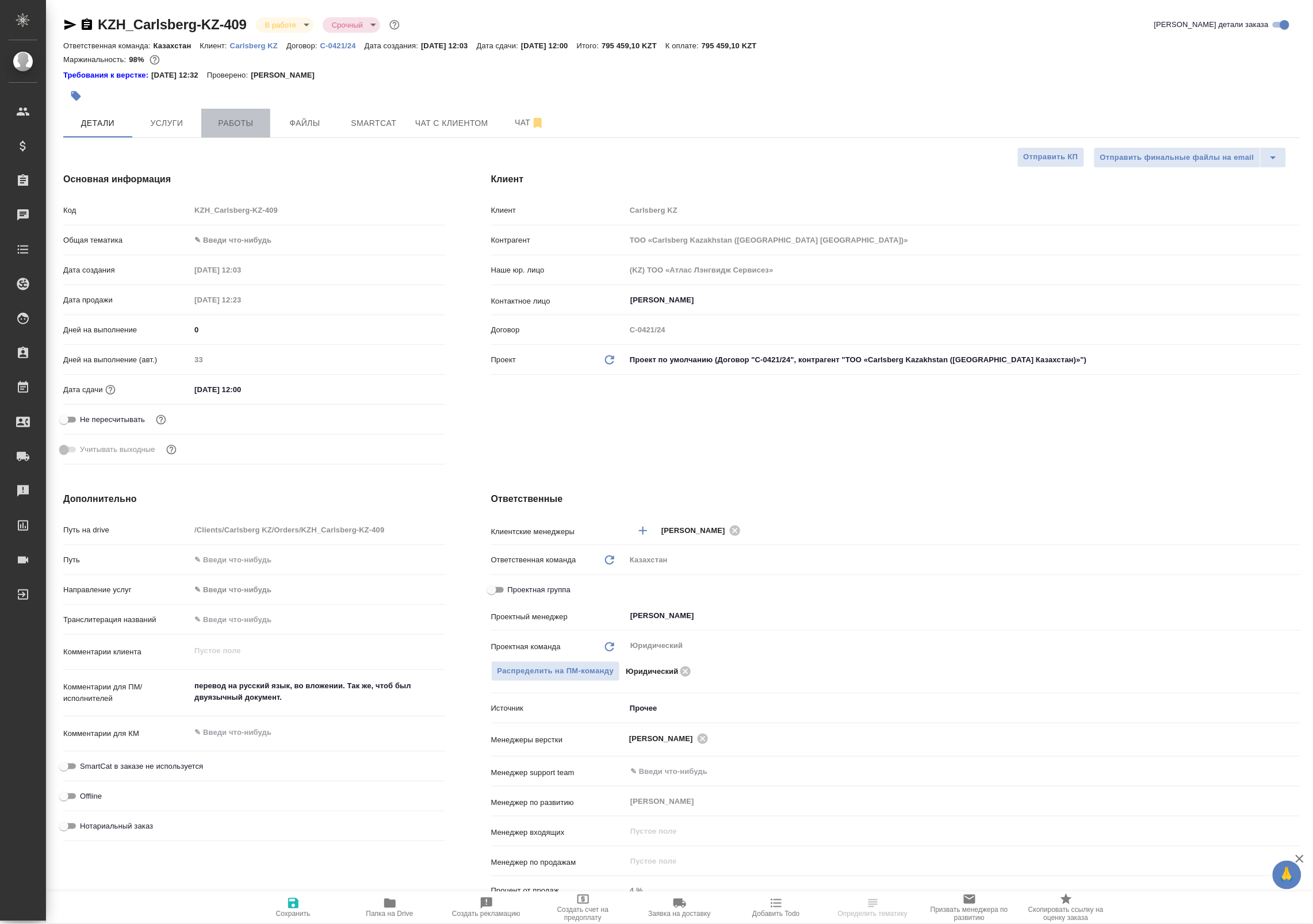
click at [239, 133] on button "Работы" at bounding box center [236, 123] width 69 height 29
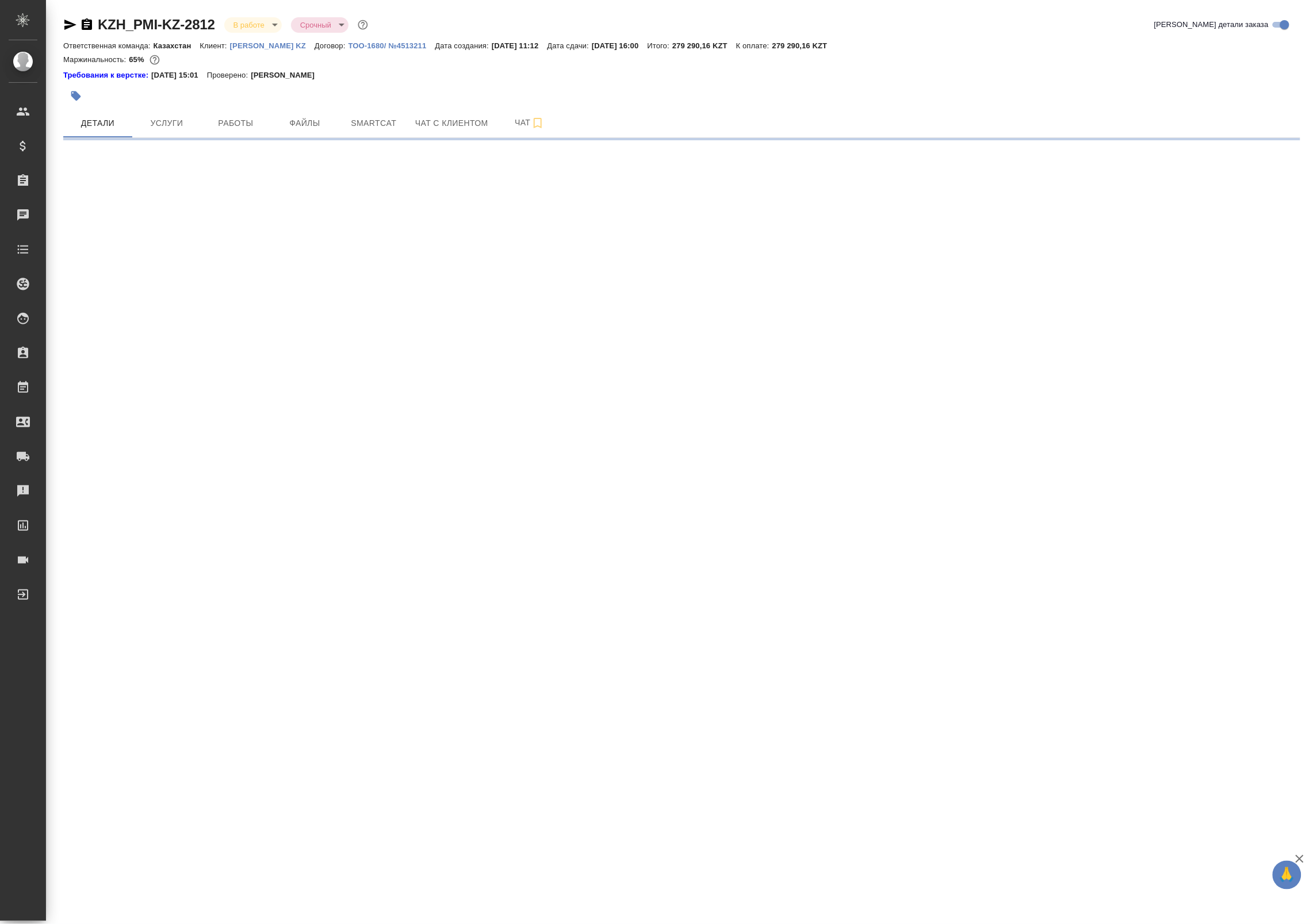
select select "RU"
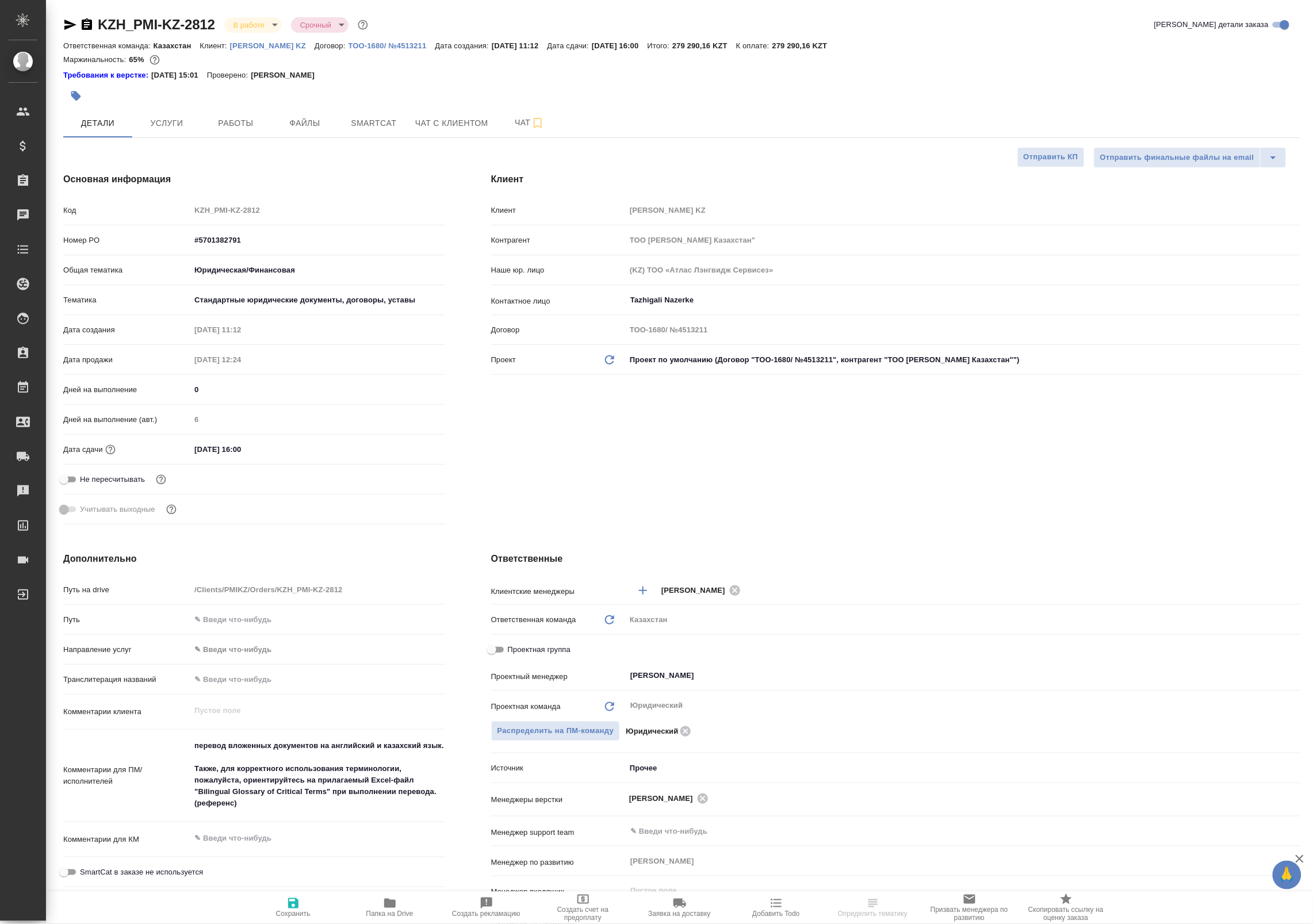
type textarea "x"
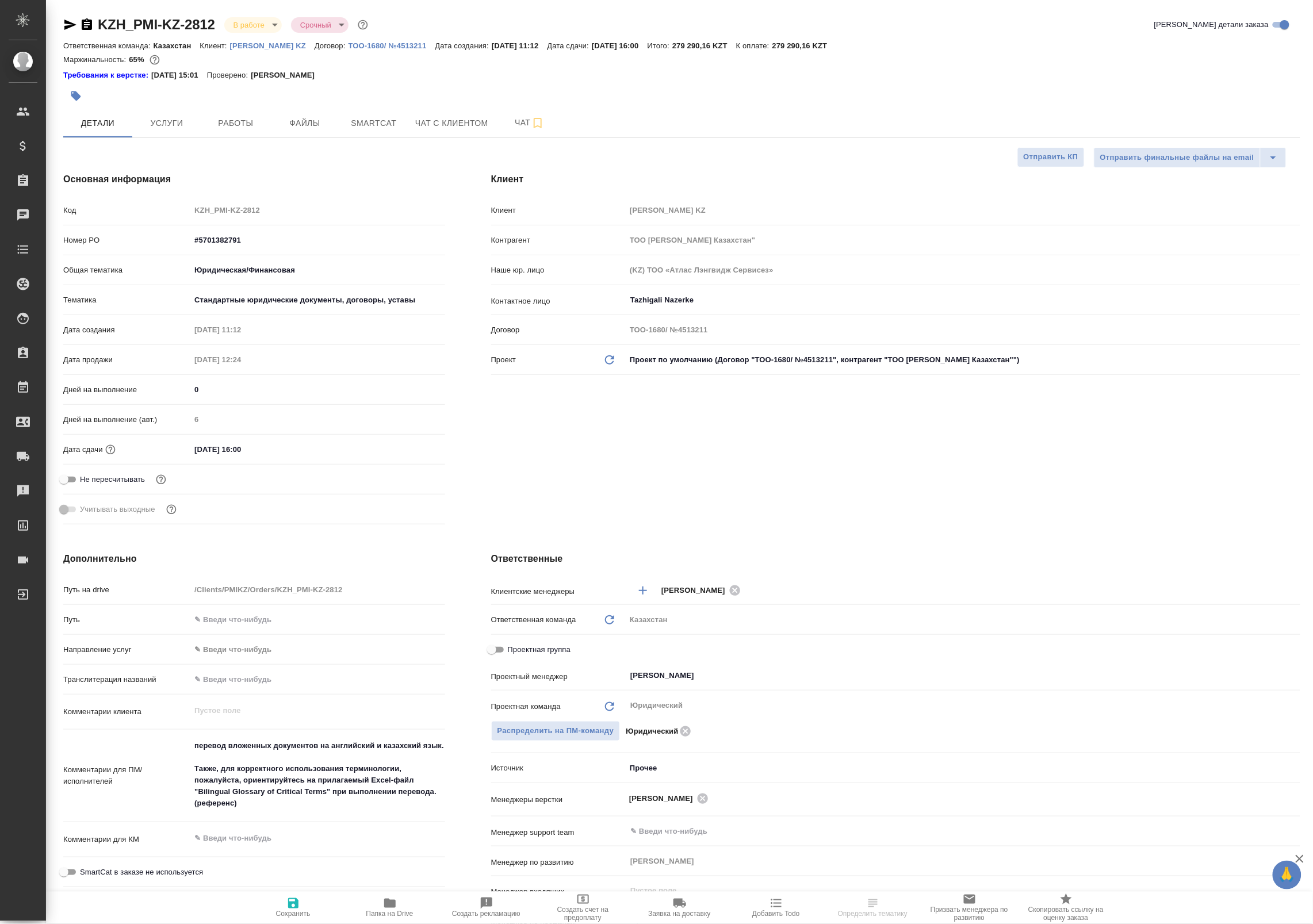
type textarea "x"
click at [250, 113] on button "Работы" at bounding box center [236, 123] width 69 height 29
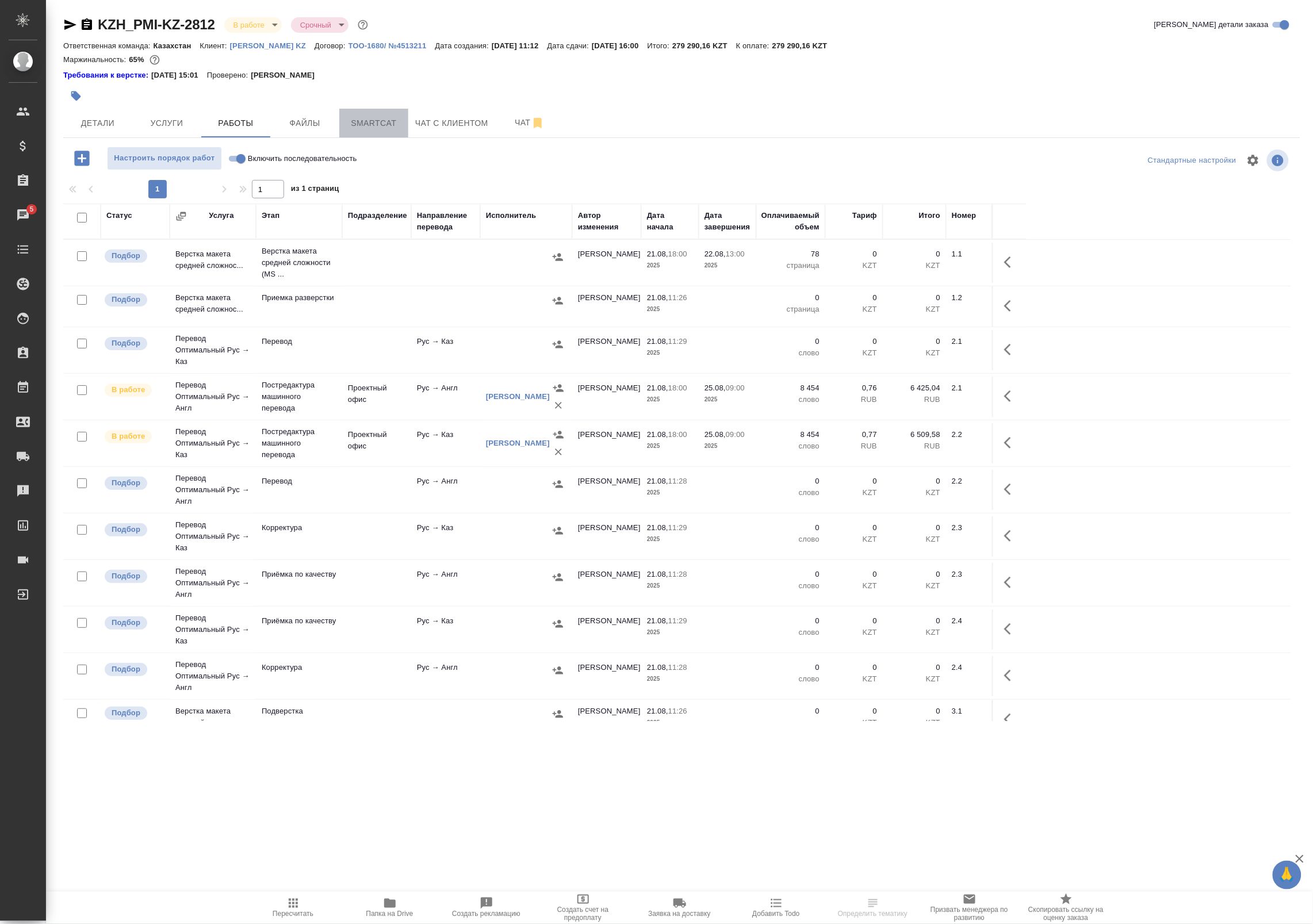
click at [363, 122] on span "Smartcat" at bounding box center [374, 123] width 55 height 15
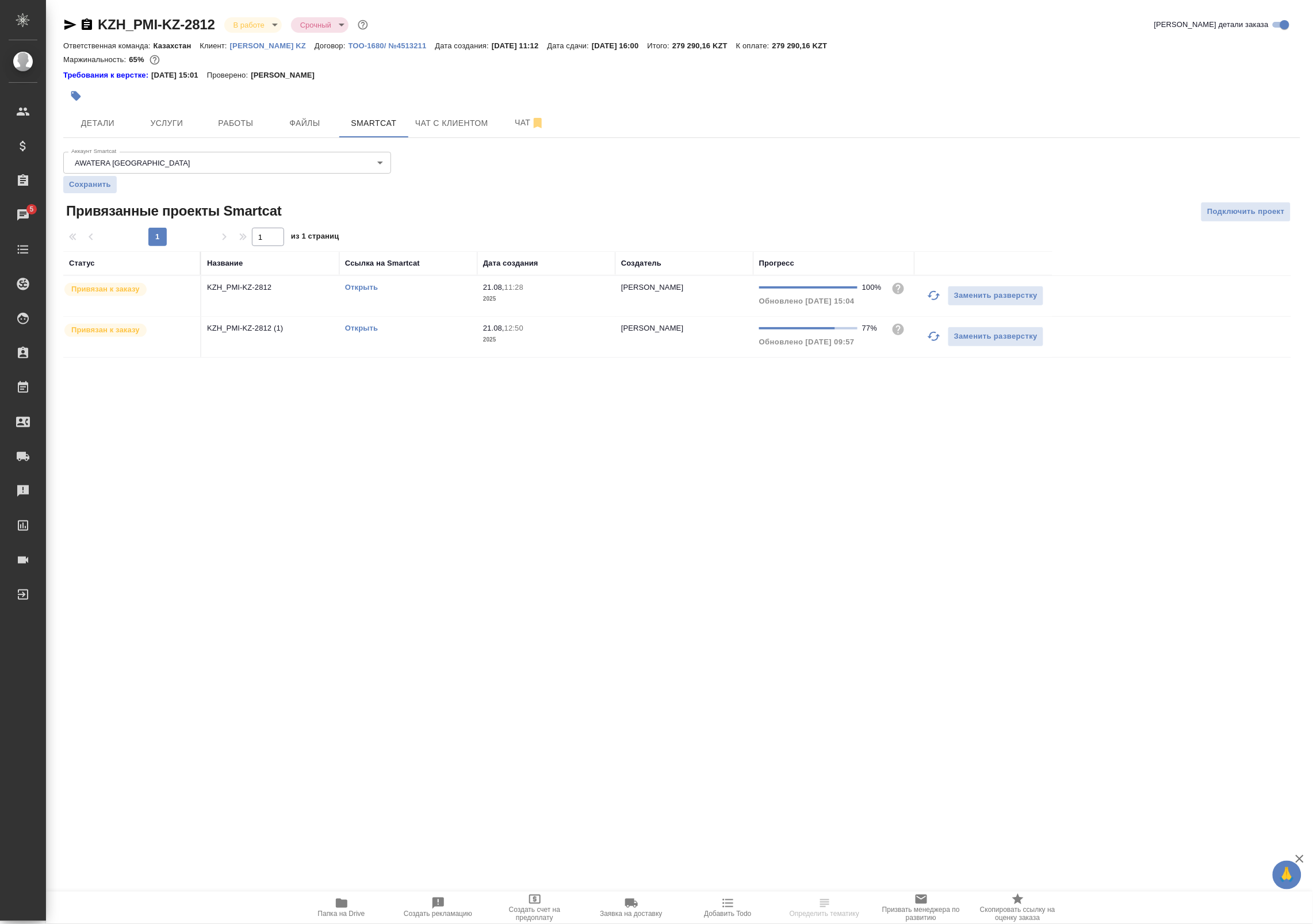
click at [927, 343] on icon "button" at bounding box center [934, 336] width 14 height 14
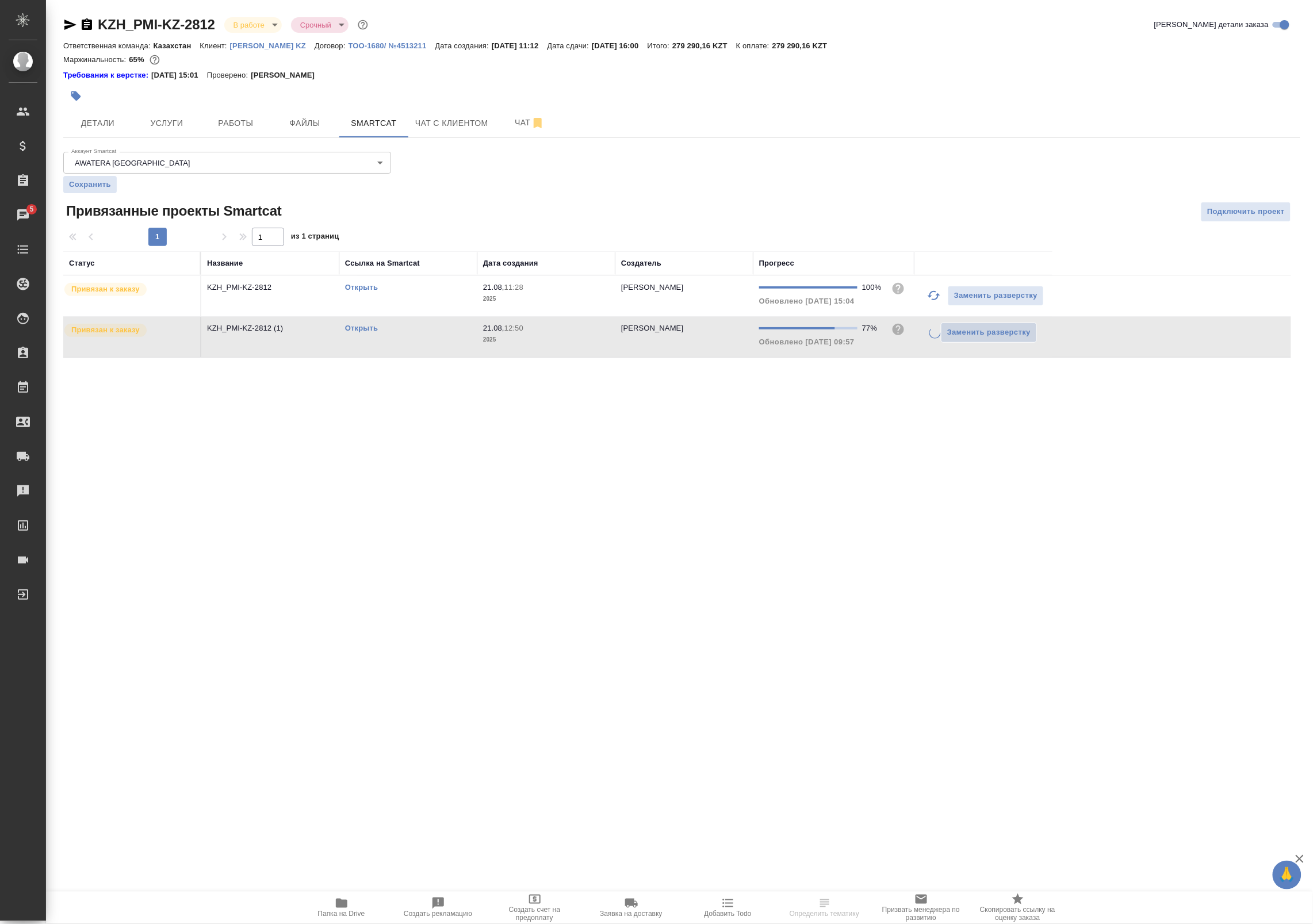
click at [927, 343] on div "Заменить разверстку" at bounding box center [983, 332] width 126 height 20
click at [929, 340] on icon "button" at bounding box center [934, 336] width 14 height 14
click at [366, 325] on link "Открыть" at bounding box center [362, 328] width 33 height 8
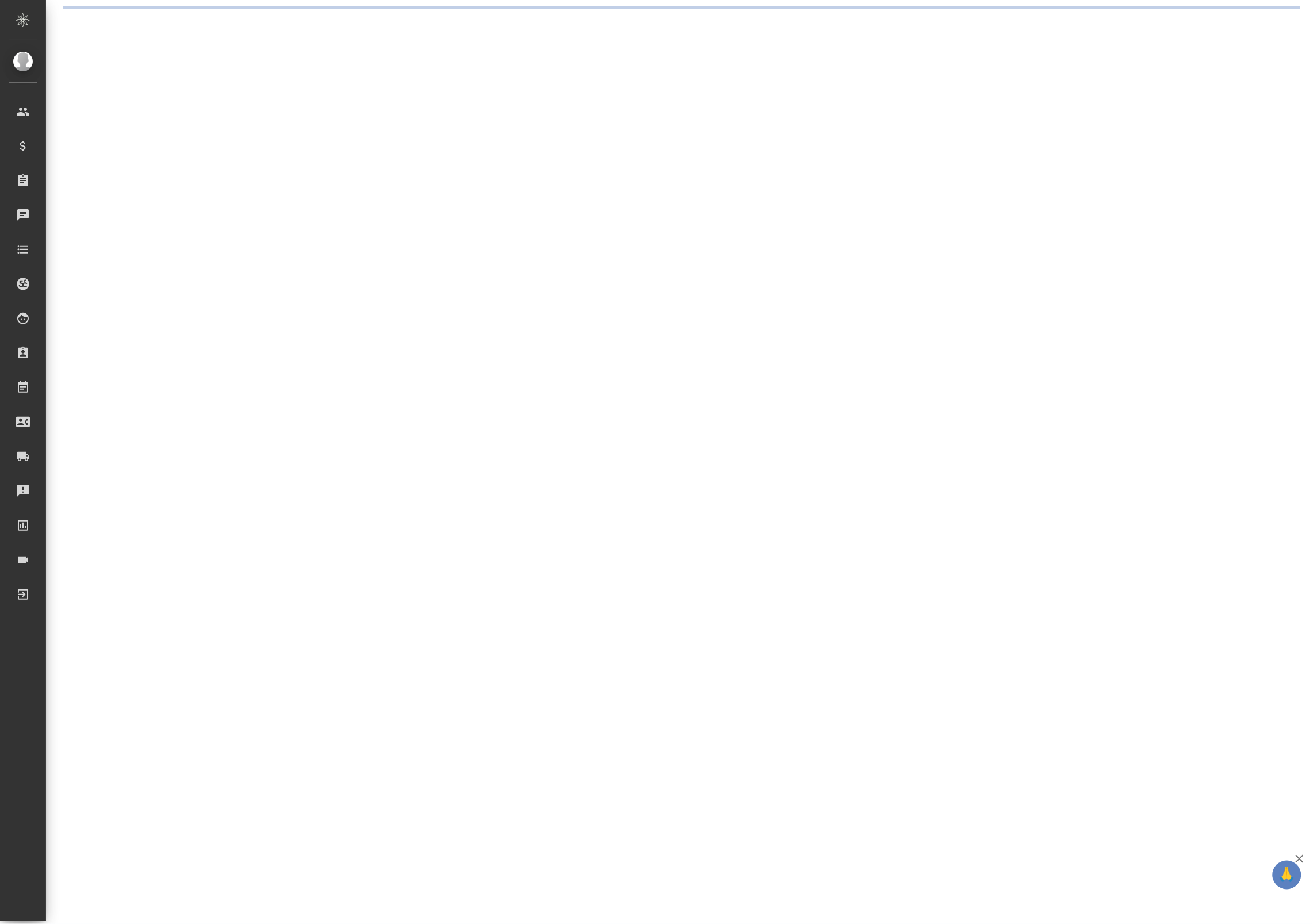
select select "RU"
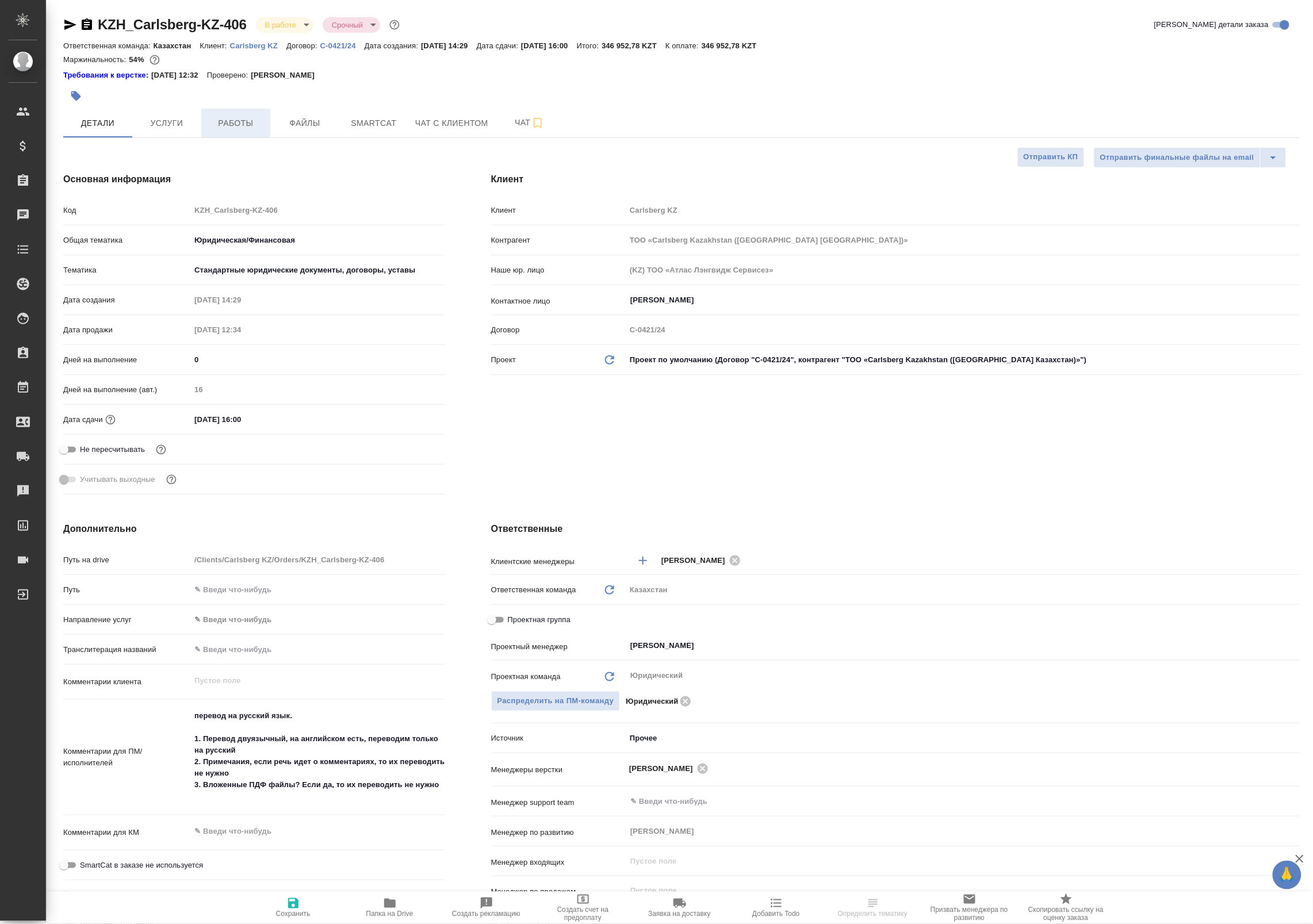
type textarea "x"
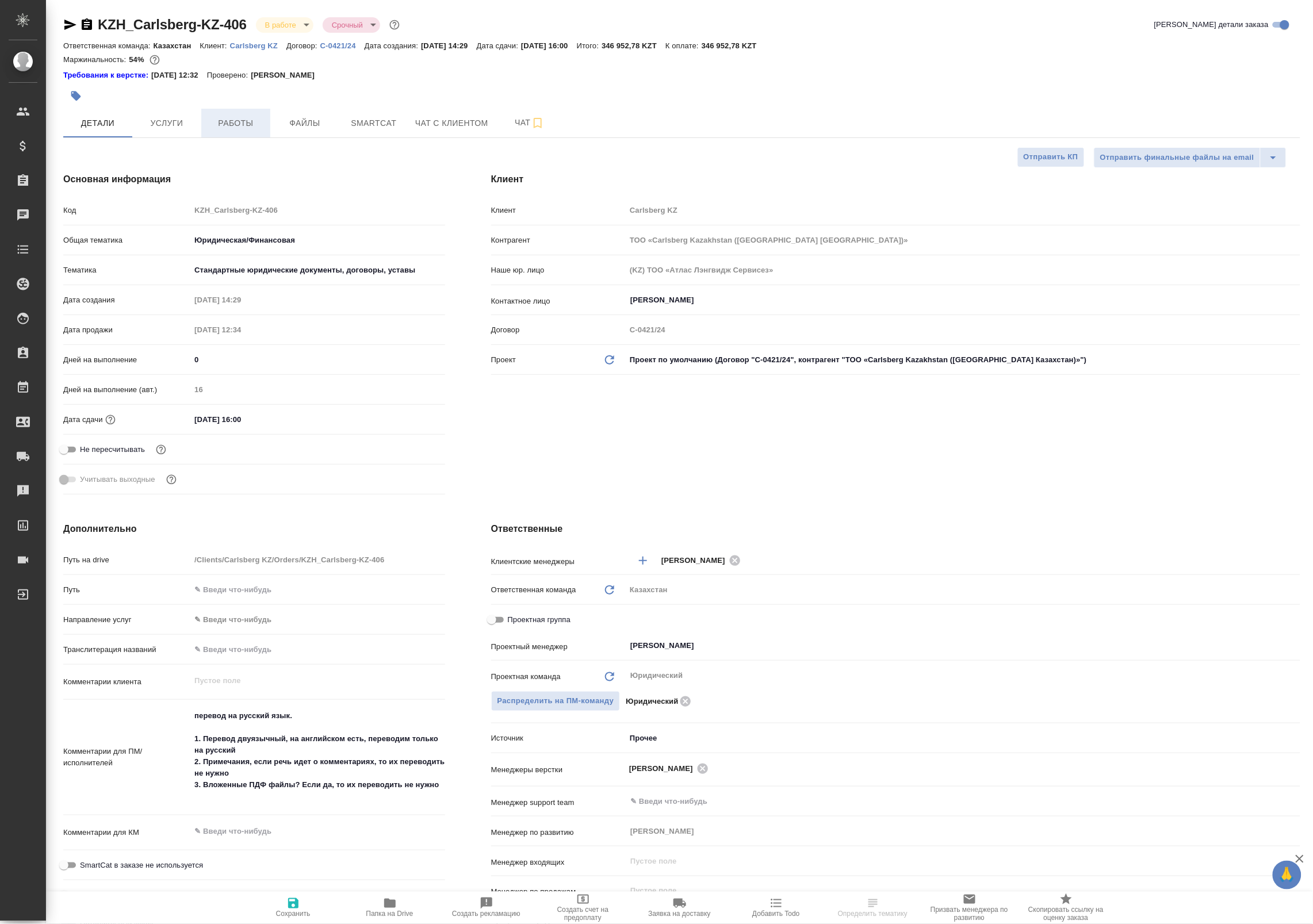
type textarea "x"
click at [214, 124] on span "Работы" at bounding box center [235, 123] width 55 height 15
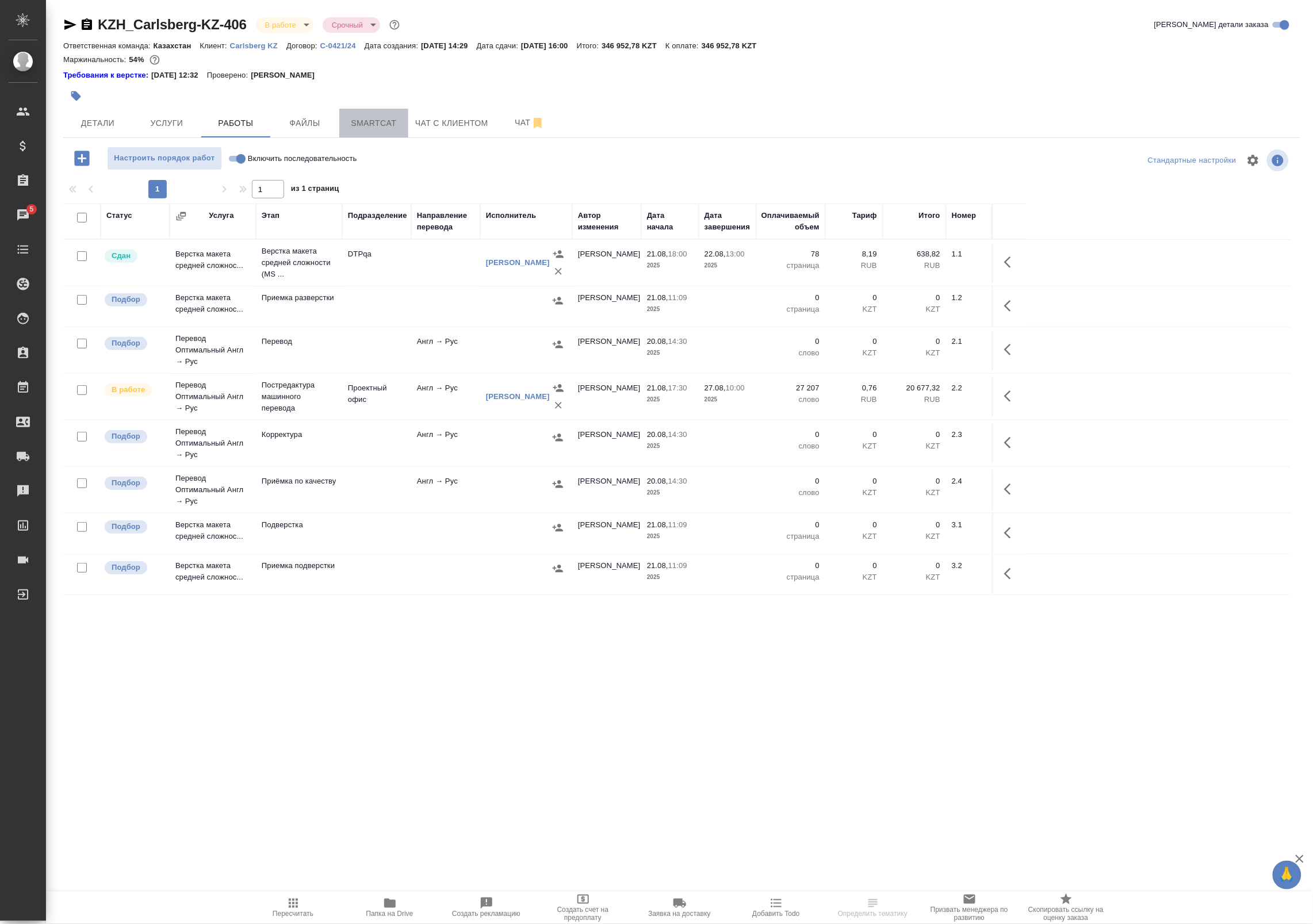
click at [376, 126] on span "Smartcat" at bounding box center [374, 123] width 55 height 15
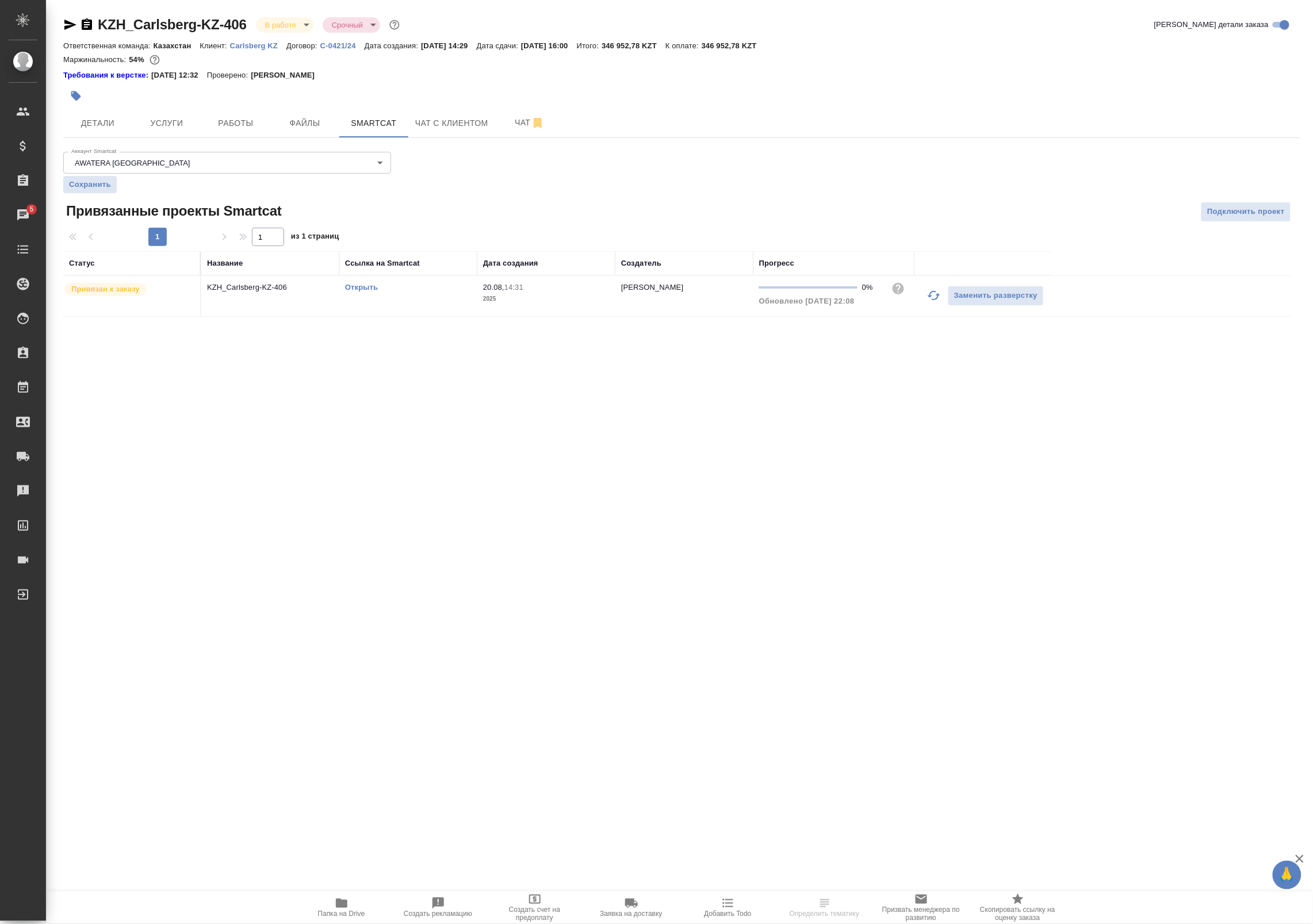
click at [923, 297] on button "button" at bounding box center [933, 295] width 27 height 27
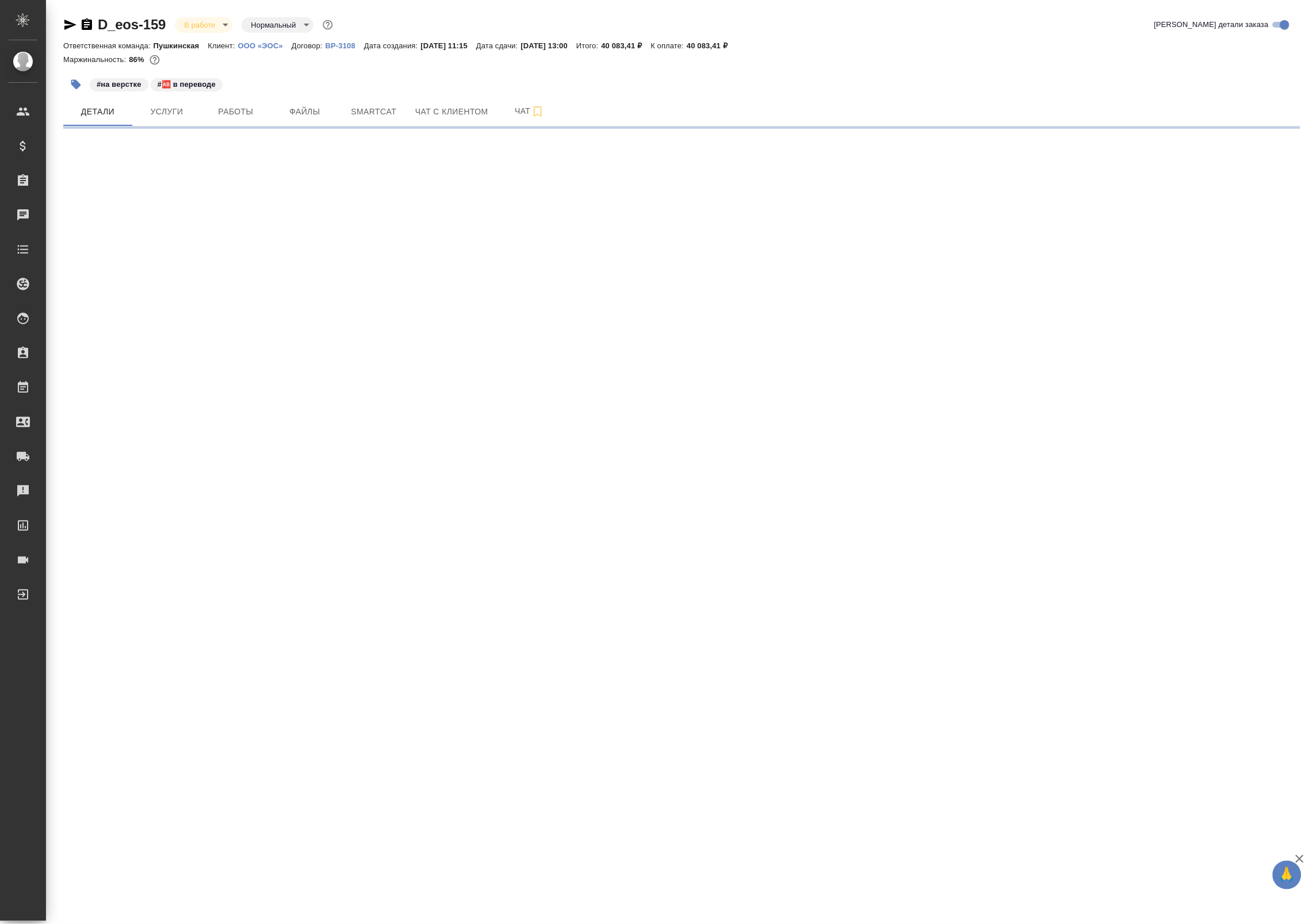
select select "RU"
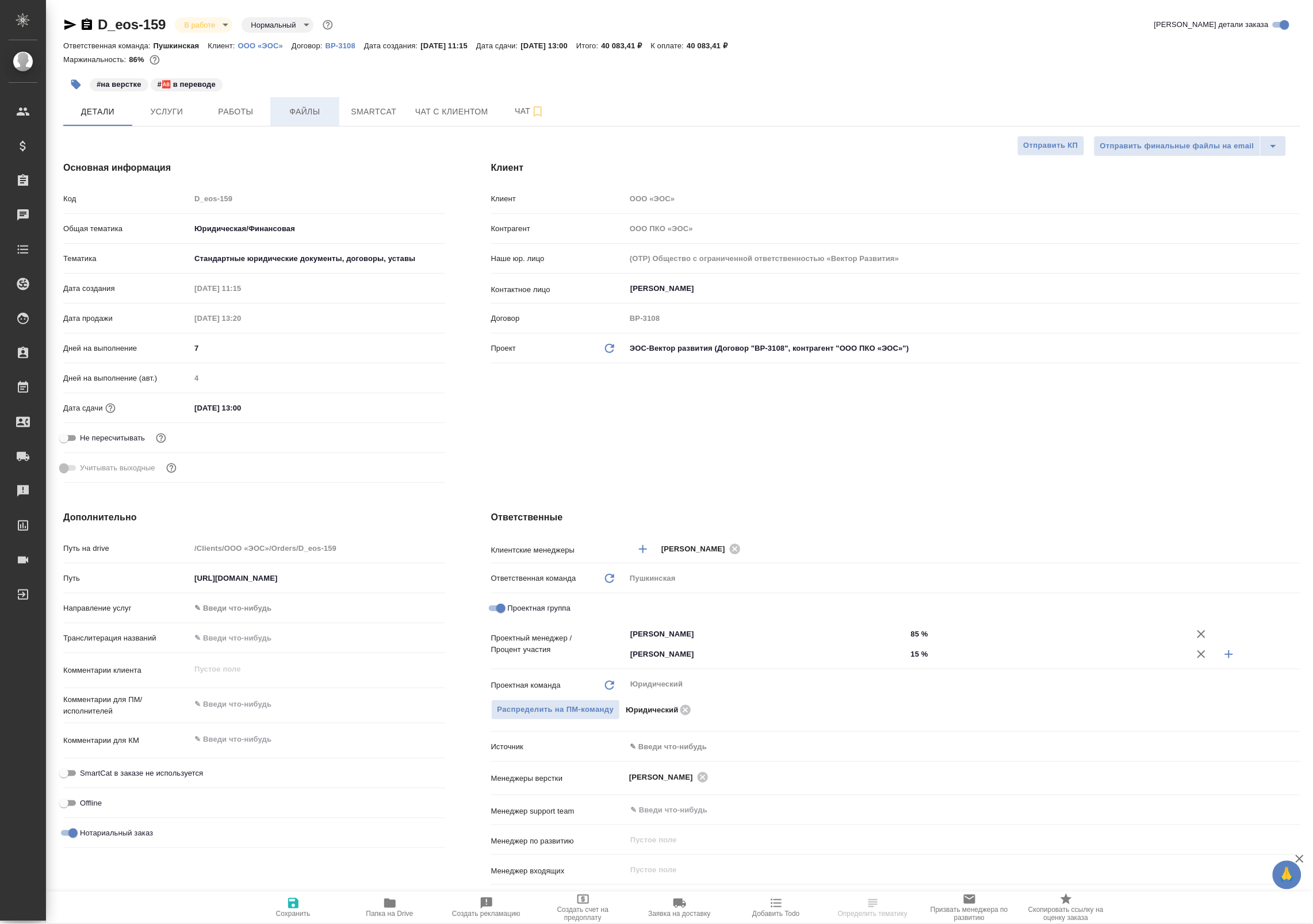
type textarea "x"
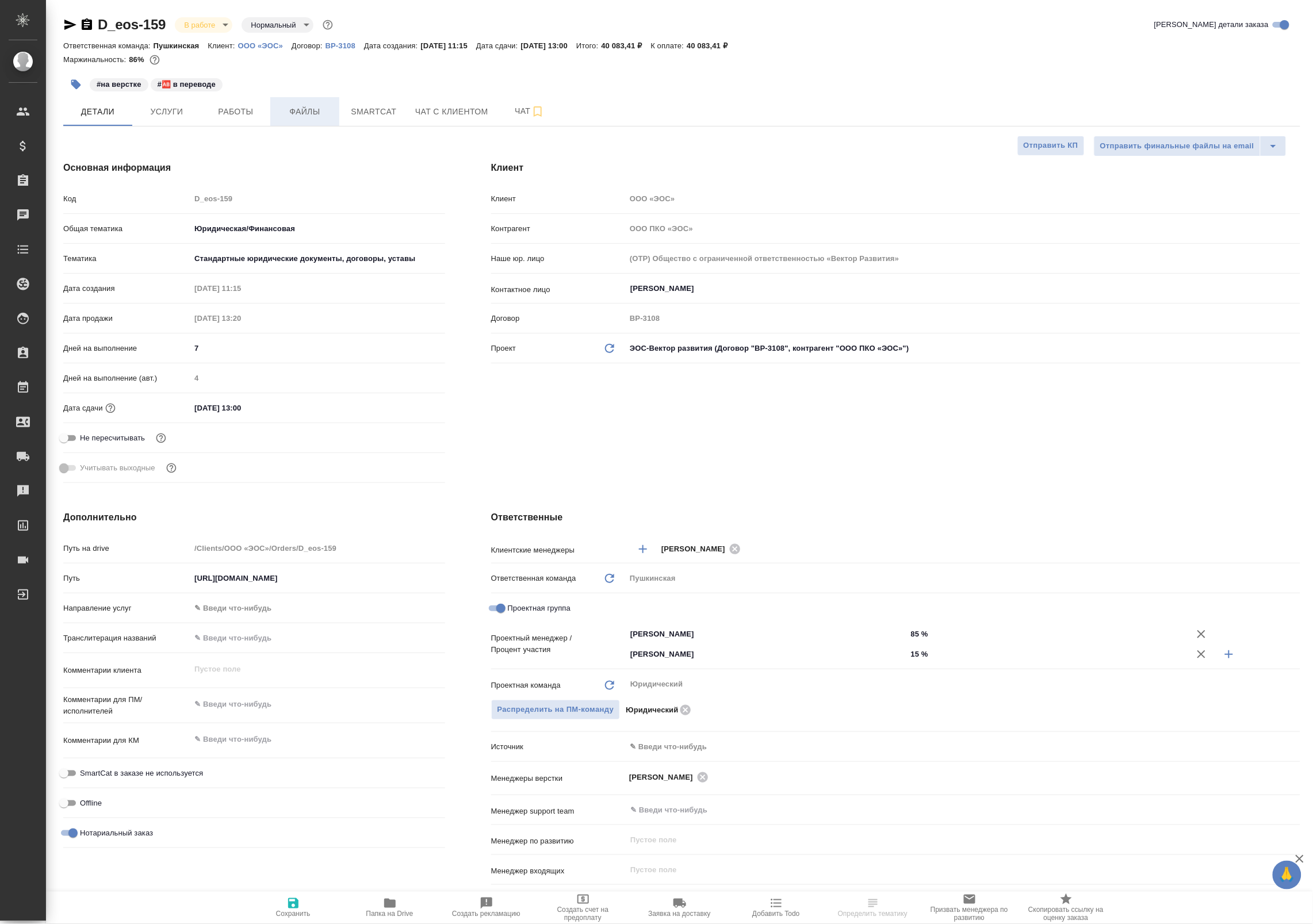
type textarea "x"
click at [242, 107] on span "Работы" at bounding box center [235, 112] width 55 height 15
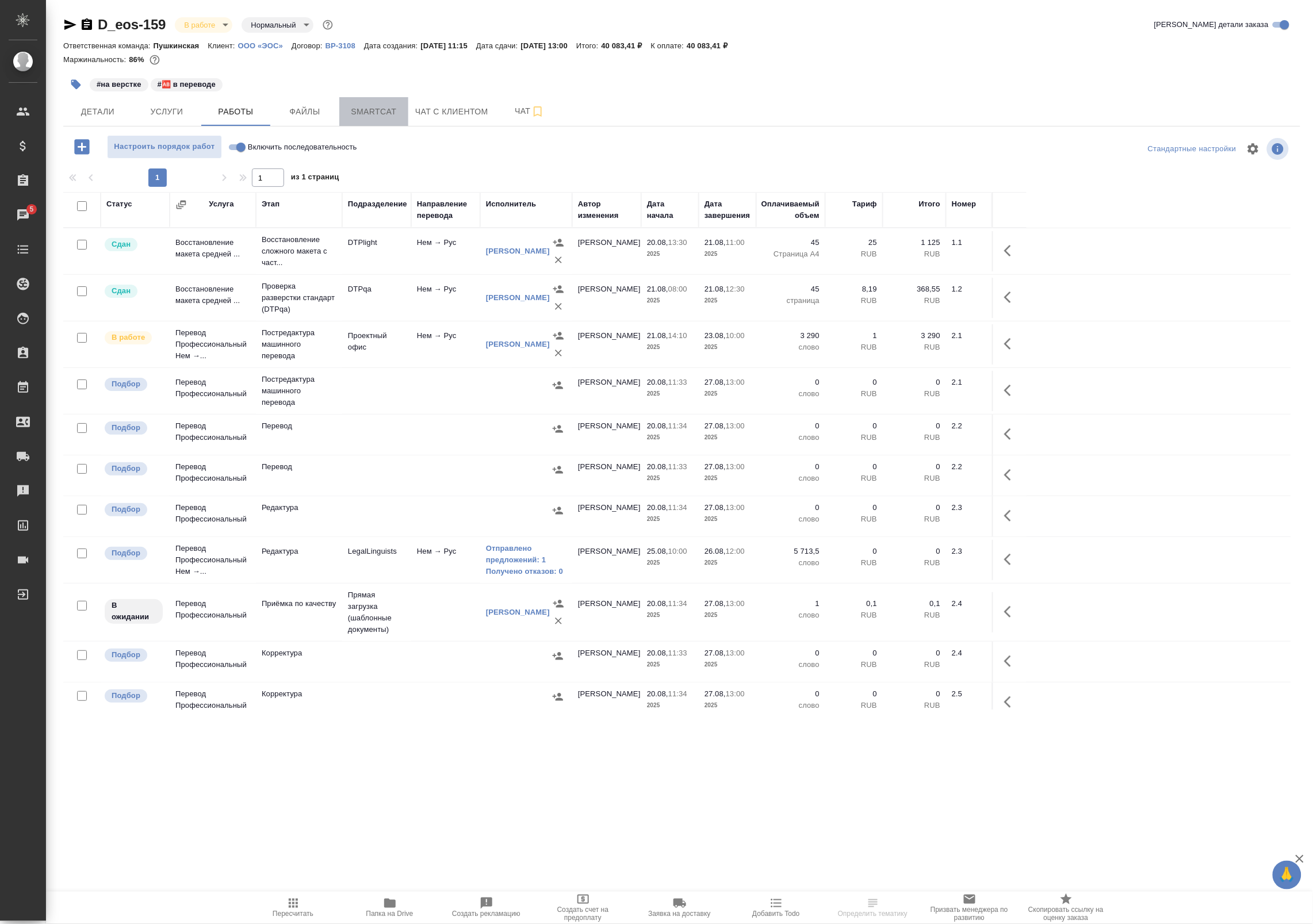
click at [371, 118] on span "Smartcat" at bounding box center [374, 112] width 55 height 15
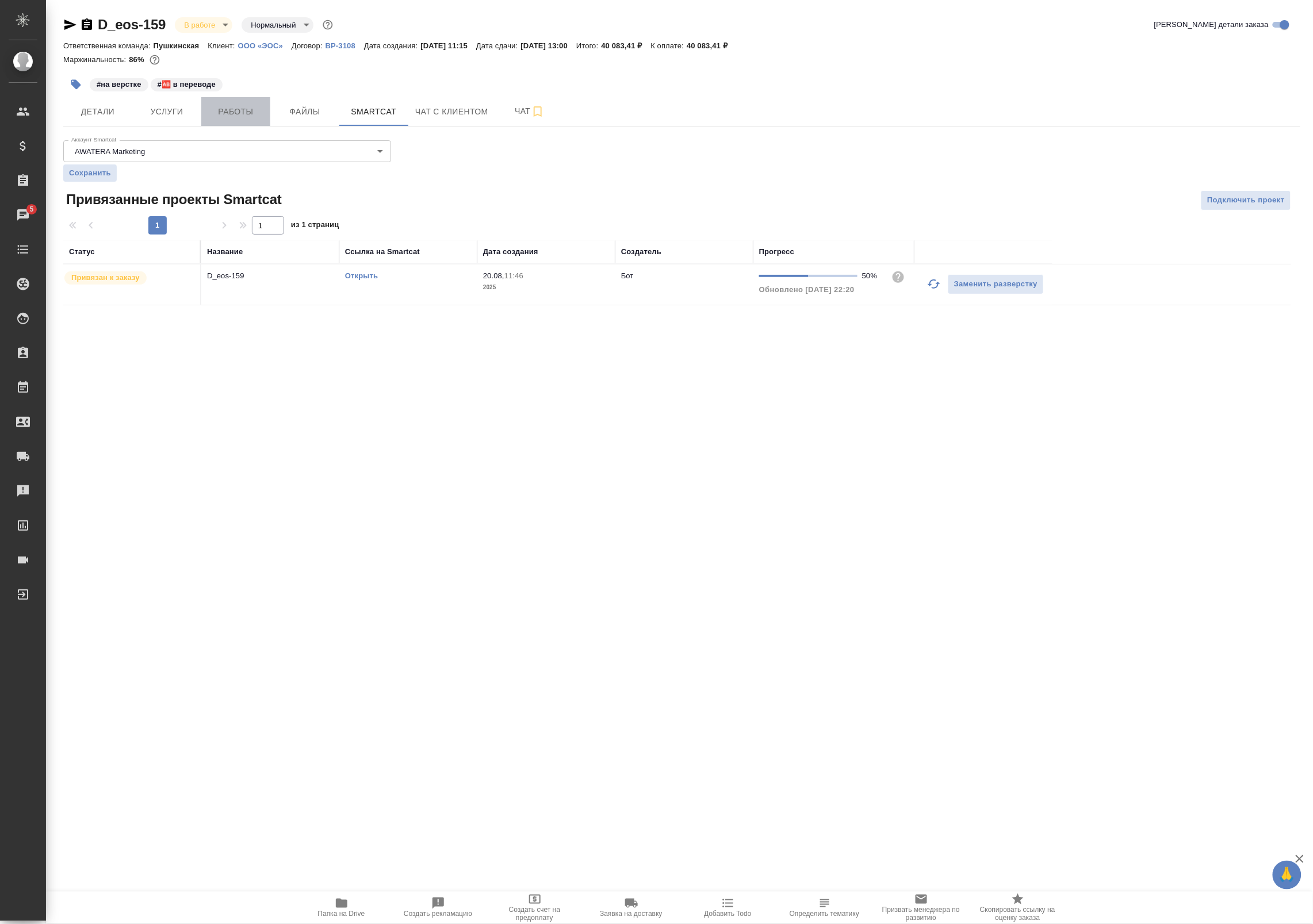
click at [237, 109] on span "Работы" at bounding box center [235, 112] width 55 height 15
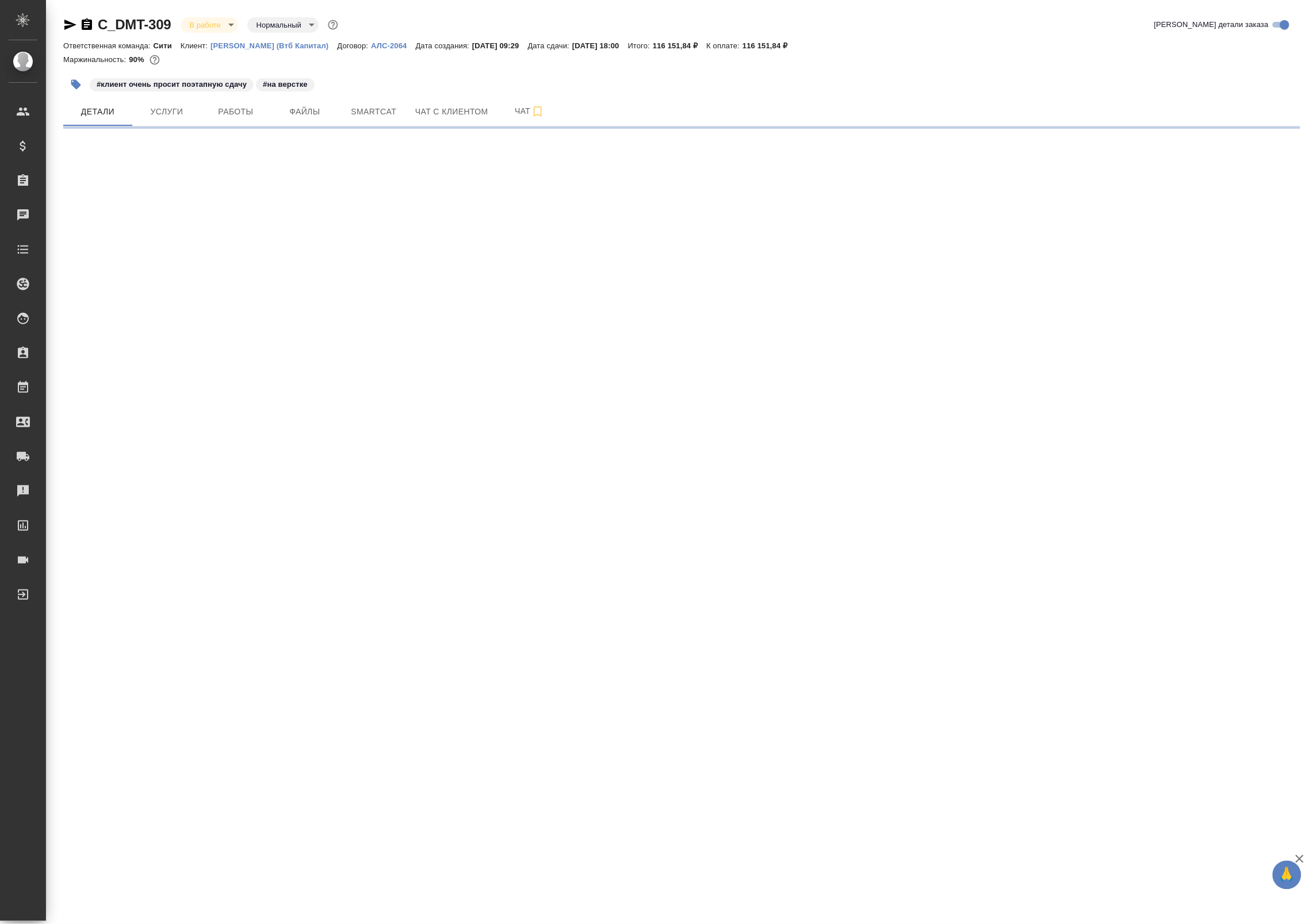
select select "RU"
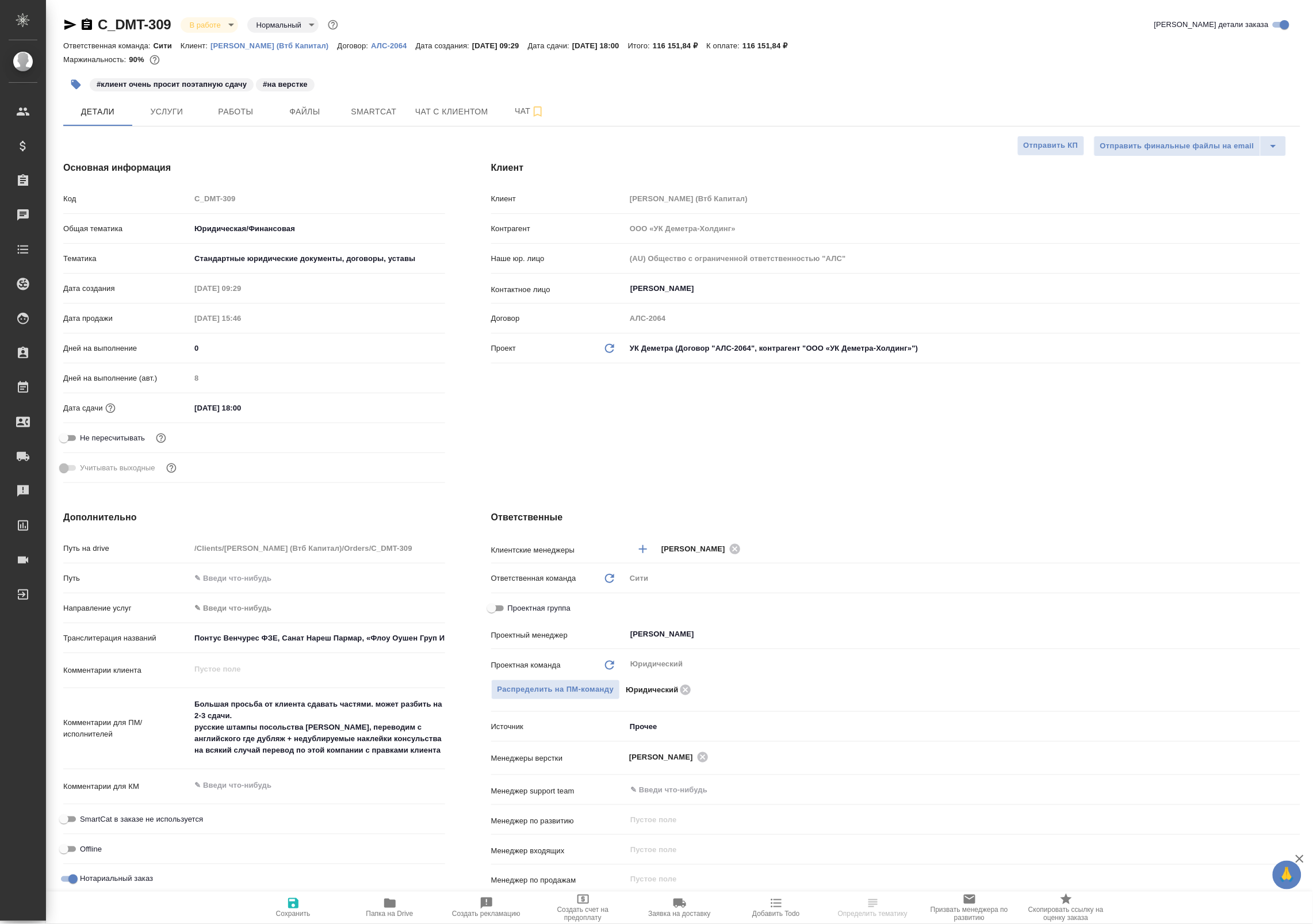
type textarea "x"
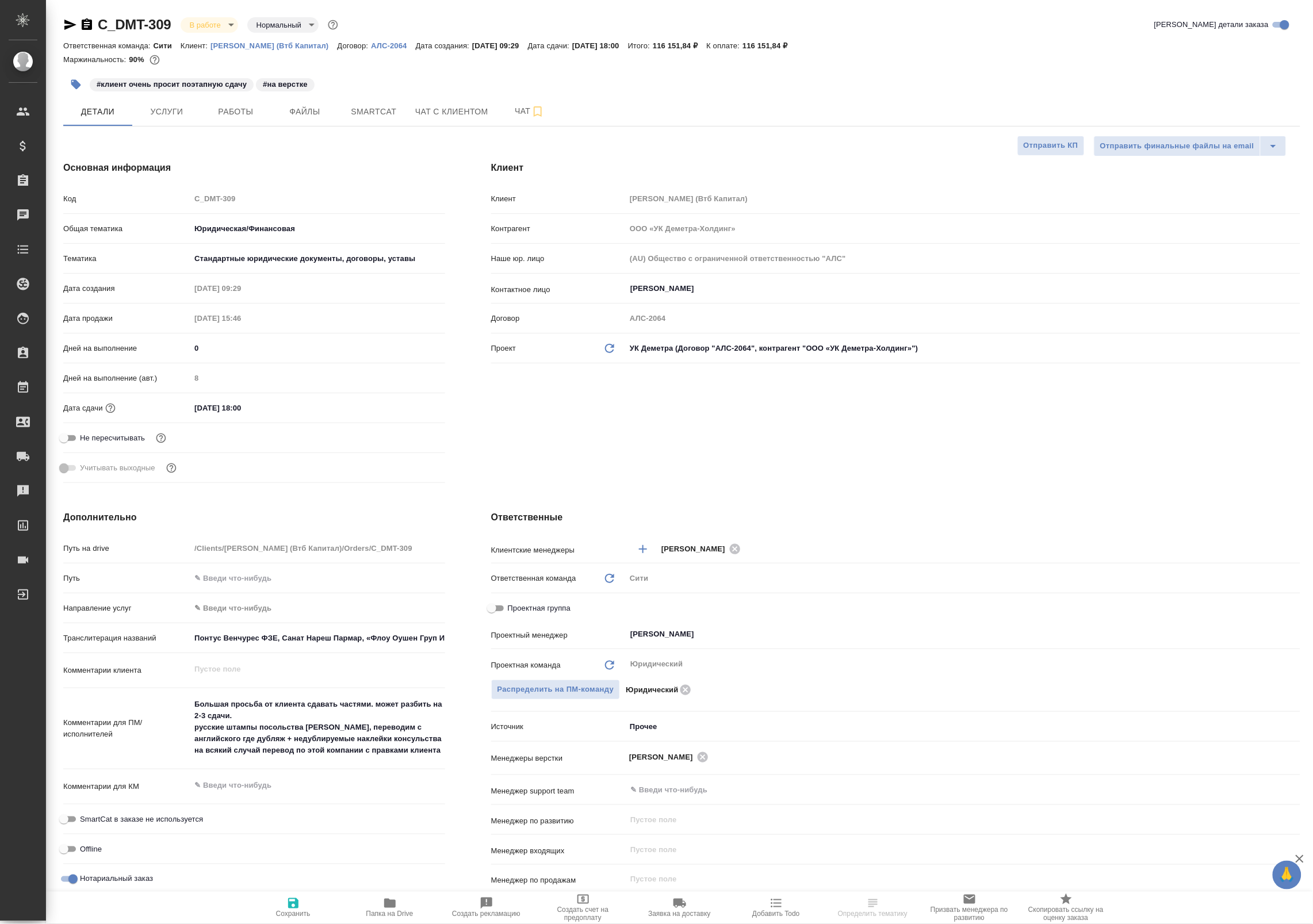
type textarea "x"
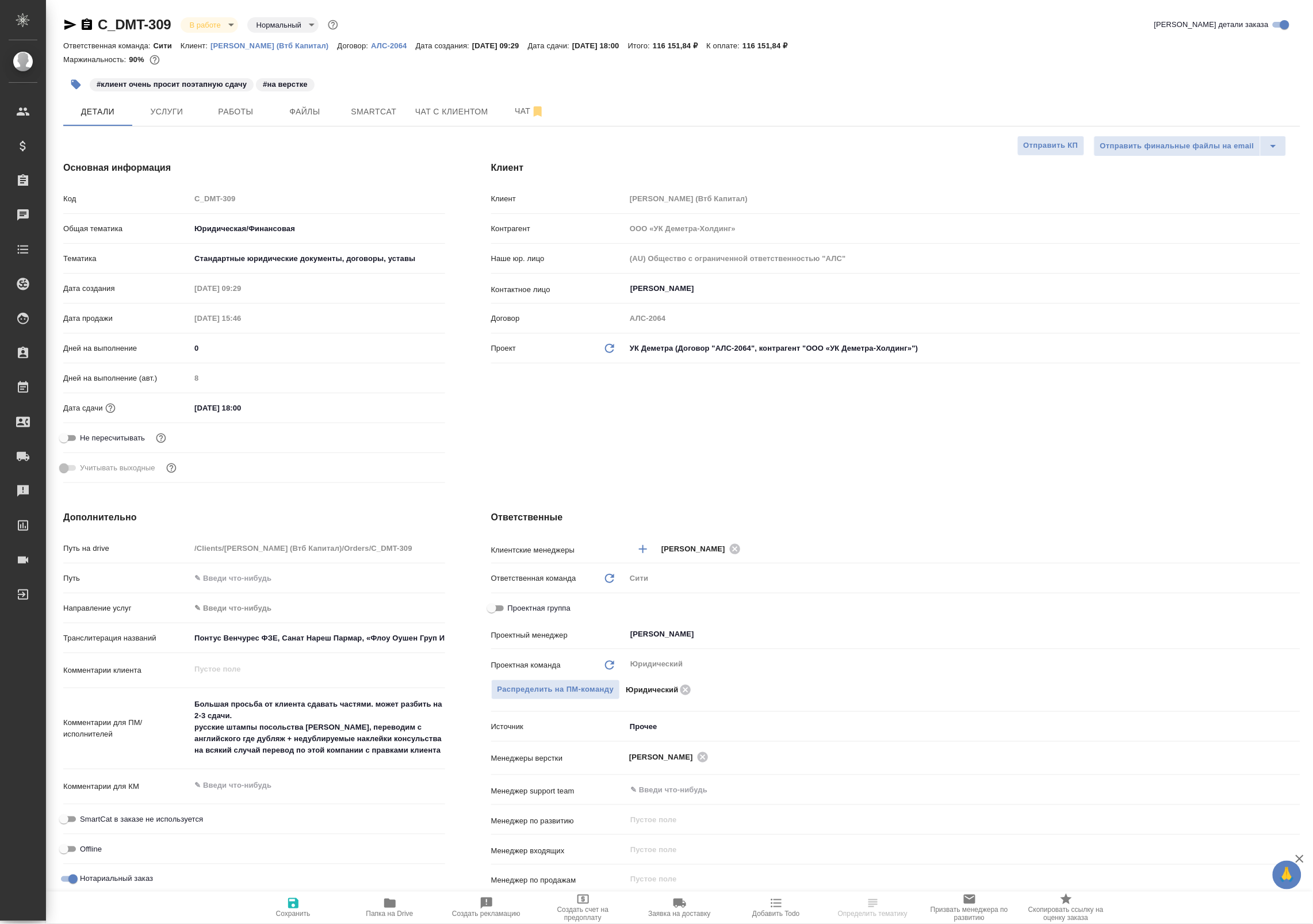
type textarea "x"
click at [237, 103] on button "Работы" at bounding box center [236, 111] width 69 height 29
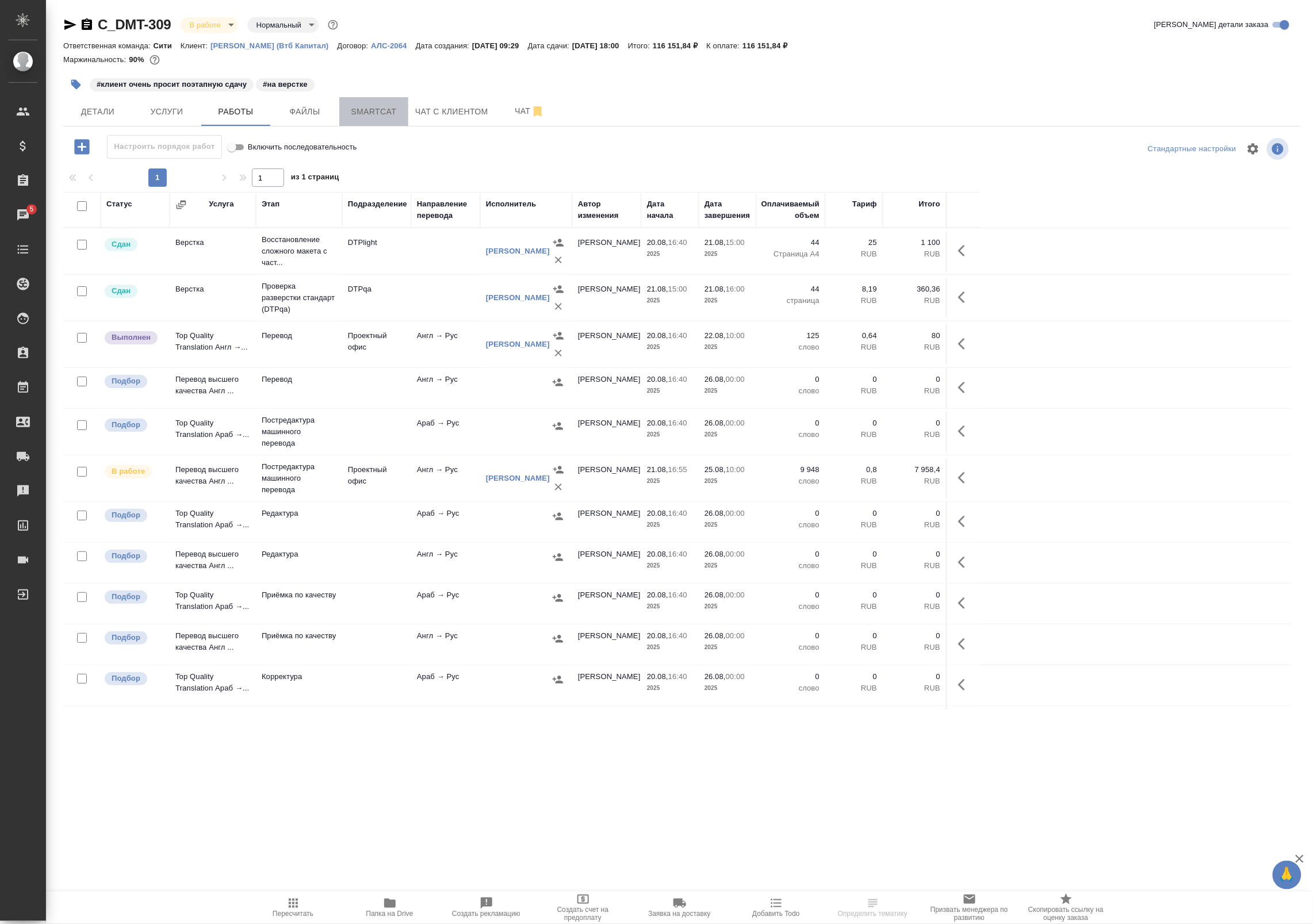
click at [376, 116] on span "Smartcat" at bounding box center [374, 112] width 55 height 15
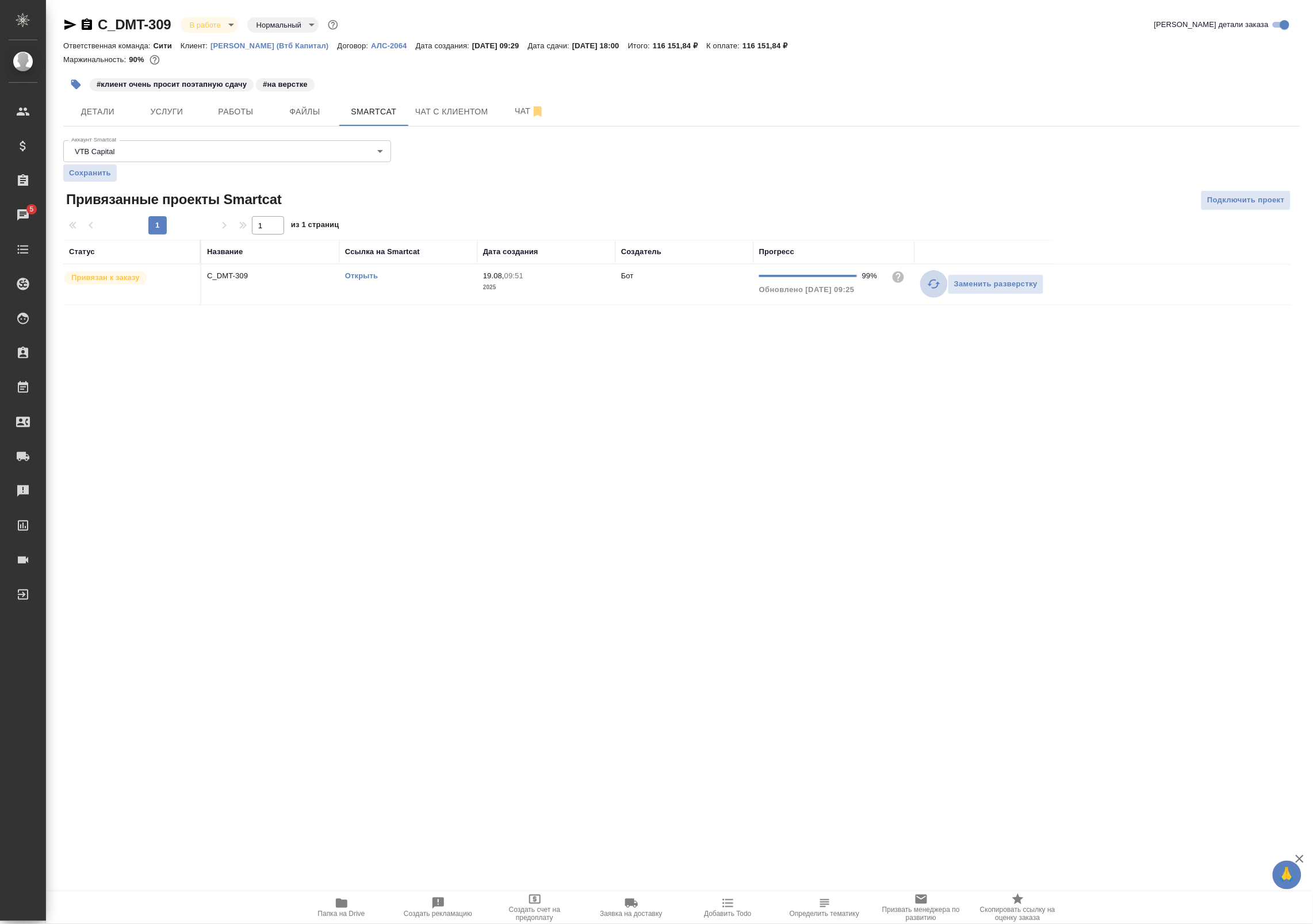
click at [930, 282] on icon "button" at bounding box center [934, 284] width 14 height 14
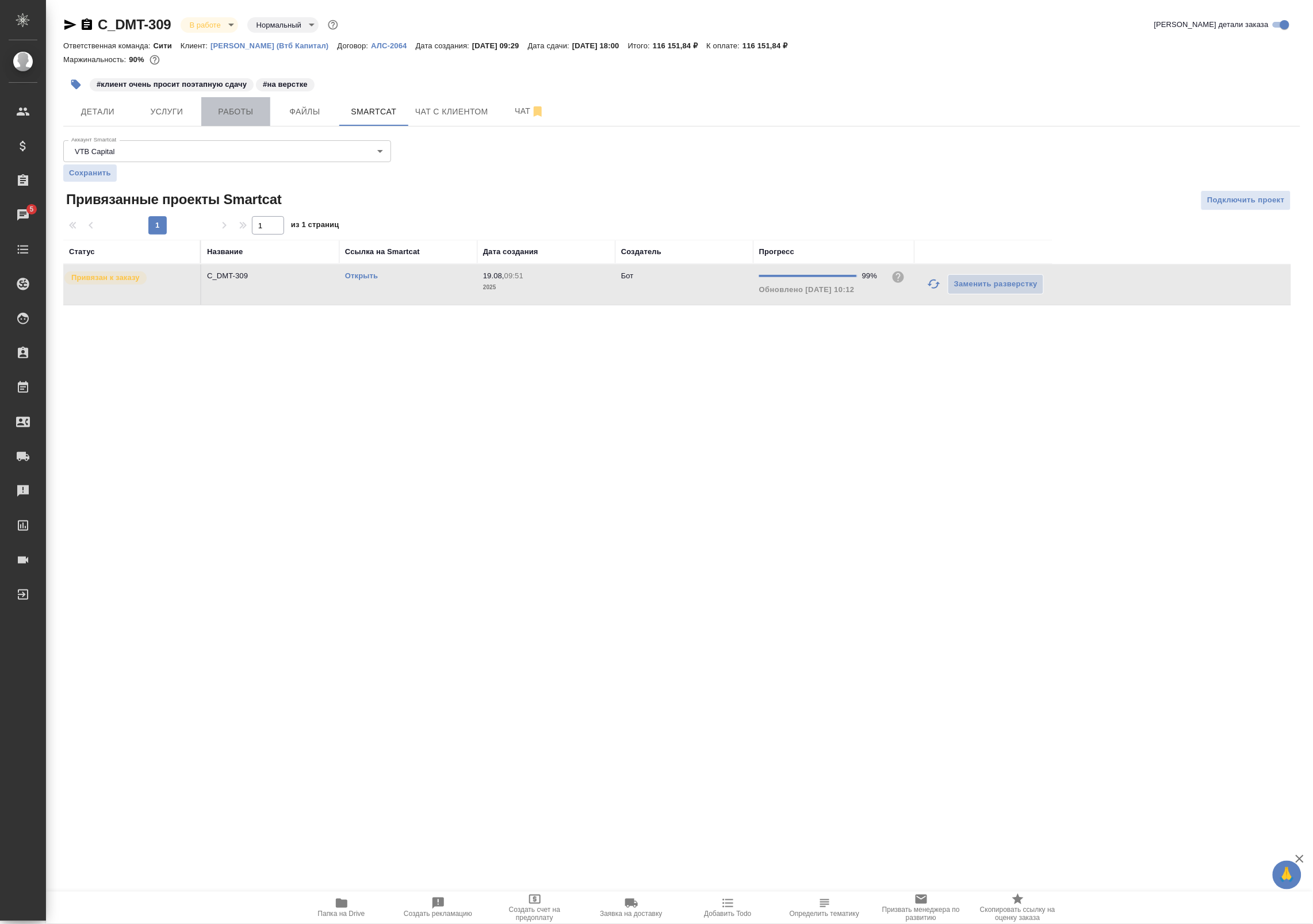
click at [250, 110] on span "Работы" at bounding box center [235, 112] width 55 height 15
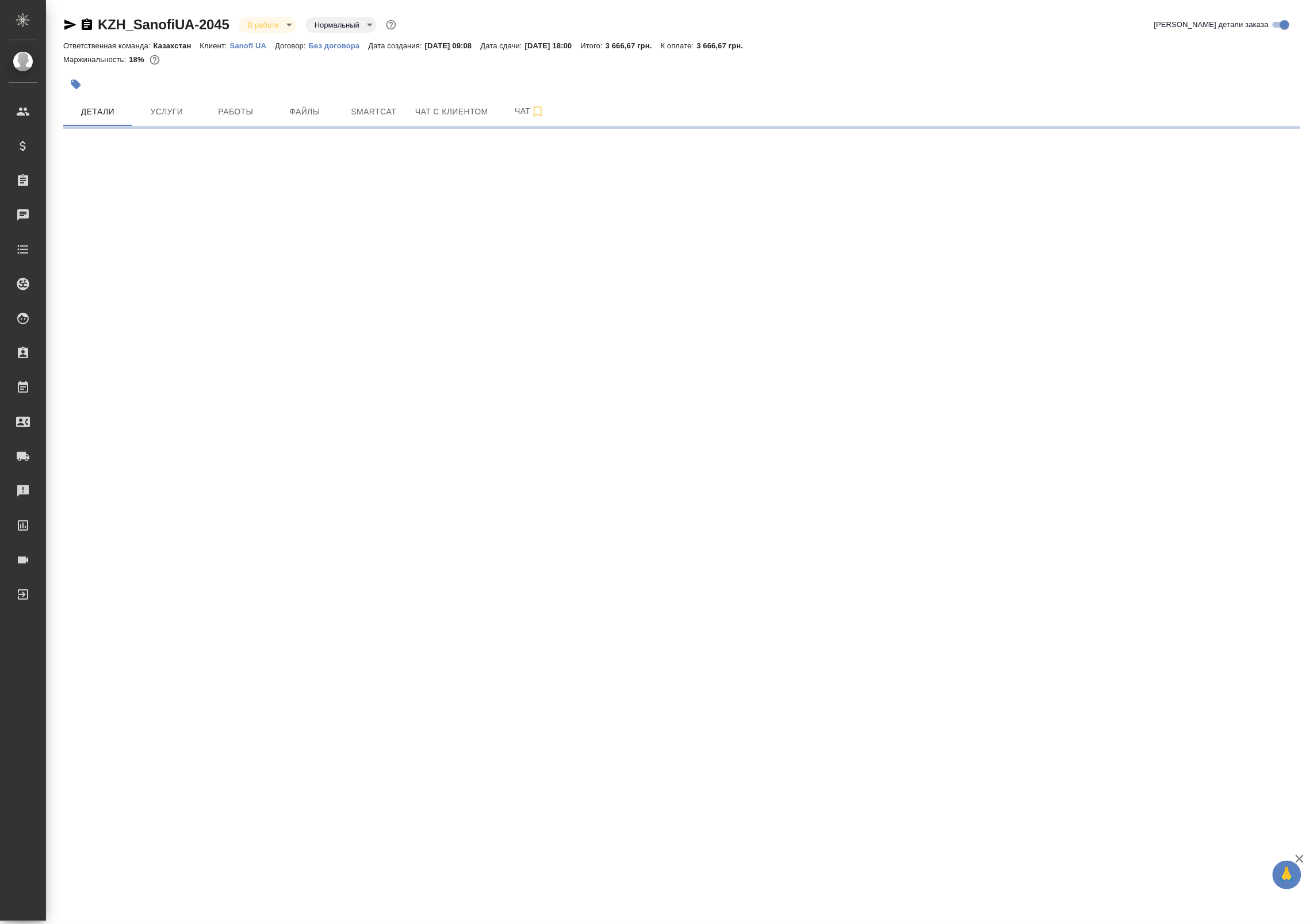
select select "RU"
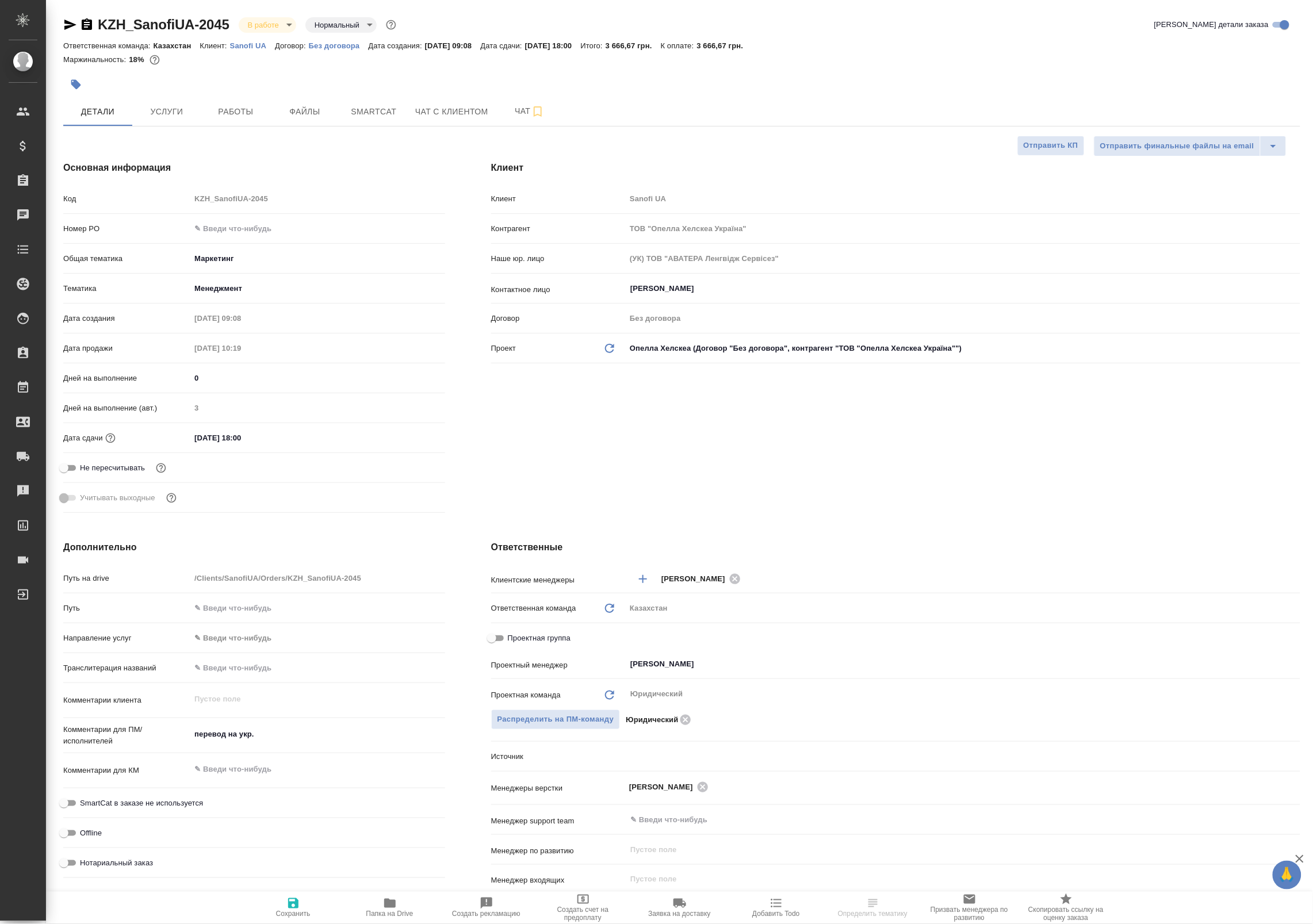
type textarea "x"
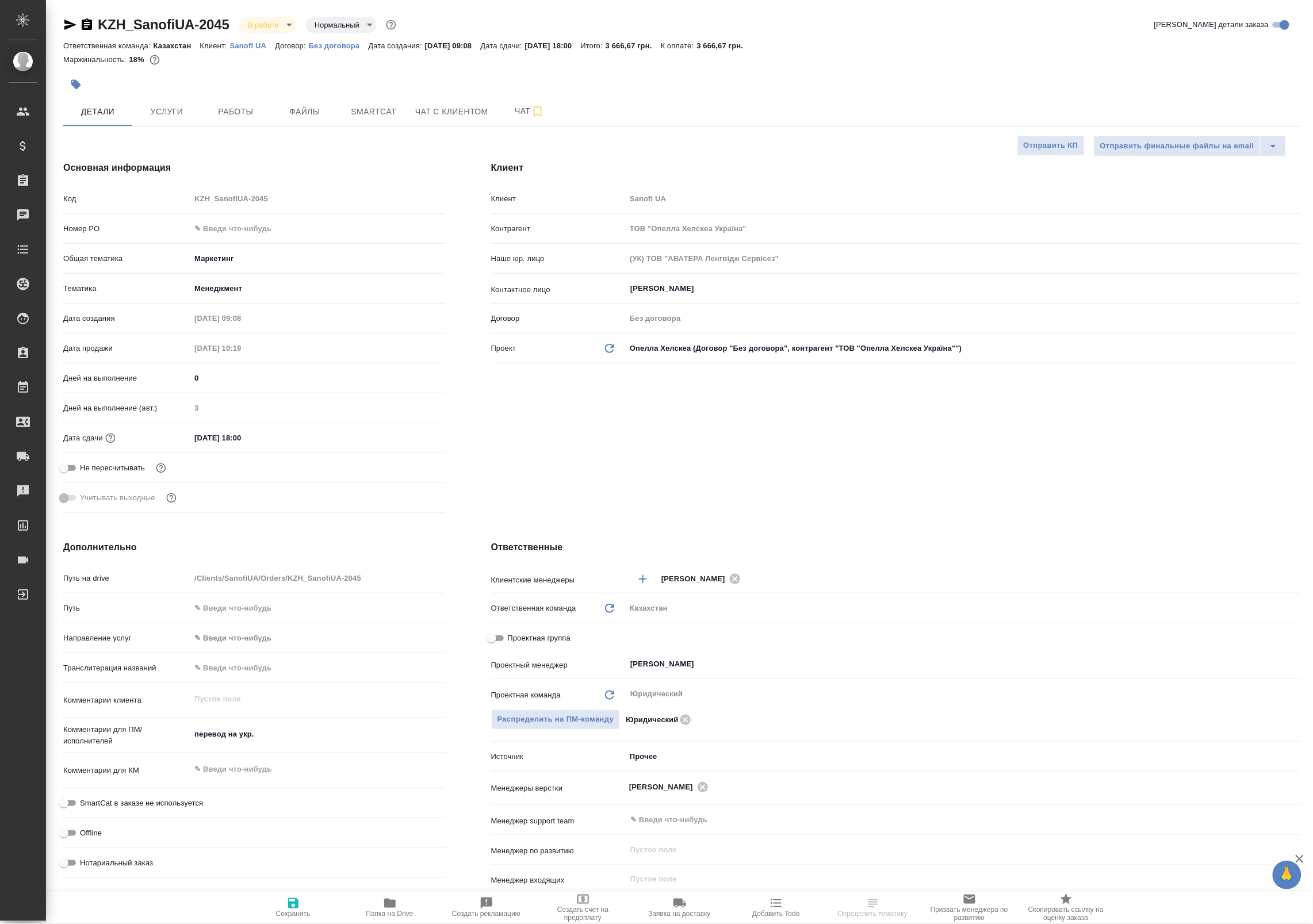
type textarea "x"
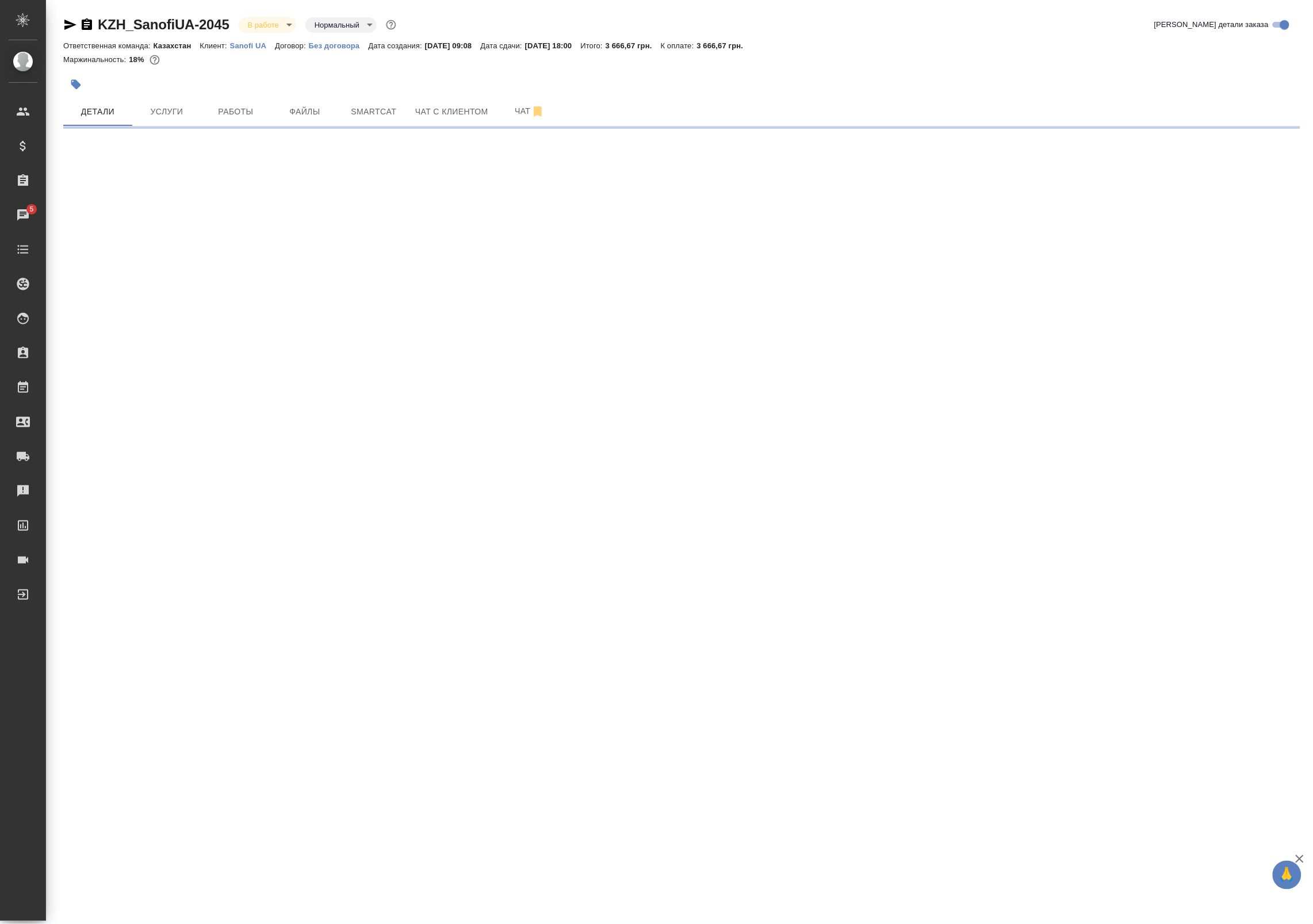
select select "RU"
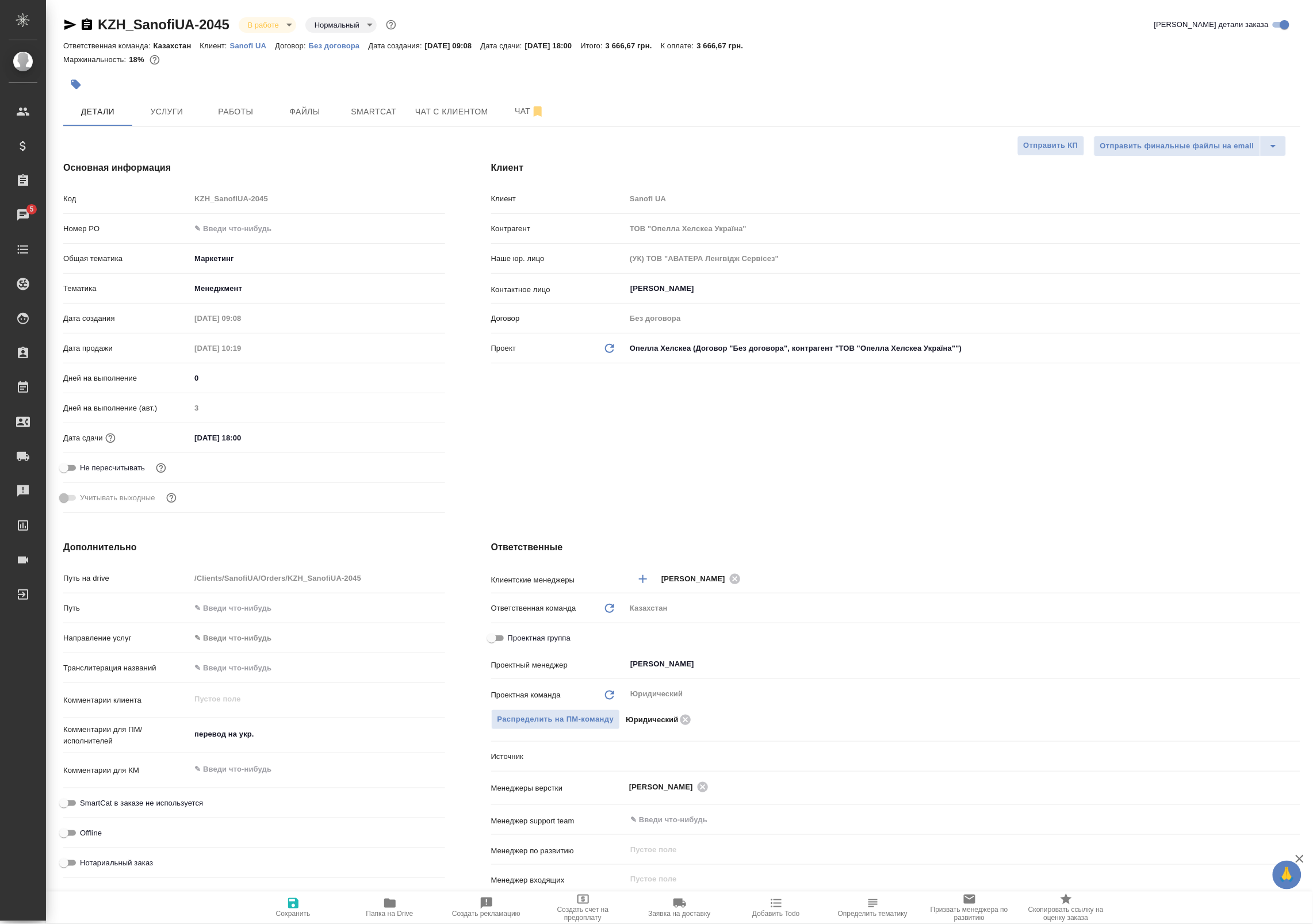
type textarea "x"
click at [236, 107] on span "Работы" at bounding box center [235, 112] width 55 height 15
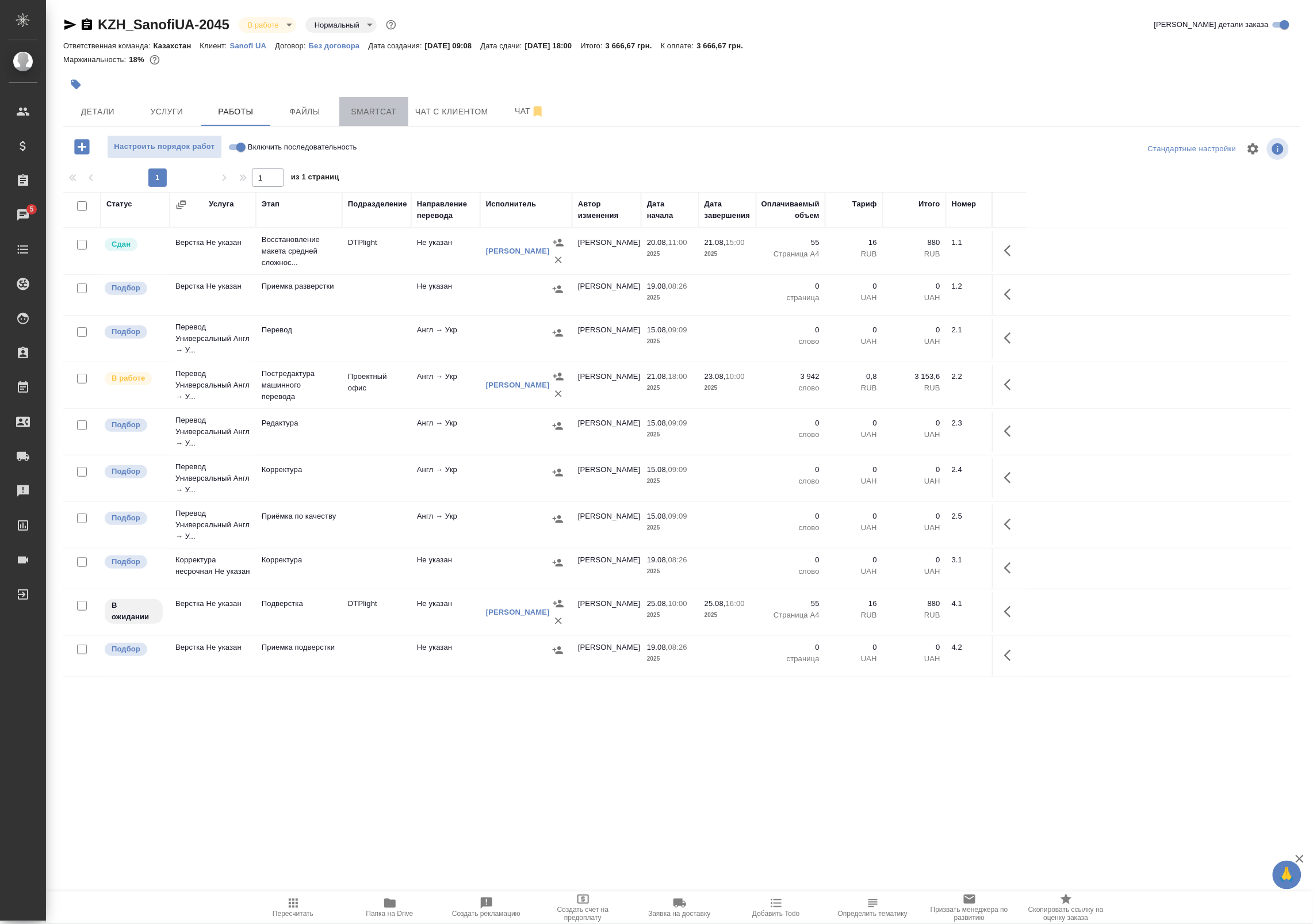
click at [394, 106] on span "Smartcat" at bounding box center [374, 112] width 55 height 15
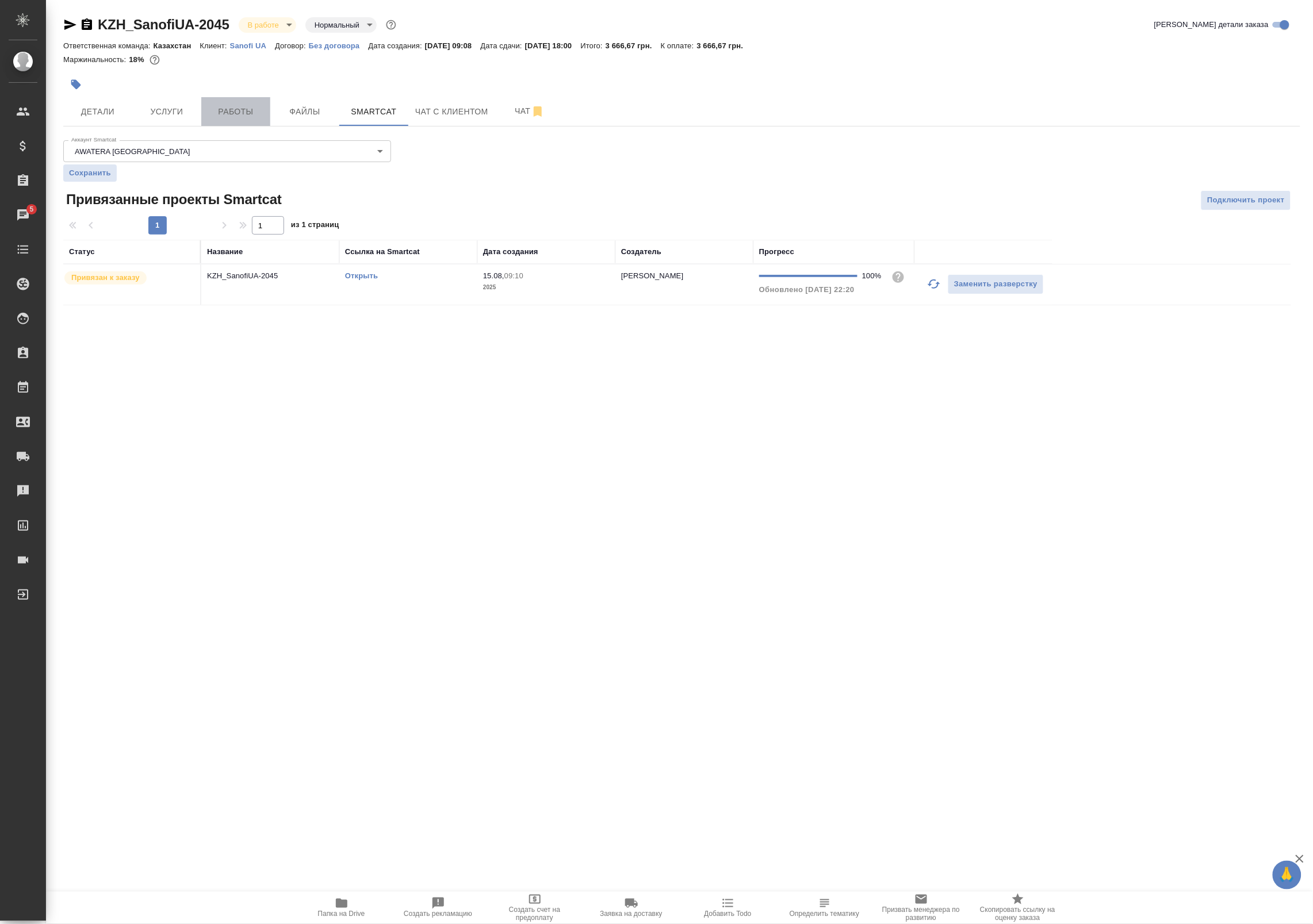
click at [251, 105] on span "Работы" at bounding box center [235, 112] width 55 height 15
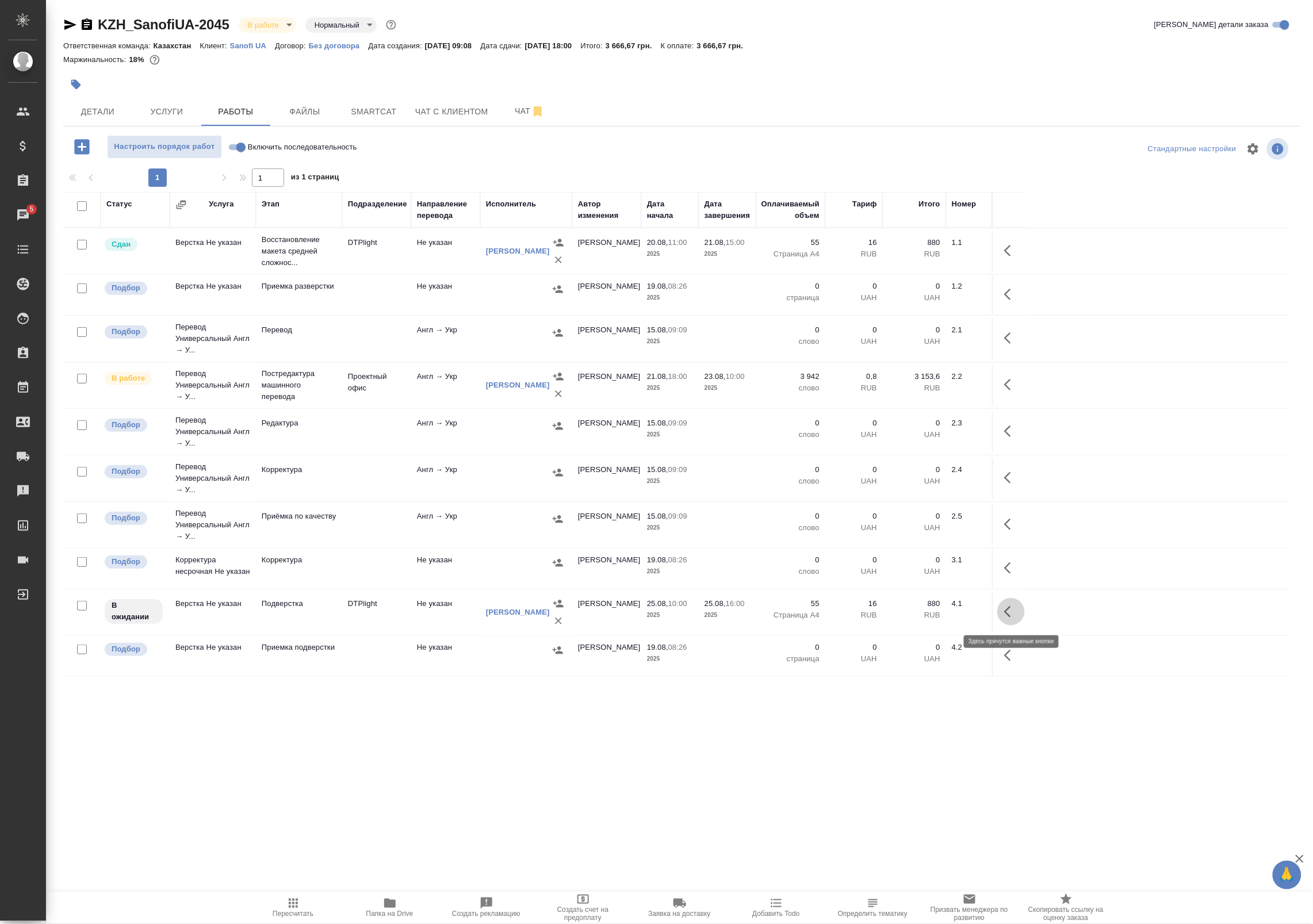
click at [1009, 613] on icon "button" at bounding box center [1011, 612] width 14 height 14
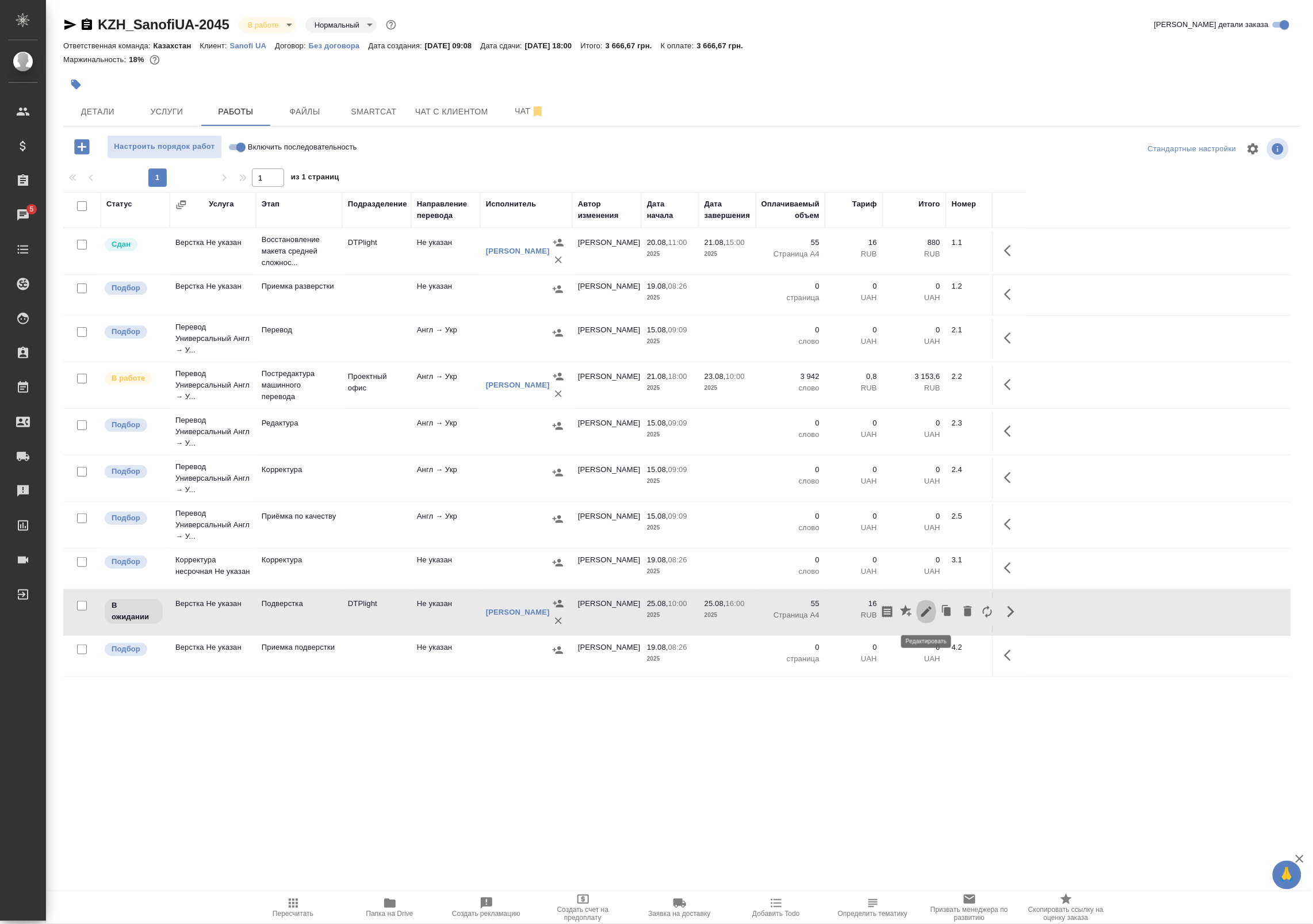
click at [926, 616] on icon "button" at bounding box center [926, 612] width 14 height 14
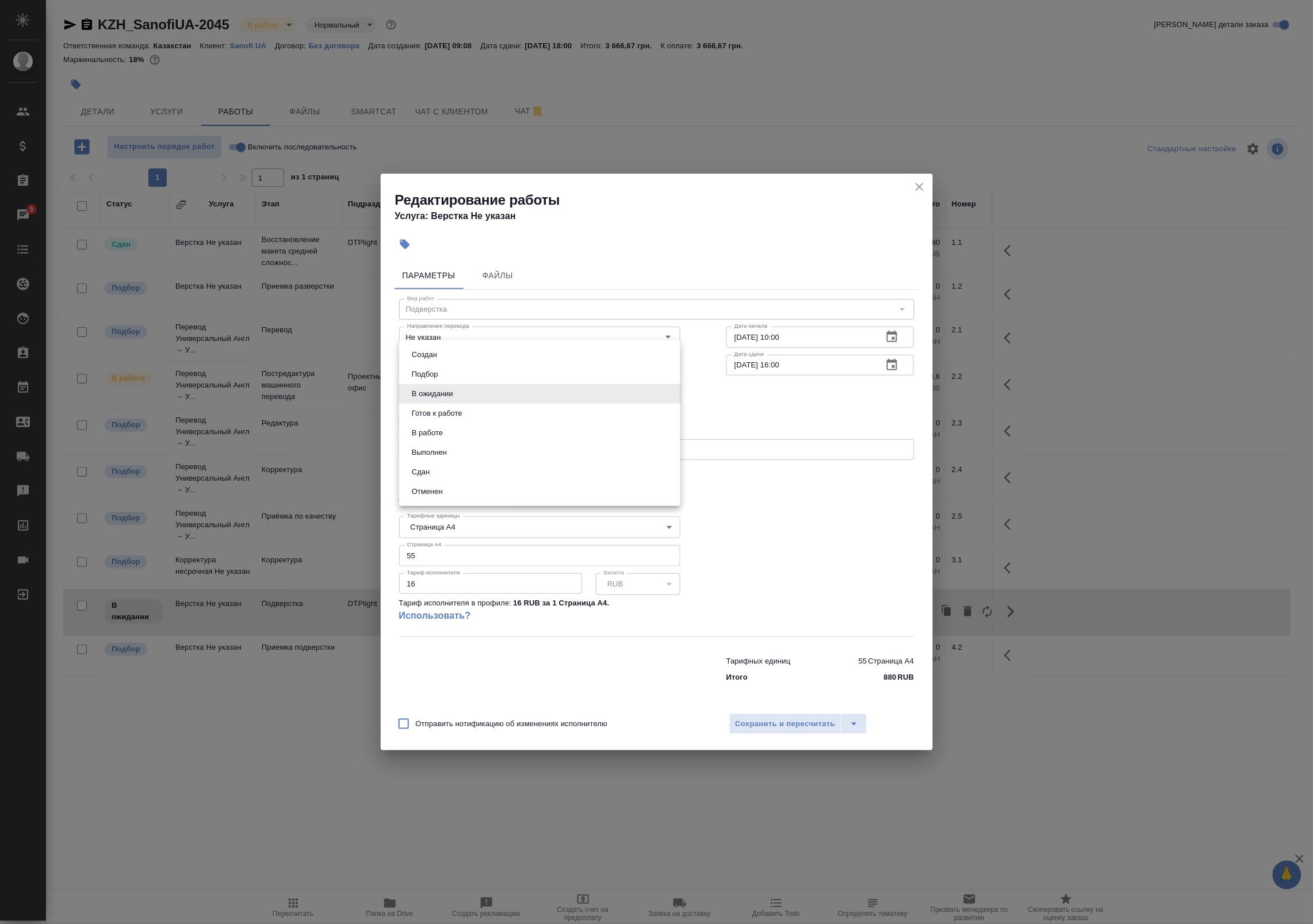
click at [501, 394] on body "🙏 .cls-1 fill:#fff; AWATERA Badanyan Artak Клиенты Спецификации Заказы 5 Чаты T…" at bounding box center [656, 462] width 1313 height 924
click at [483, 410] on li "Готов к работе" at bounding box center [539, 413] width 281 height 19
type input "readyForWork"
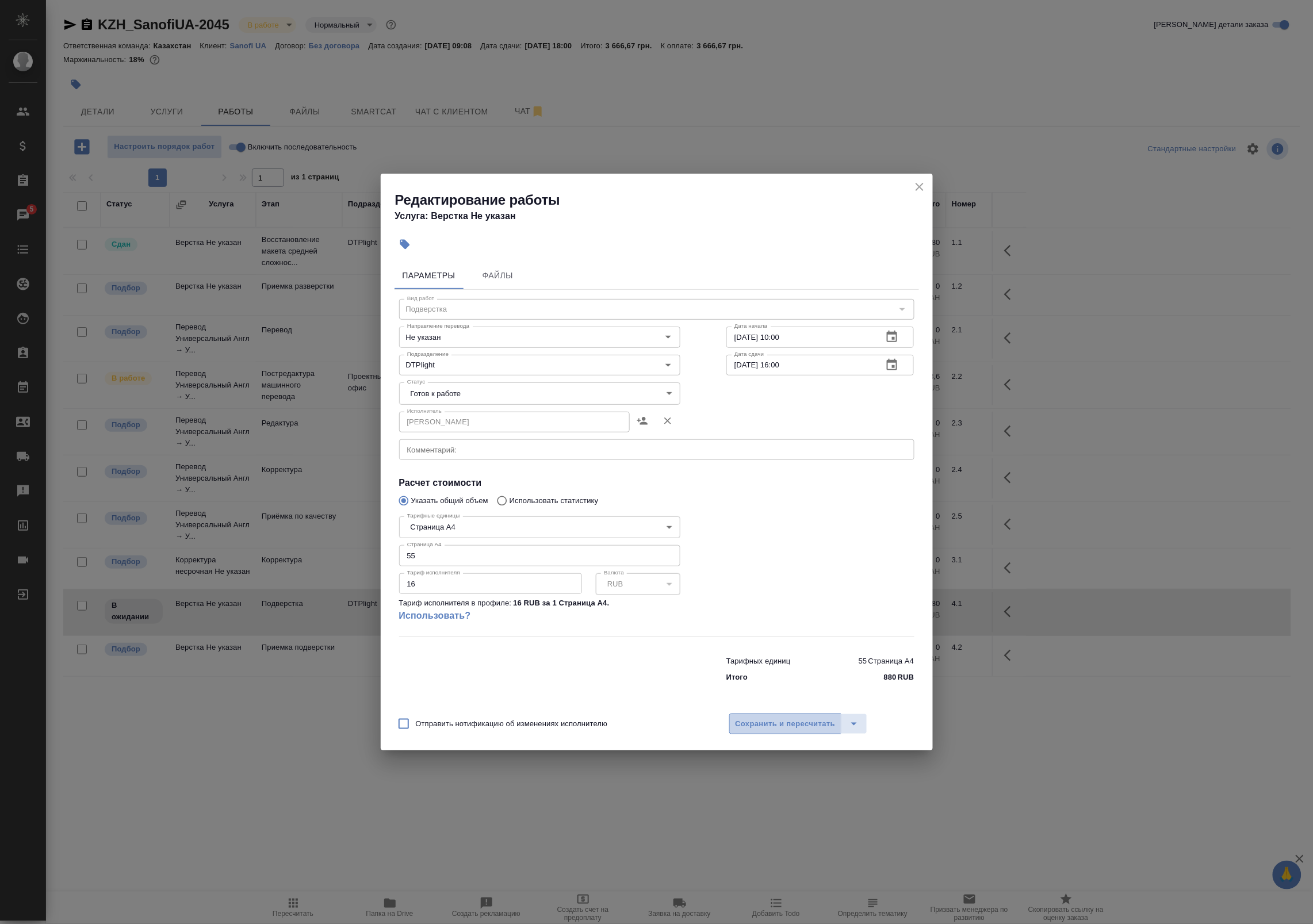
click at [754, 726] on span "Сохранить и пересчитать" at bounding box center [785, 724] width 100 height 13
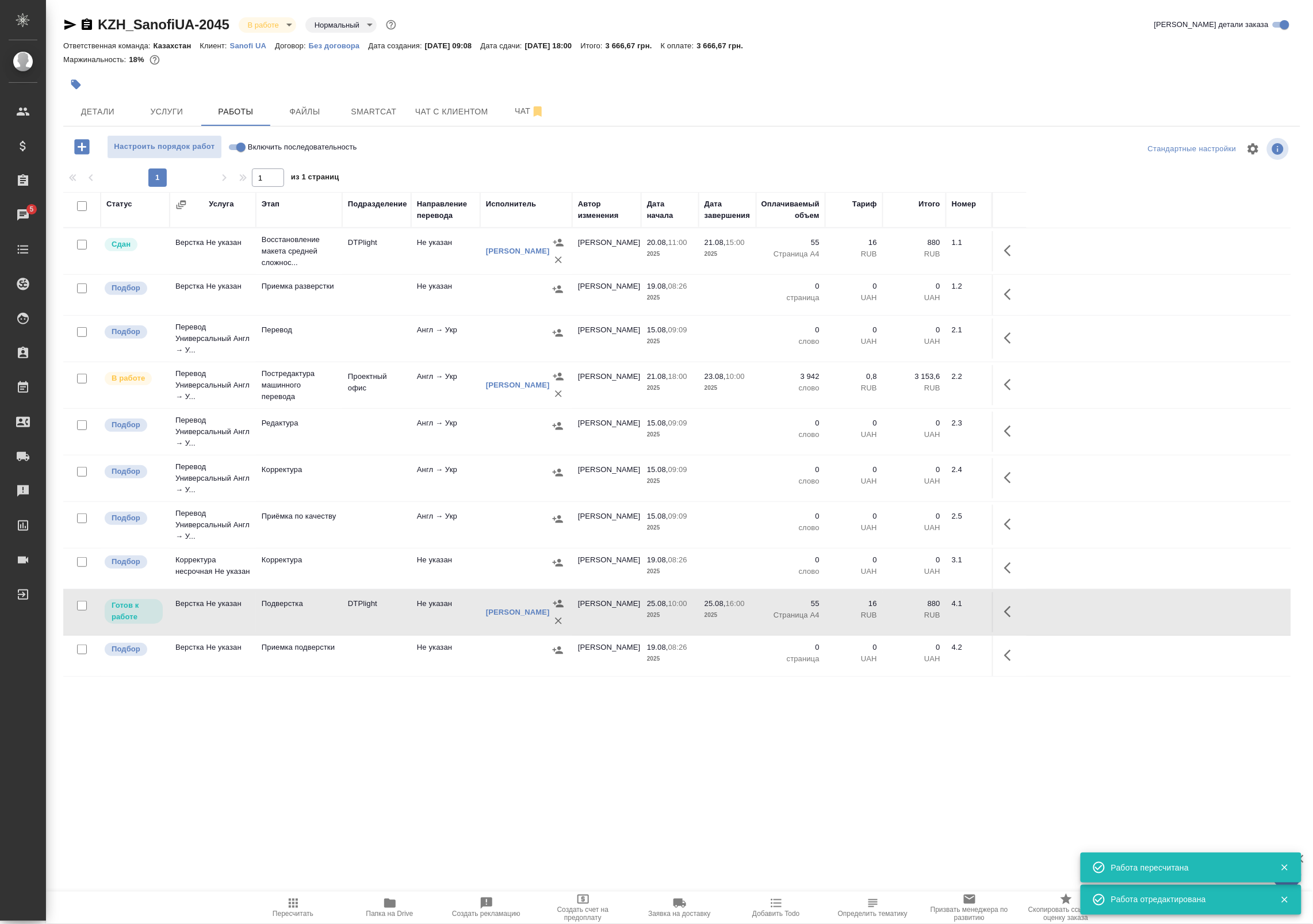
click at [448, 615] on td "Не указан" at bounding box center [446, 612] width 69 height 40
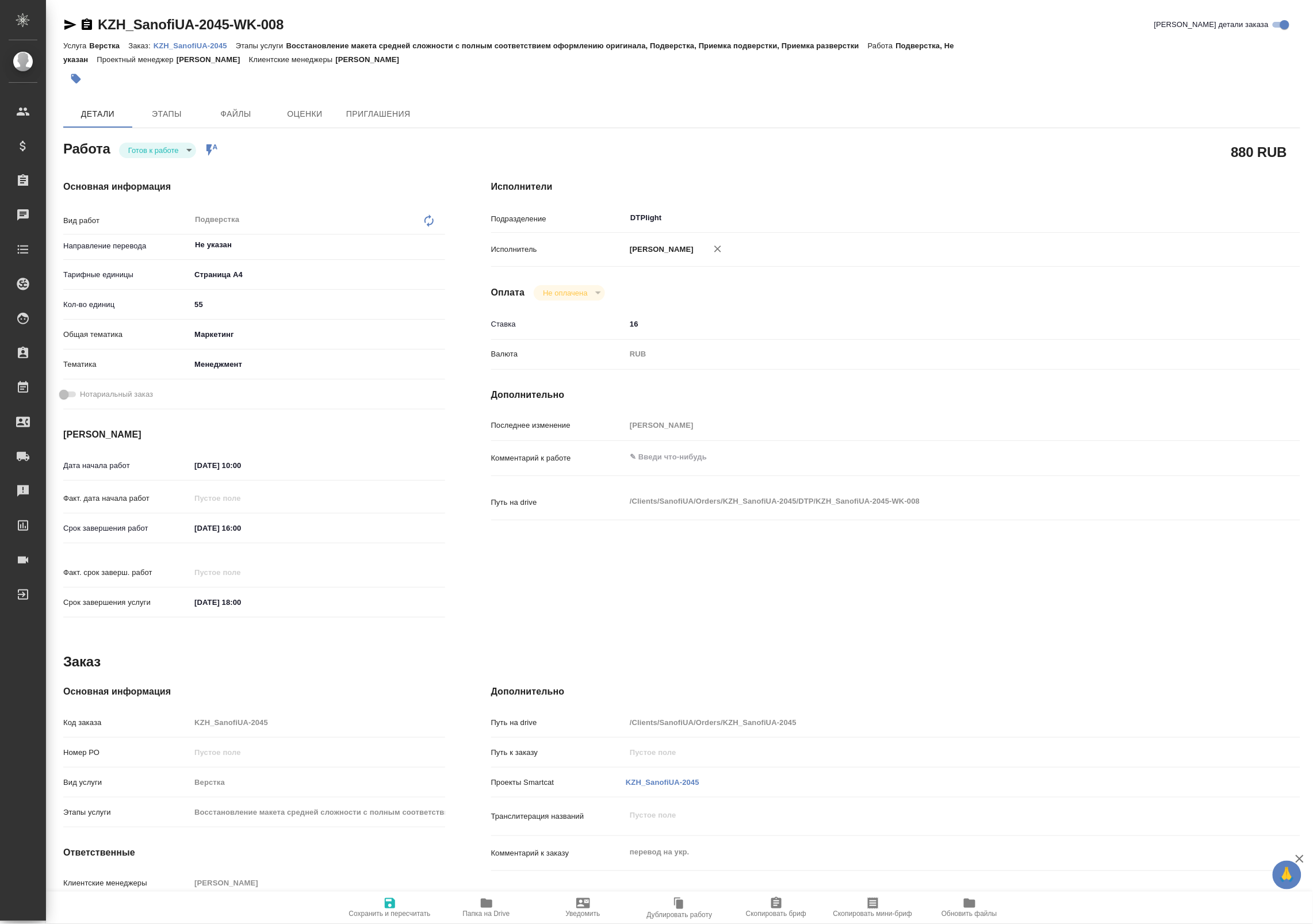
type textarea "x"
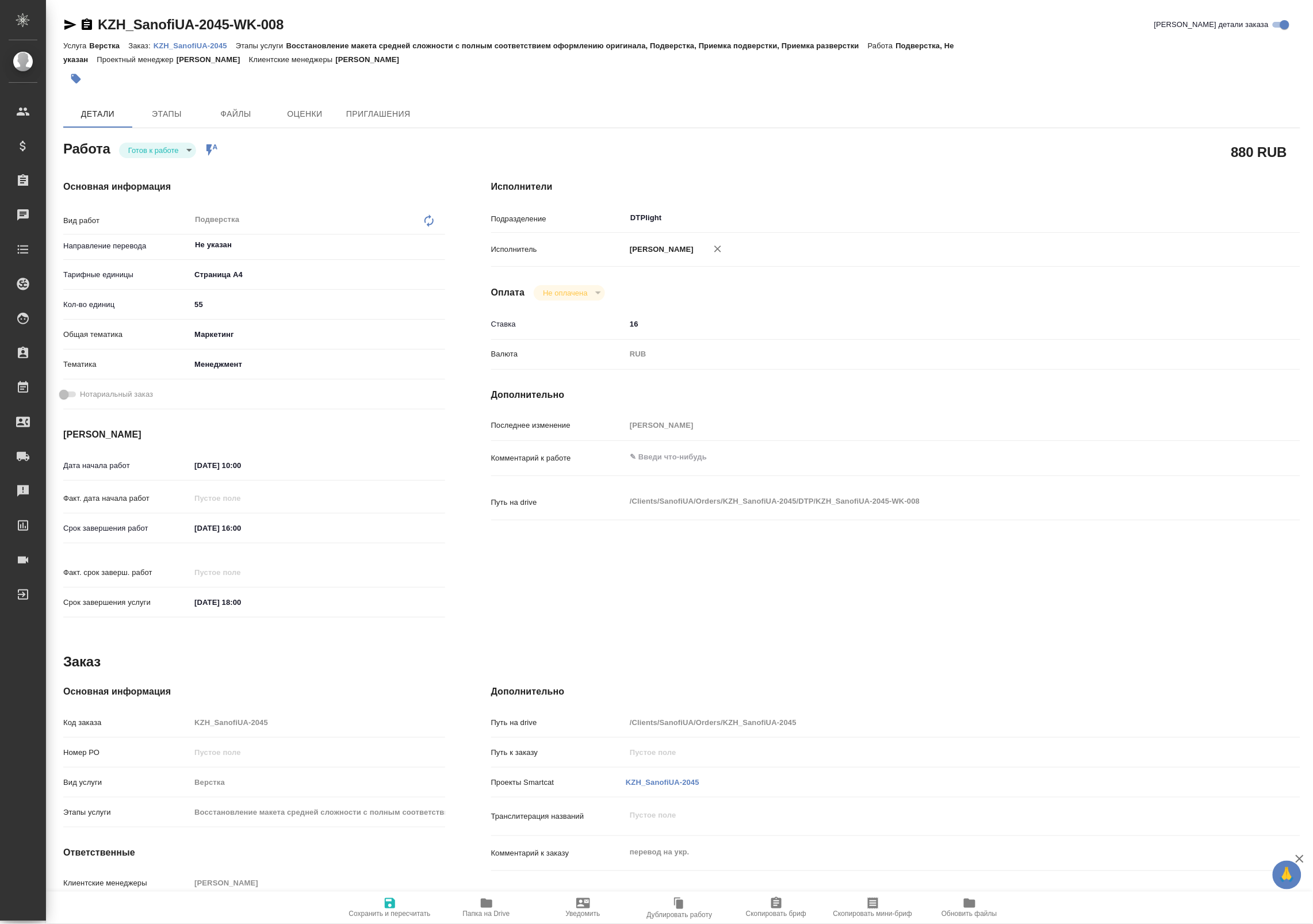
type textarea "x"
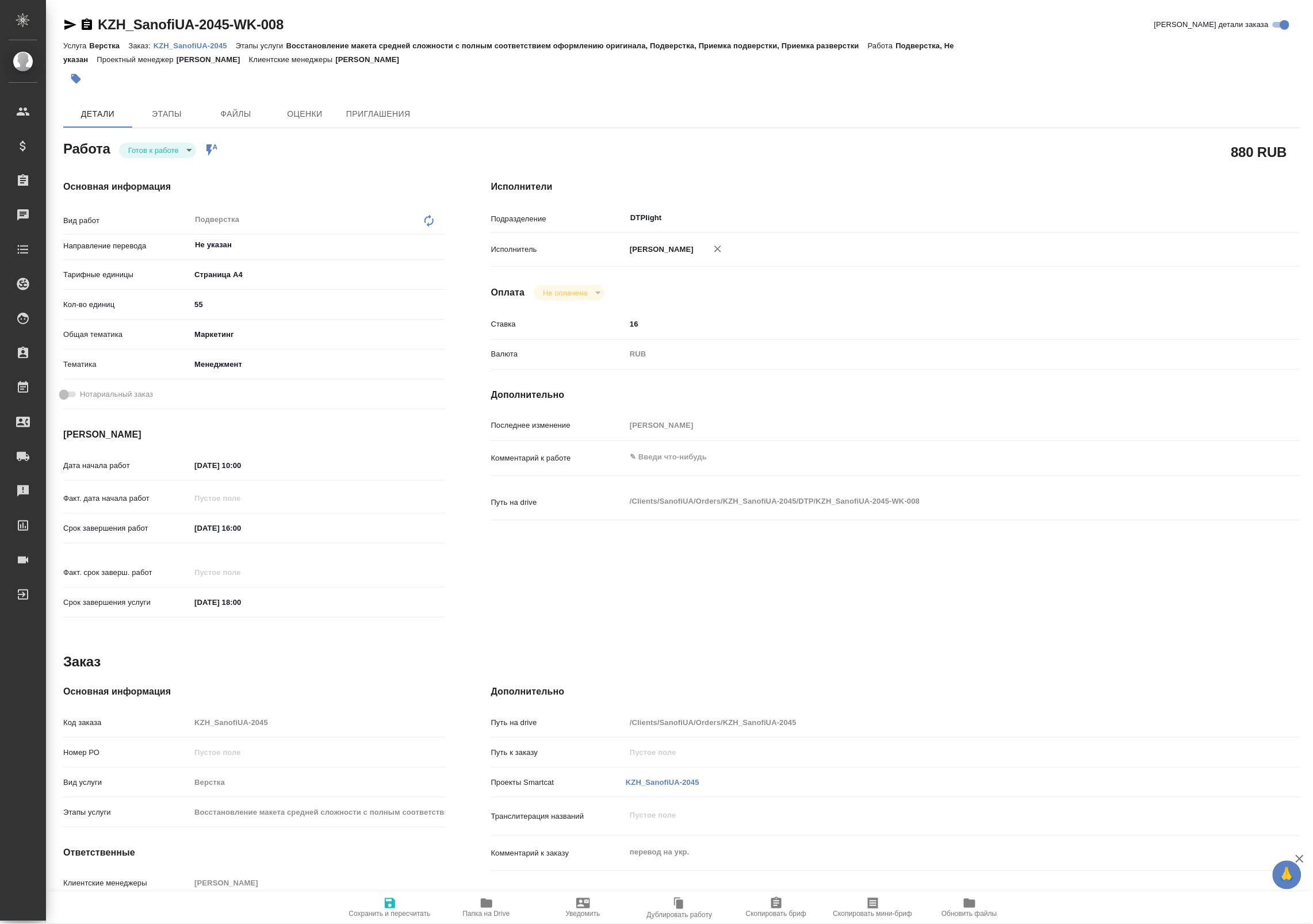
type textarea "x"
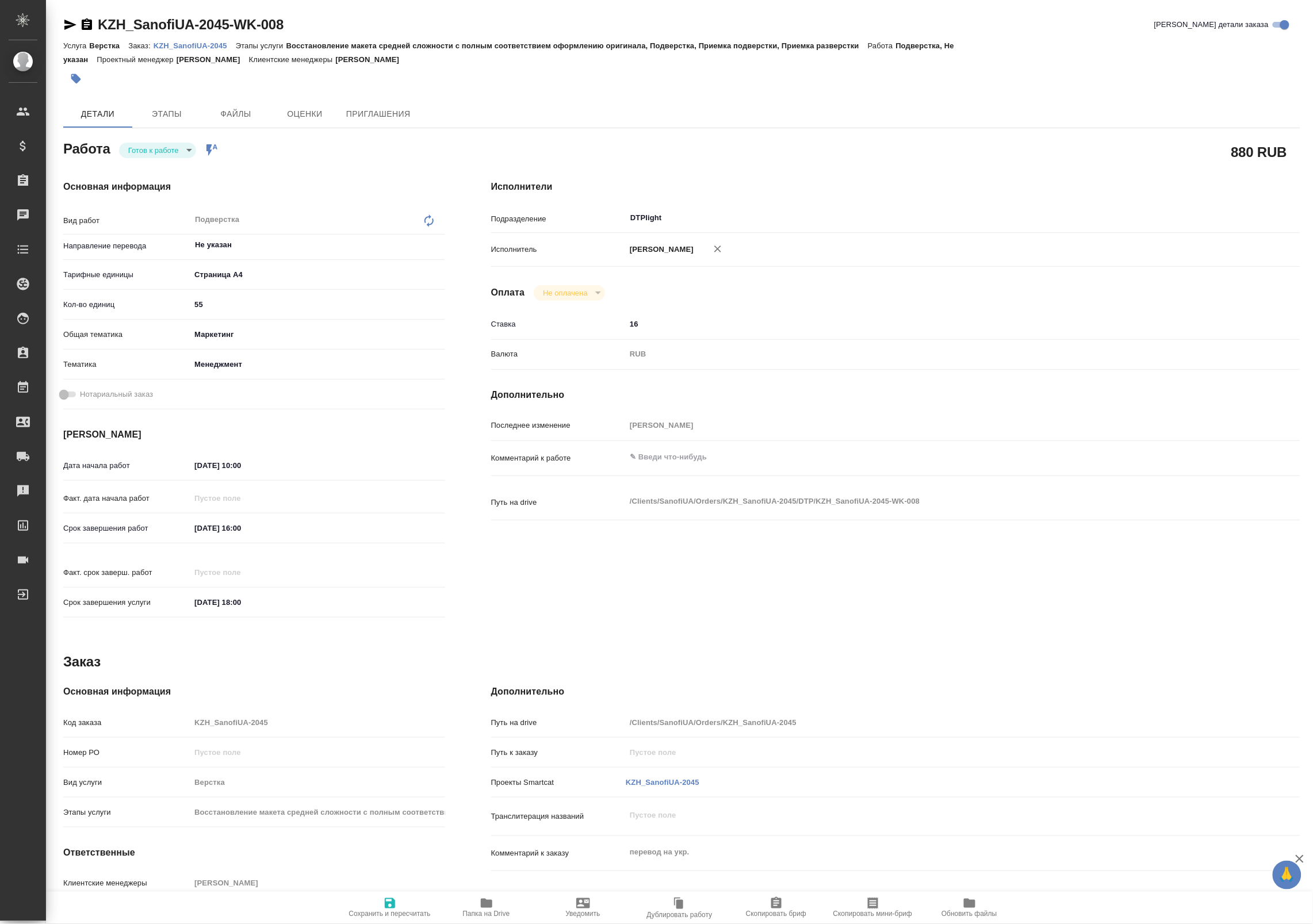
type textarea "x"
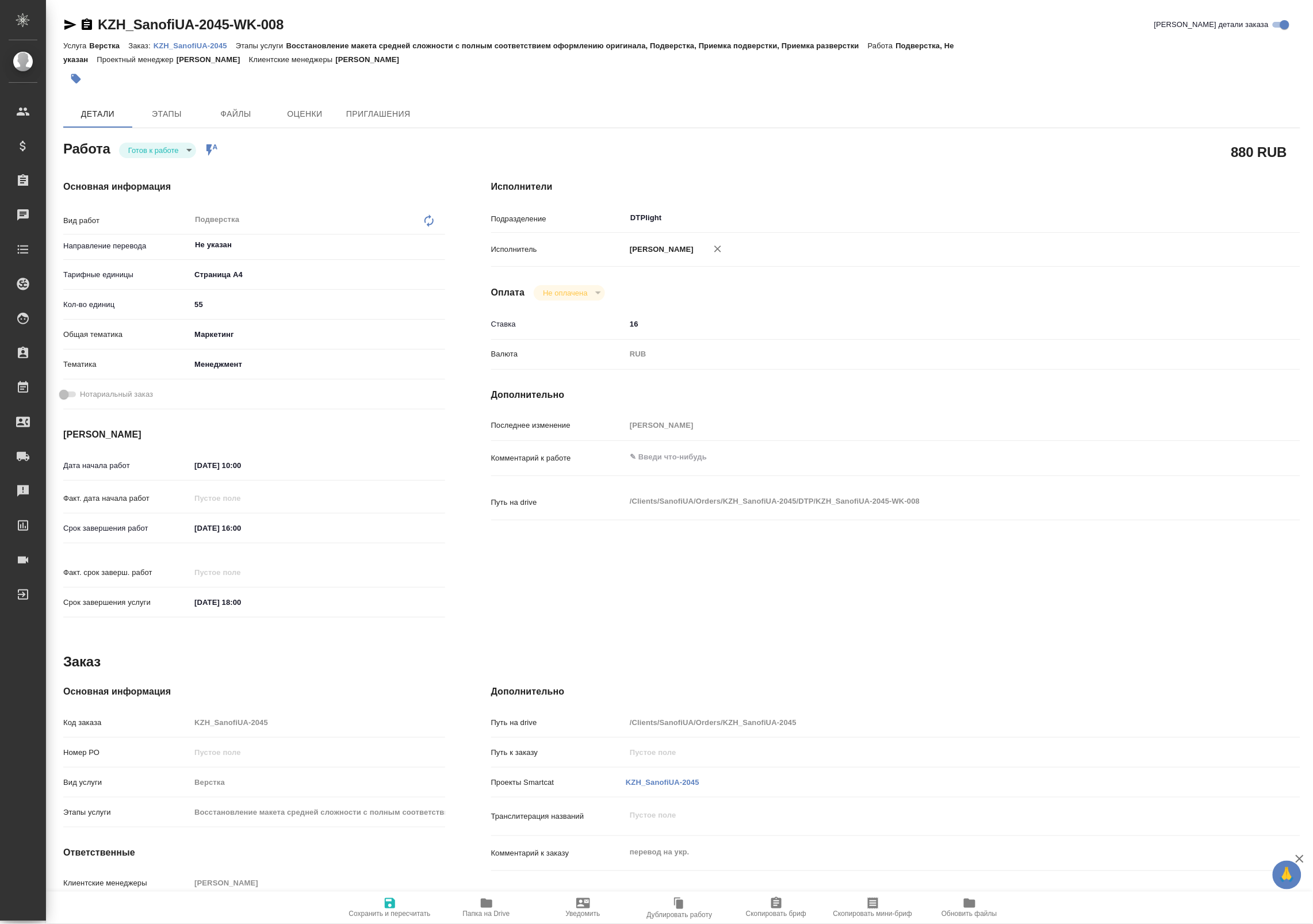
type textarea "x"
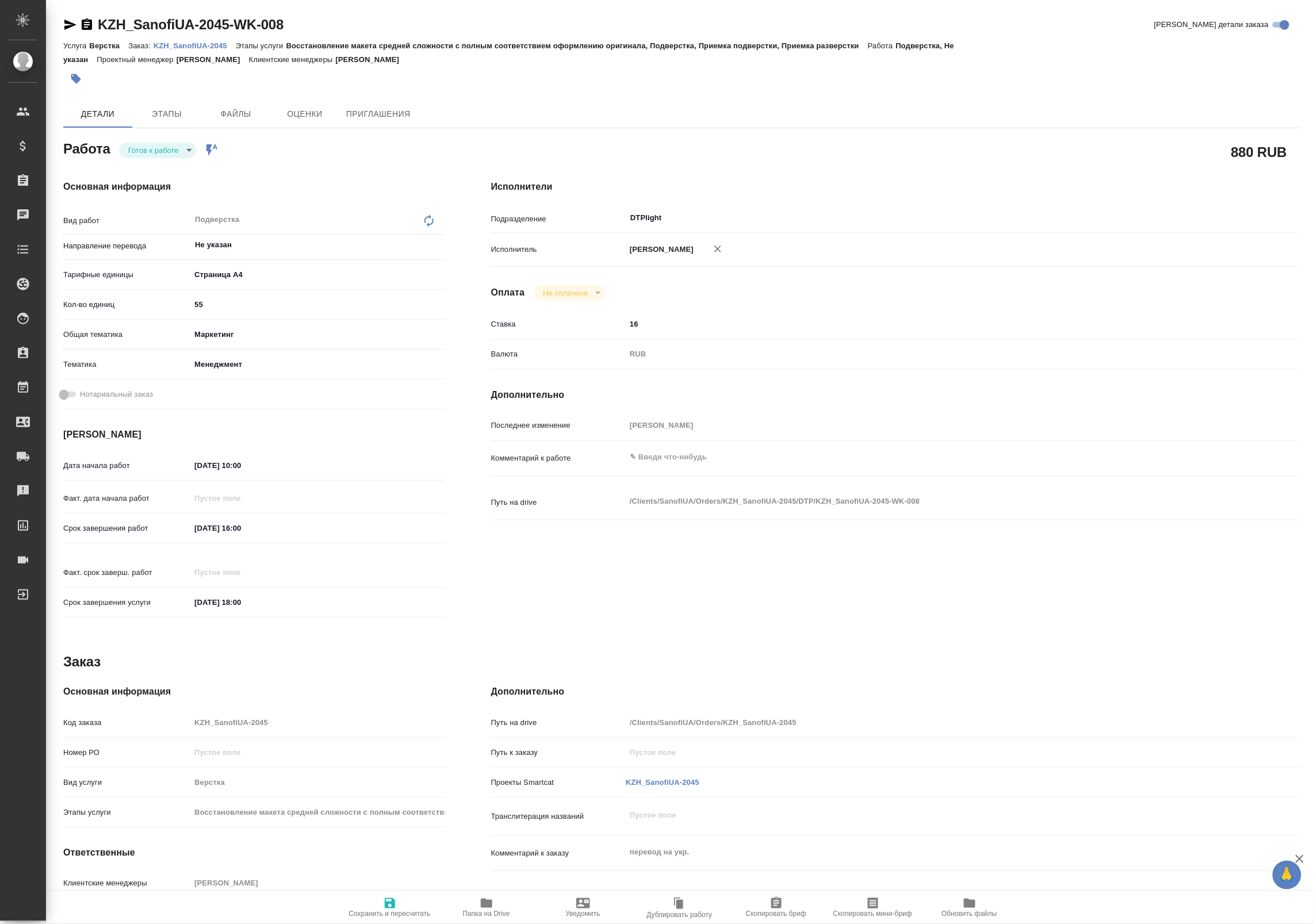
type textarea "x"
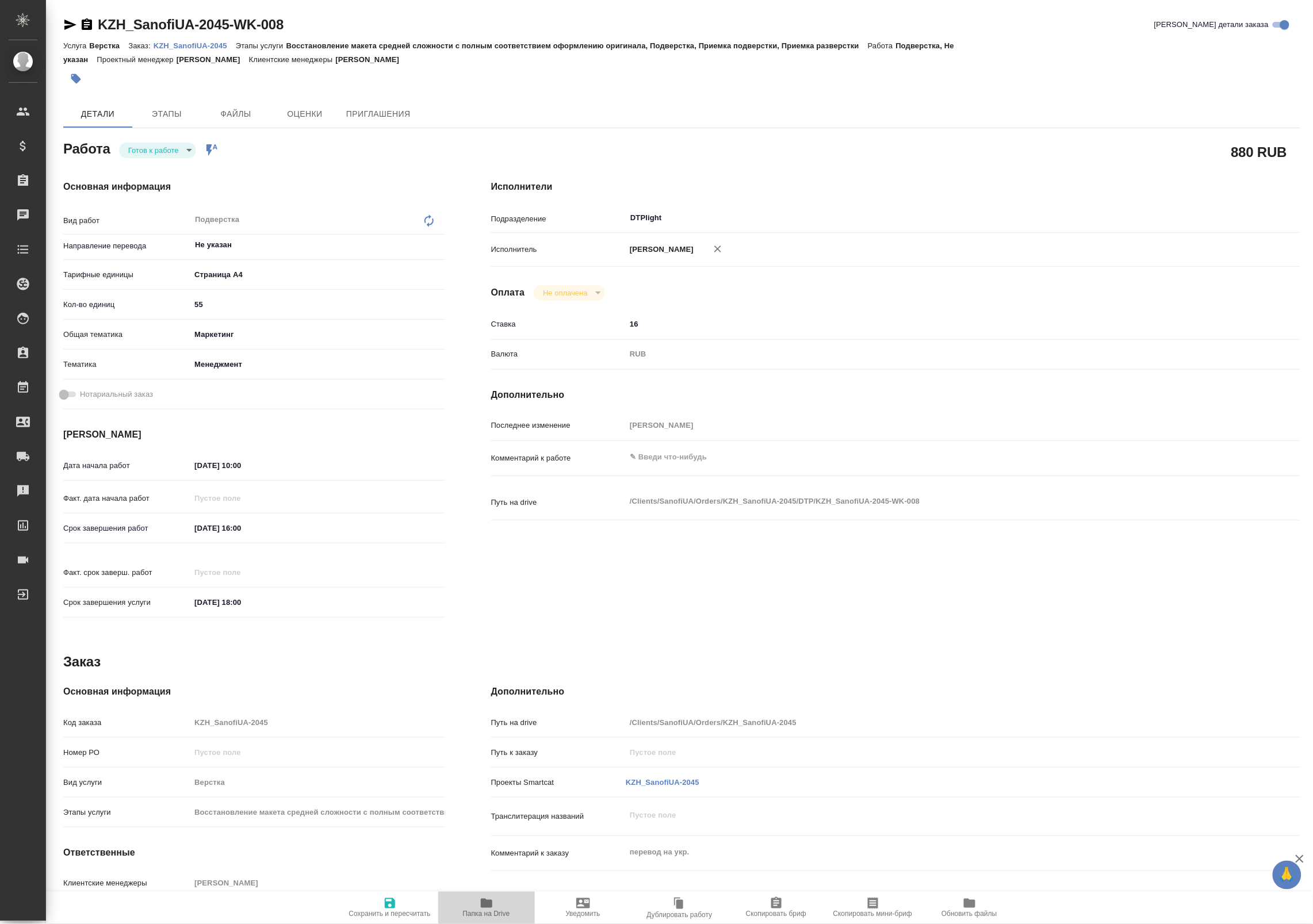
click at [479, 907] on span "Папка на Drive" at bounding box center [487, 907] width 83 height 22
type textarea "x"
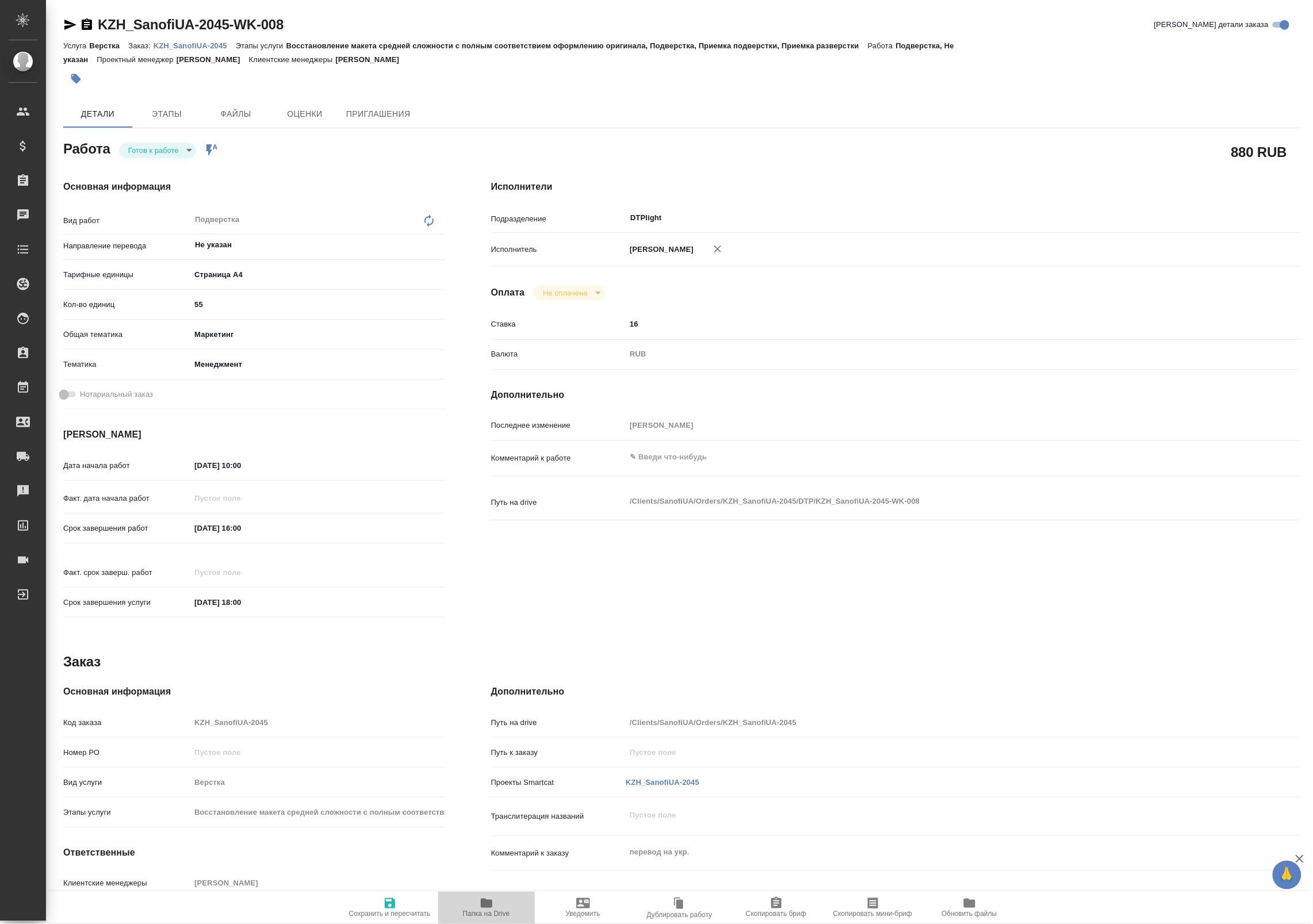
type textarea "x"
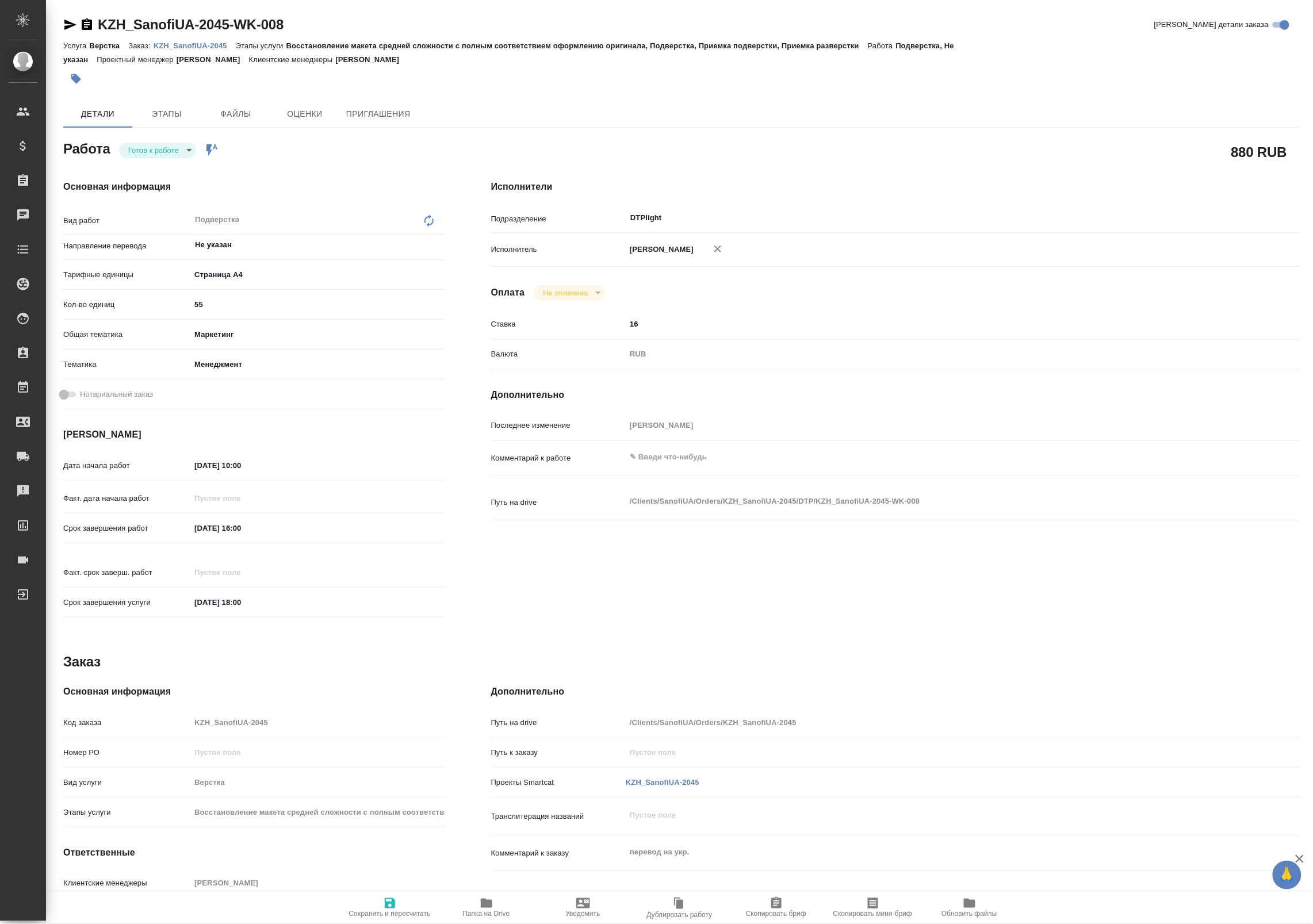
type textarea "x"
